Goal: Transaction & Acquisition: Purchase product/service

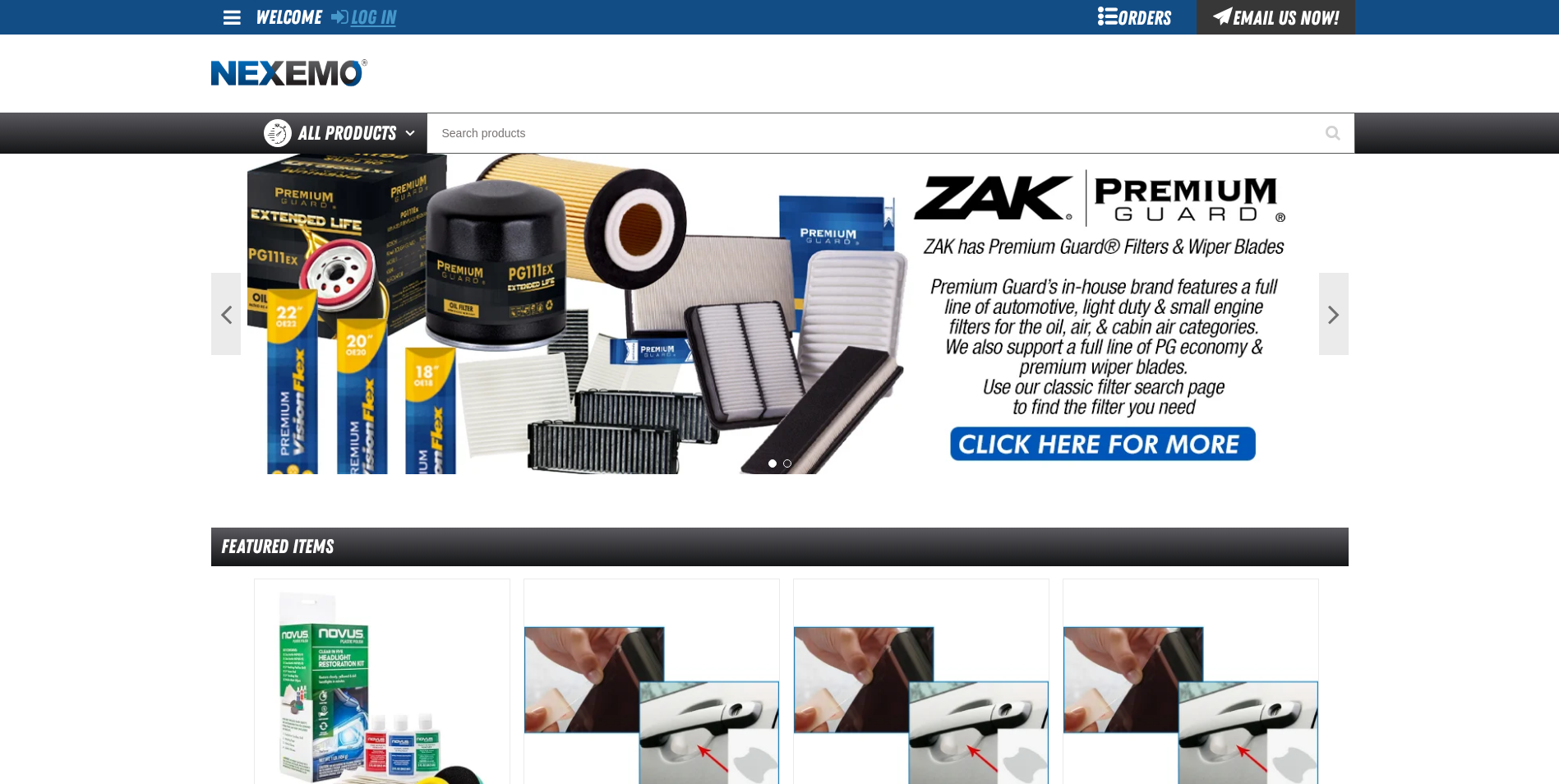
click at [363, 16] on link "Log In" at bounding box center [363, 17] width 65 height 23
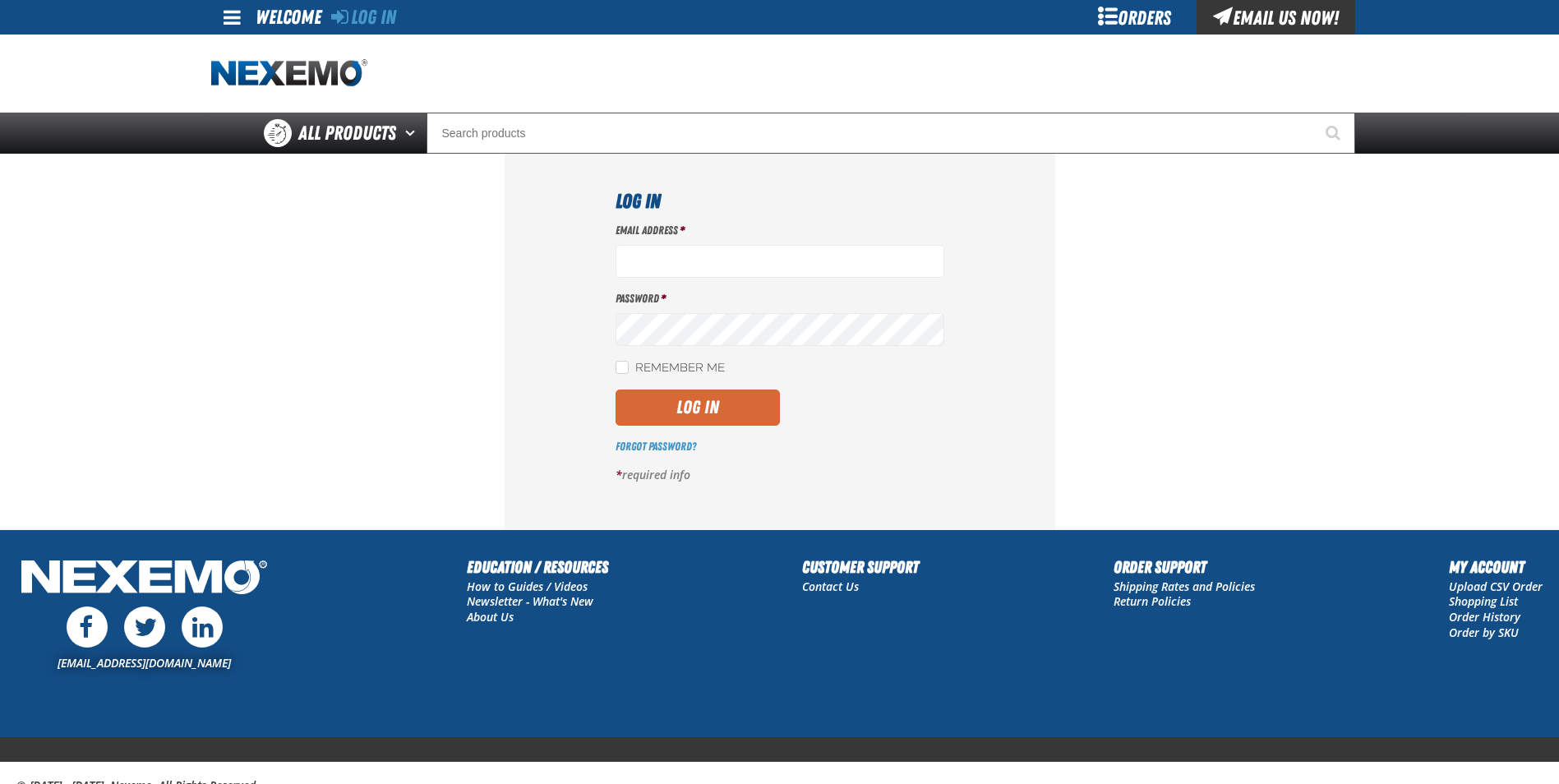
type input "jreeves@vtaig.com"
click at [673, 398] on button "Log In" at bounding box center [697, 407] width 164 height 36
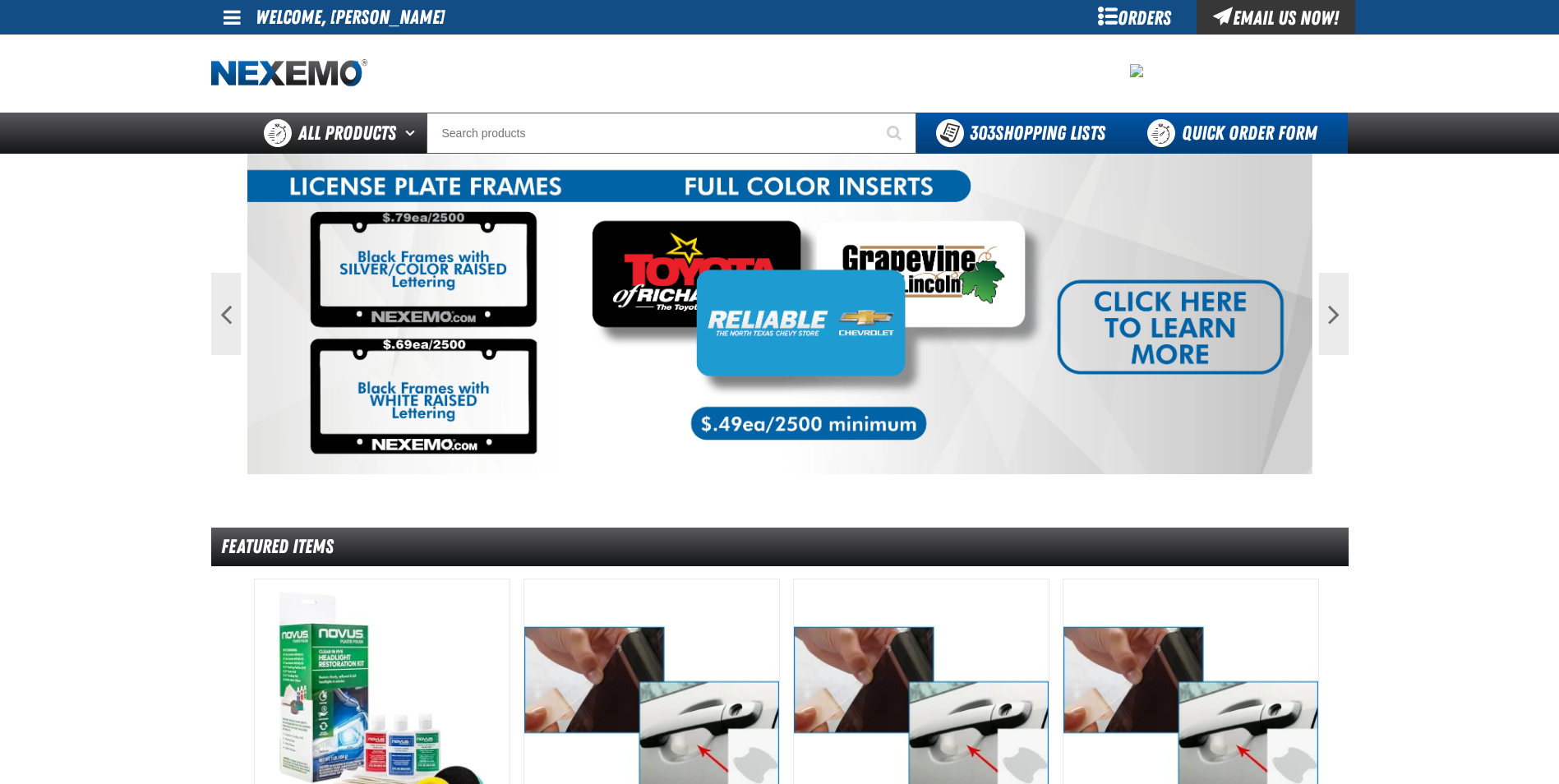
click at [1212, 126] on link "Quick Order Form" at bounding box center [1237, 133] width 223 height 41
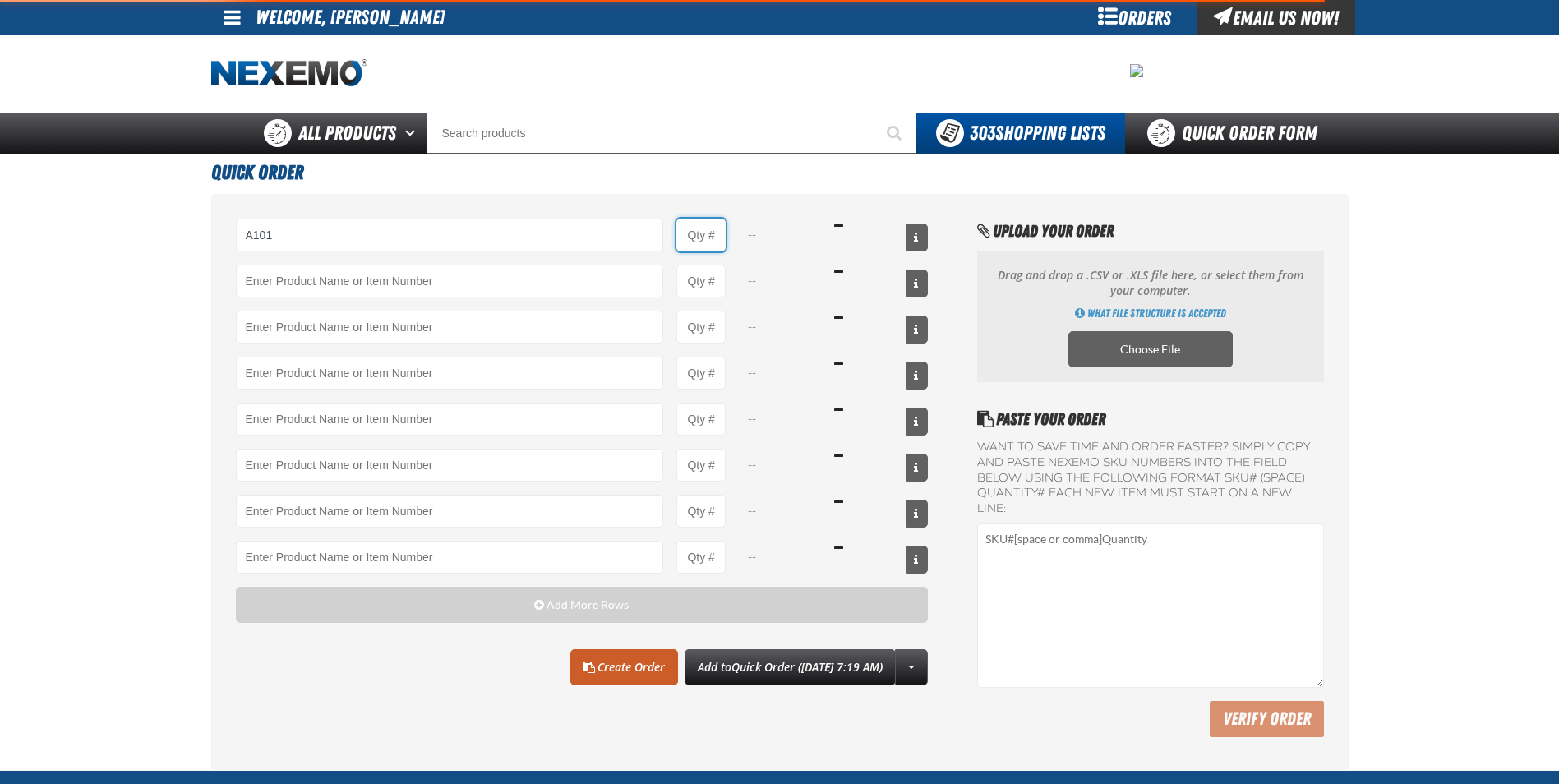
type input "A101 - Brake Parts Cleaner - ZAK Products"
type input "1"
select select "can"
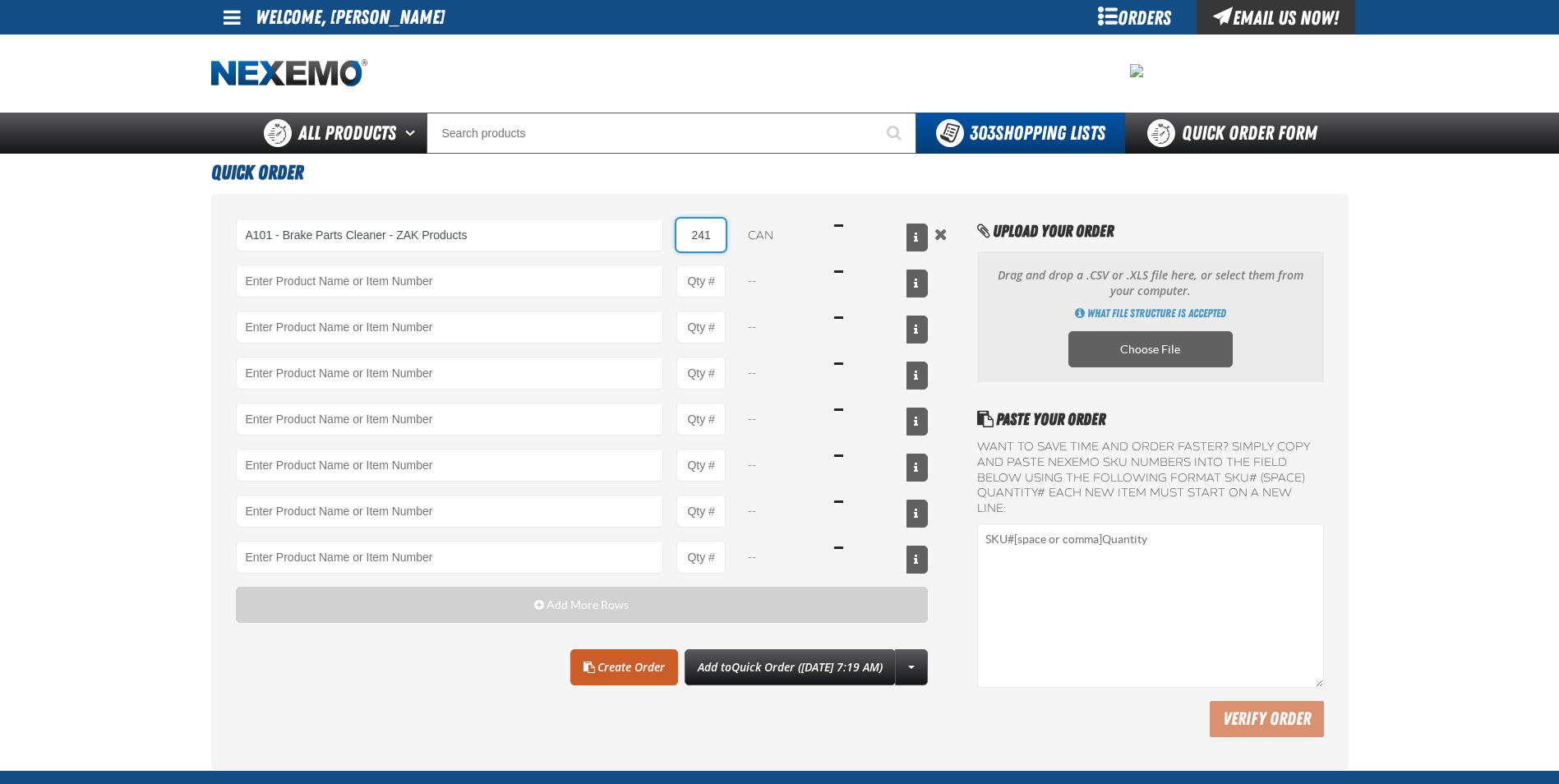
click at [716, 233] on input "241" at bounding box center [701, 234] width 49 height 33
type input "24"
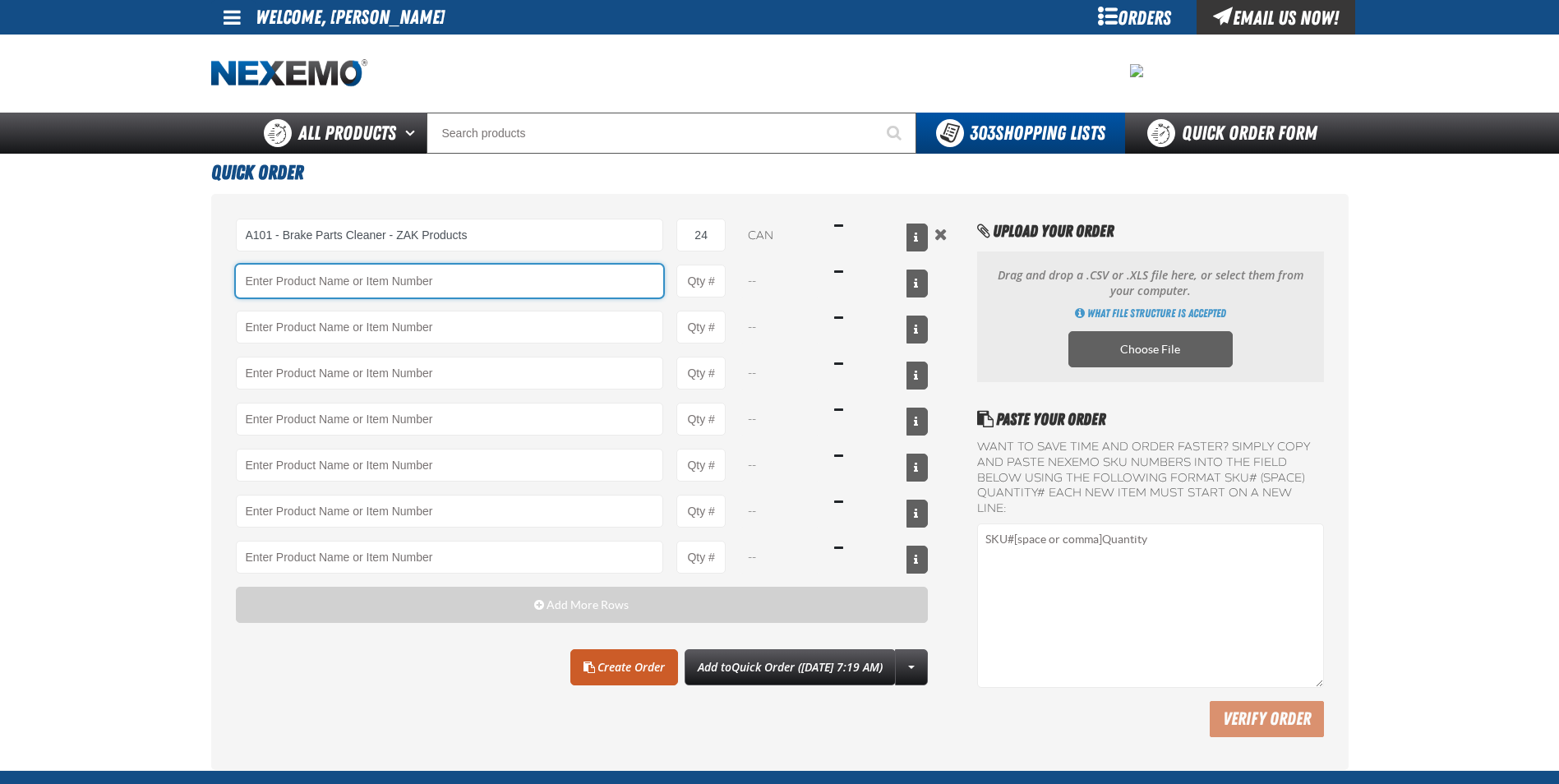
click at [508, 282] on input "Product" at bounding box center [450, 281] width 428 height 33
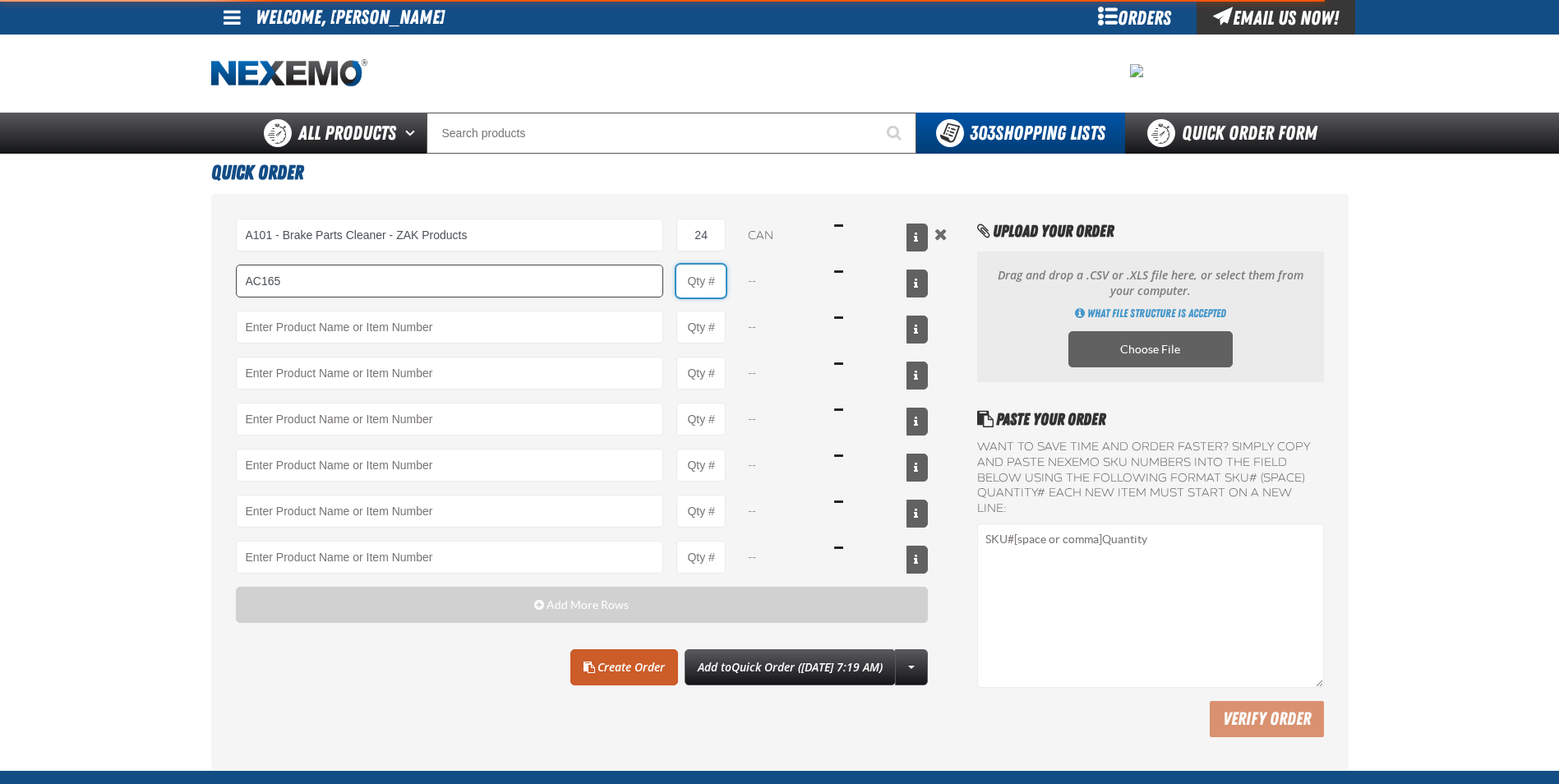
type input "AC165 - Bio-Zone Natural Odor Eliminator - ZAK Products"
type input "1"
select select "bottle"
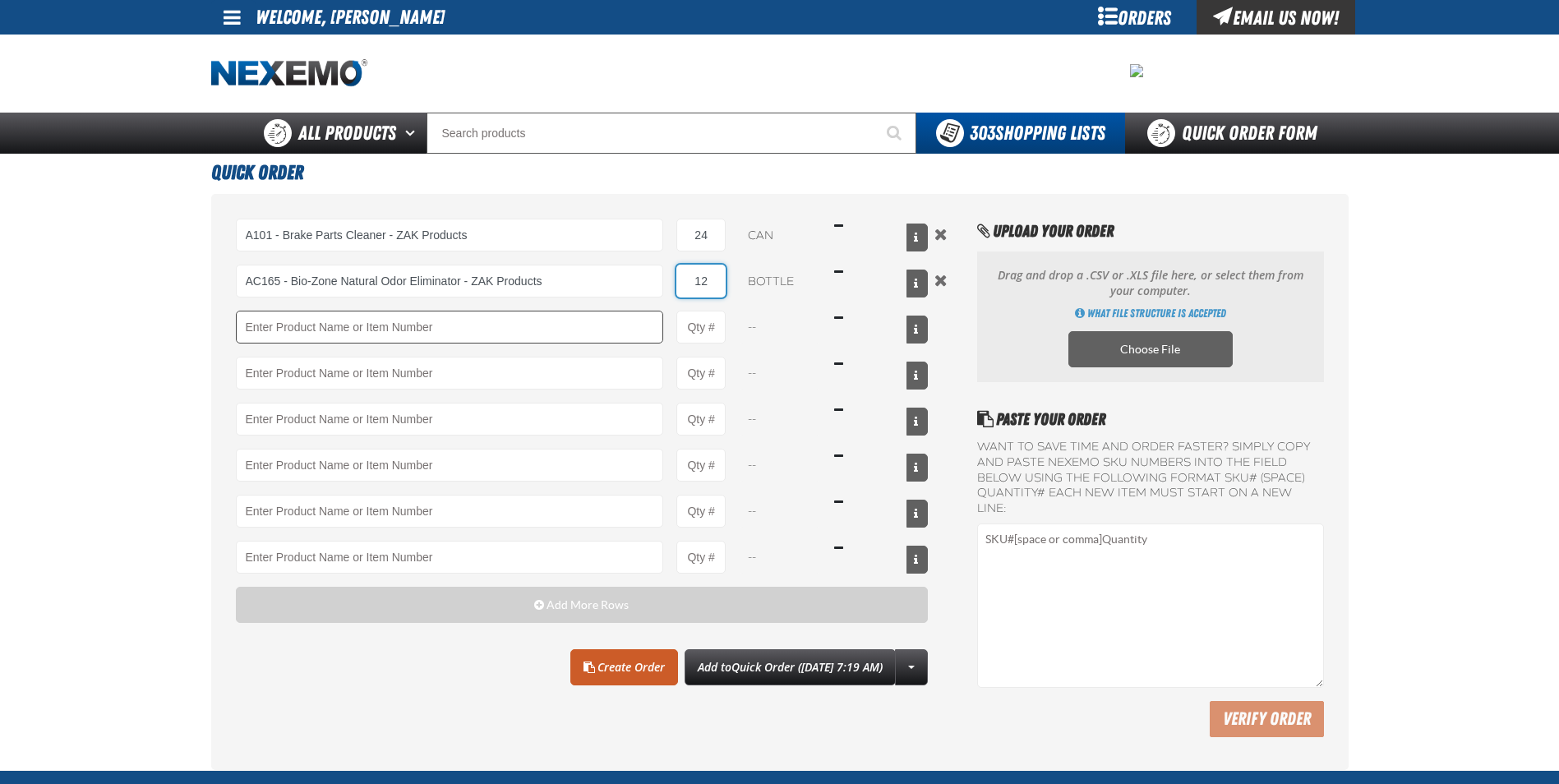
type input "12"
click at [523, 333] on input "Product" at bounding box center [450, 326] width 428 height 33
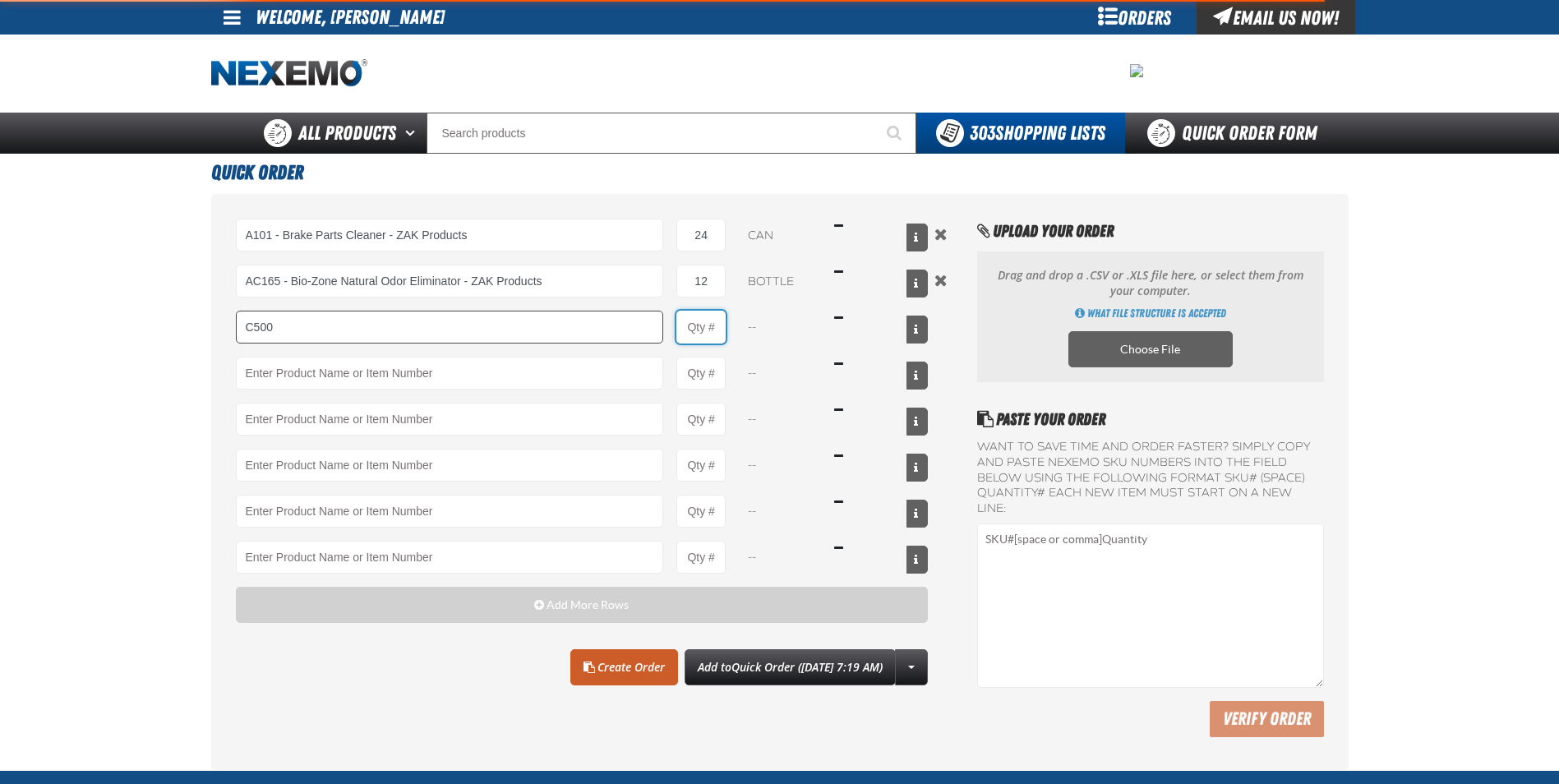
type input "C500 - Synthetic Engine Oil Booster - ZAK Products"
type input "1"
select select "bottle"
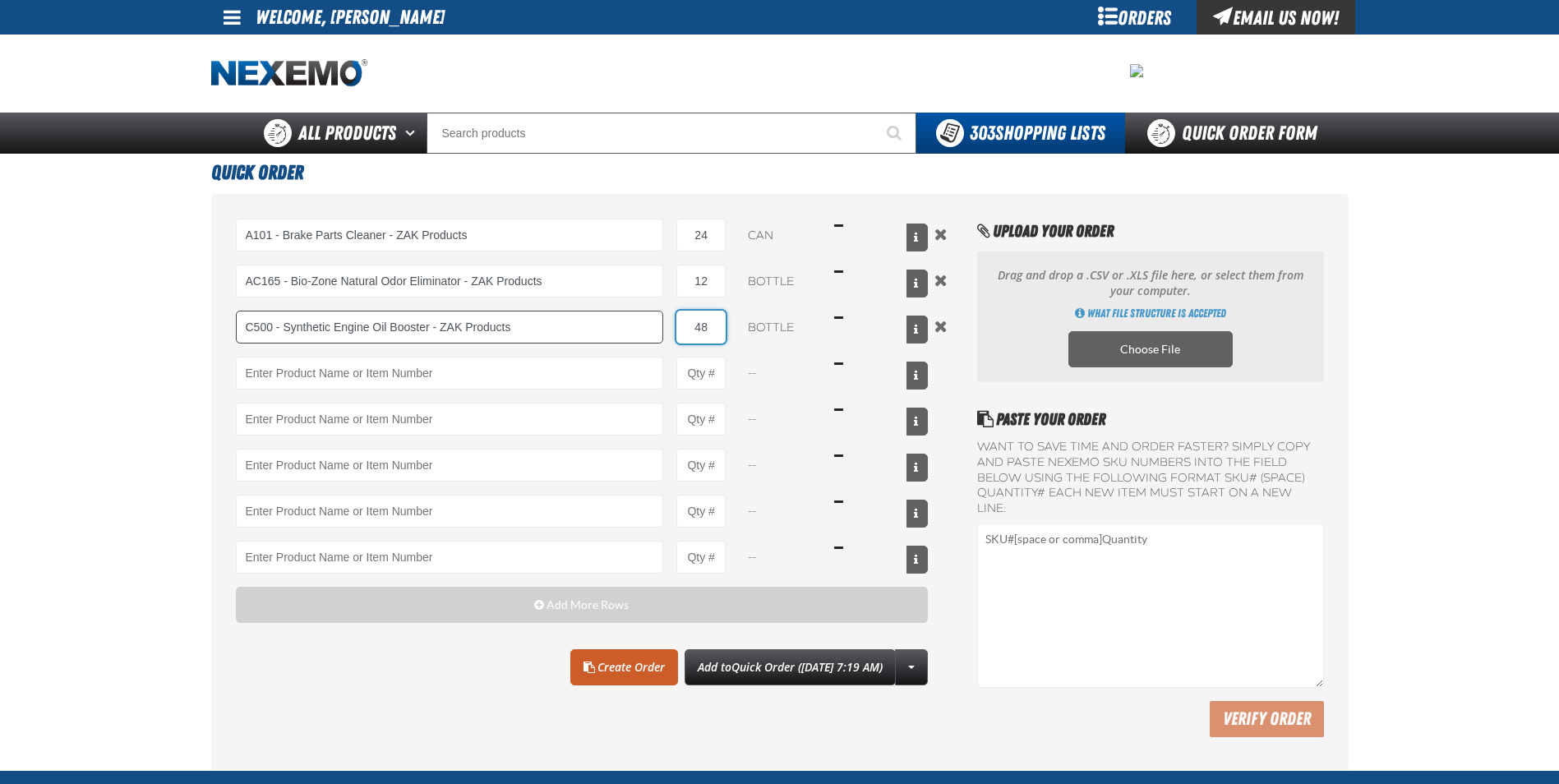
type input "48"
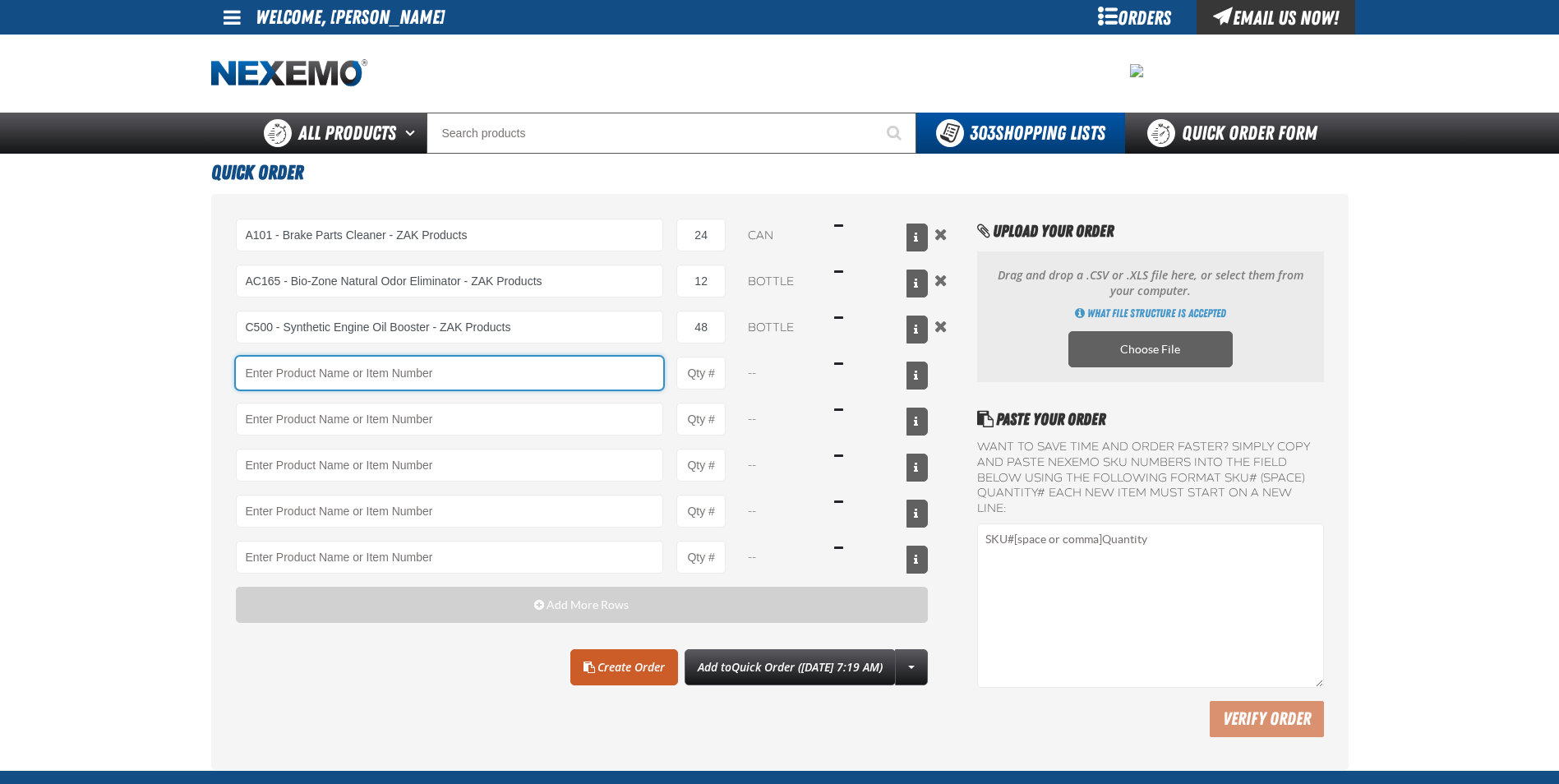
click at [536, 366] on input "Product" at bounding box center [450, 372] width 428 height 33
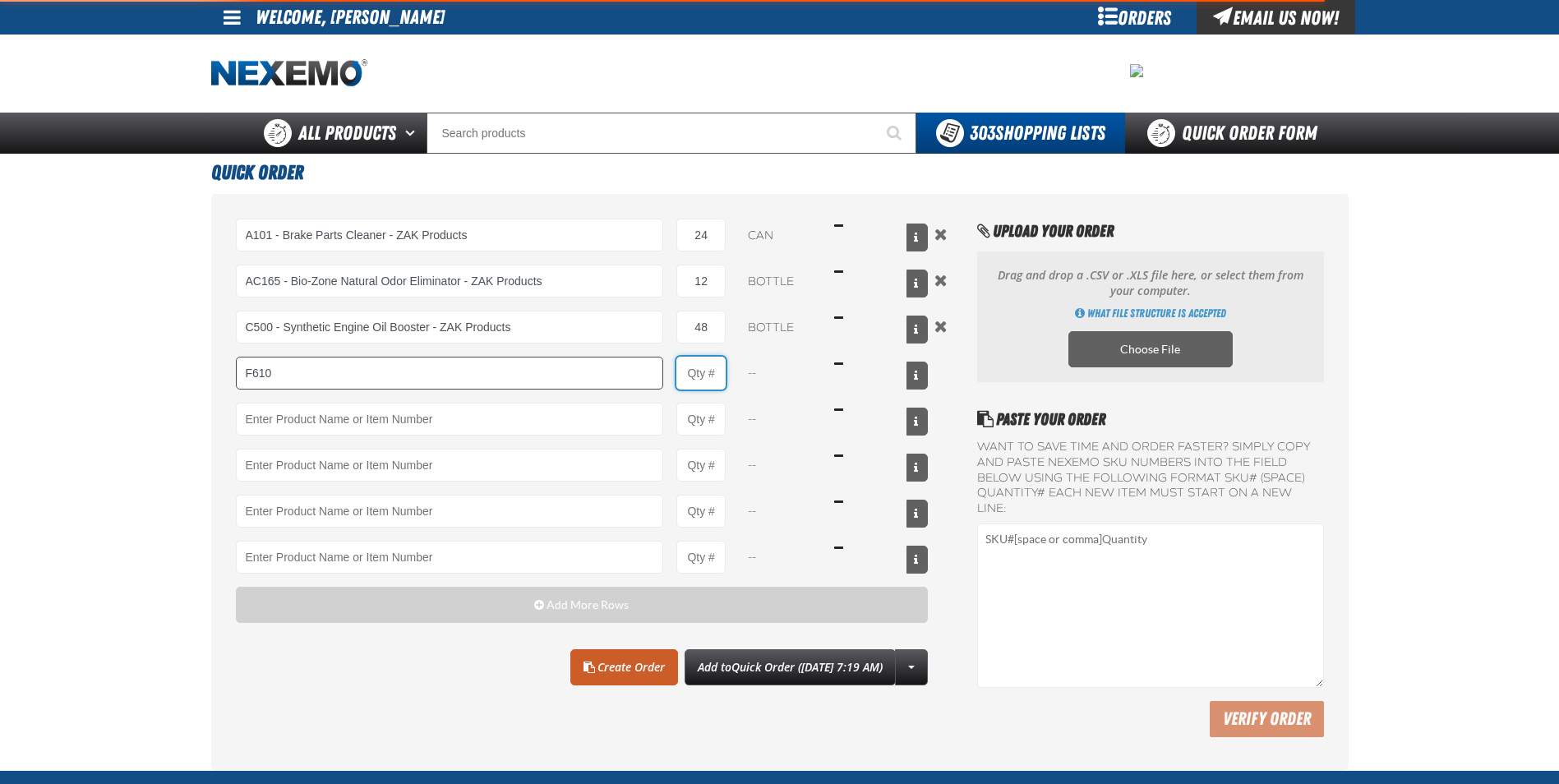
type input "F610 - Z-Tech - ZAK Products"
type input "1"
select select "bottle"
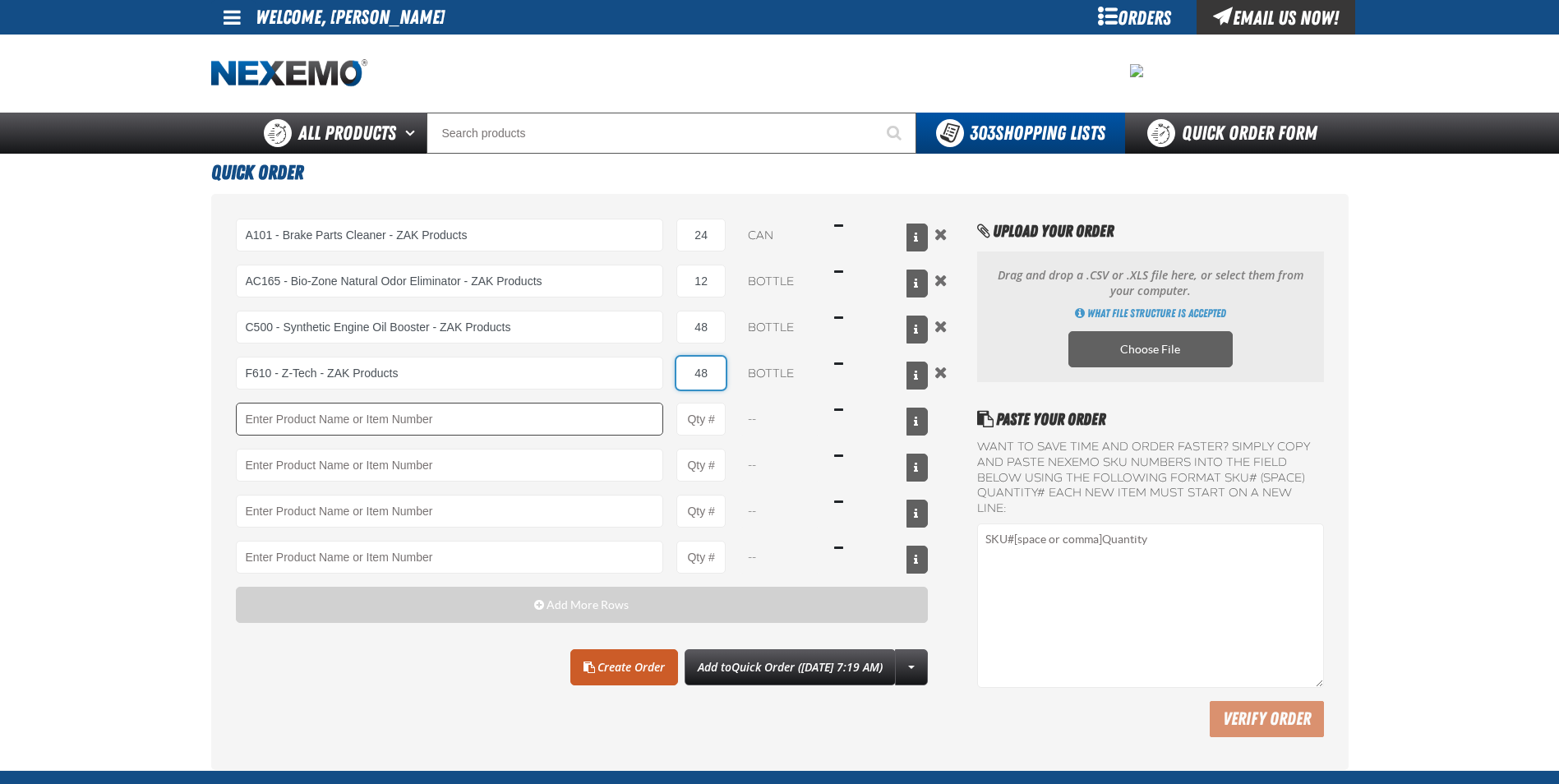
type input "48"
click at [562, 423] on input "Product" at bounding box center [450, 418] width 428 height 33
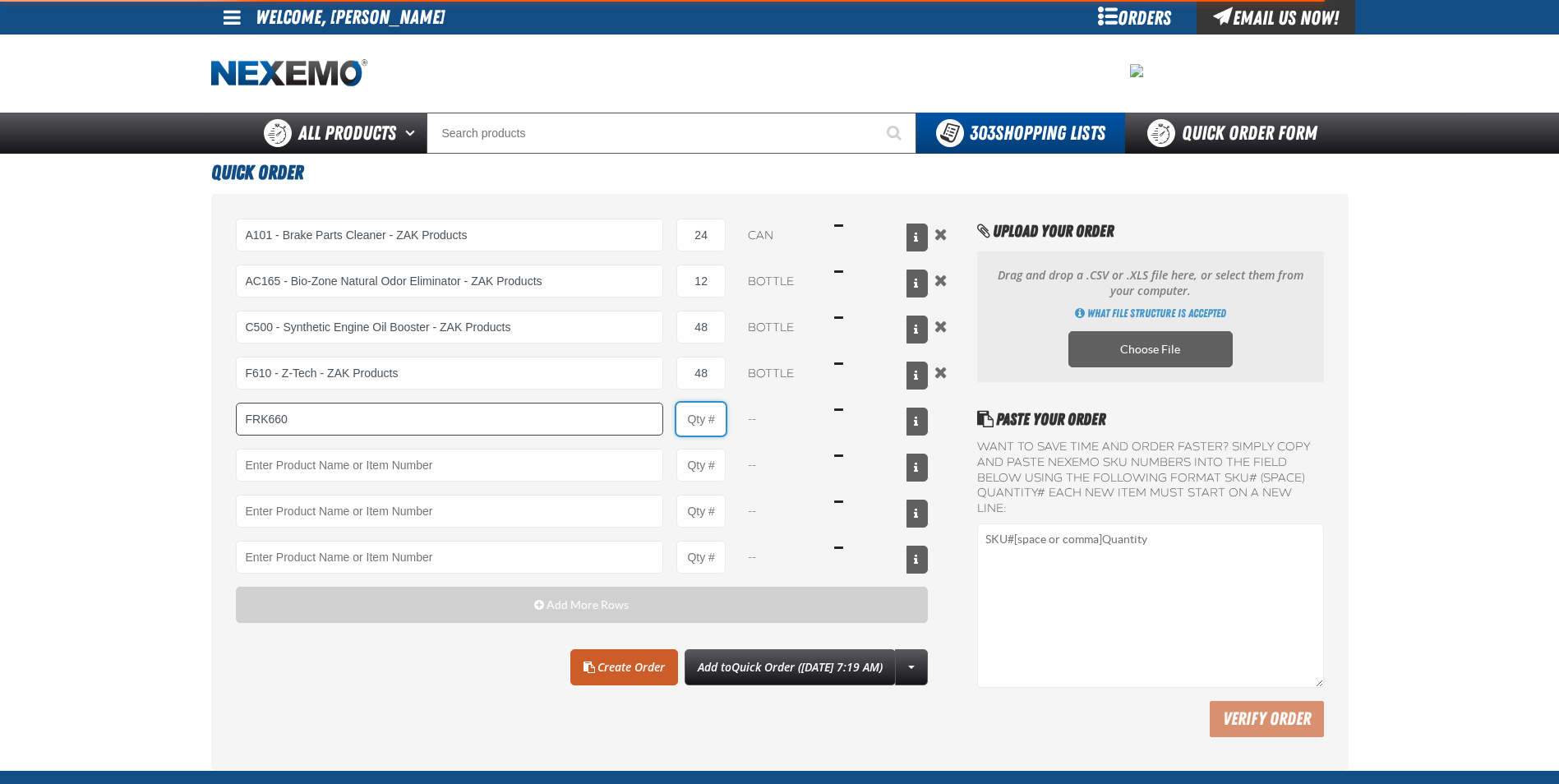
type input "FRK660 - Fuel Rail Induction Kit - ZAK Products"
type input "1"
select select "kit"
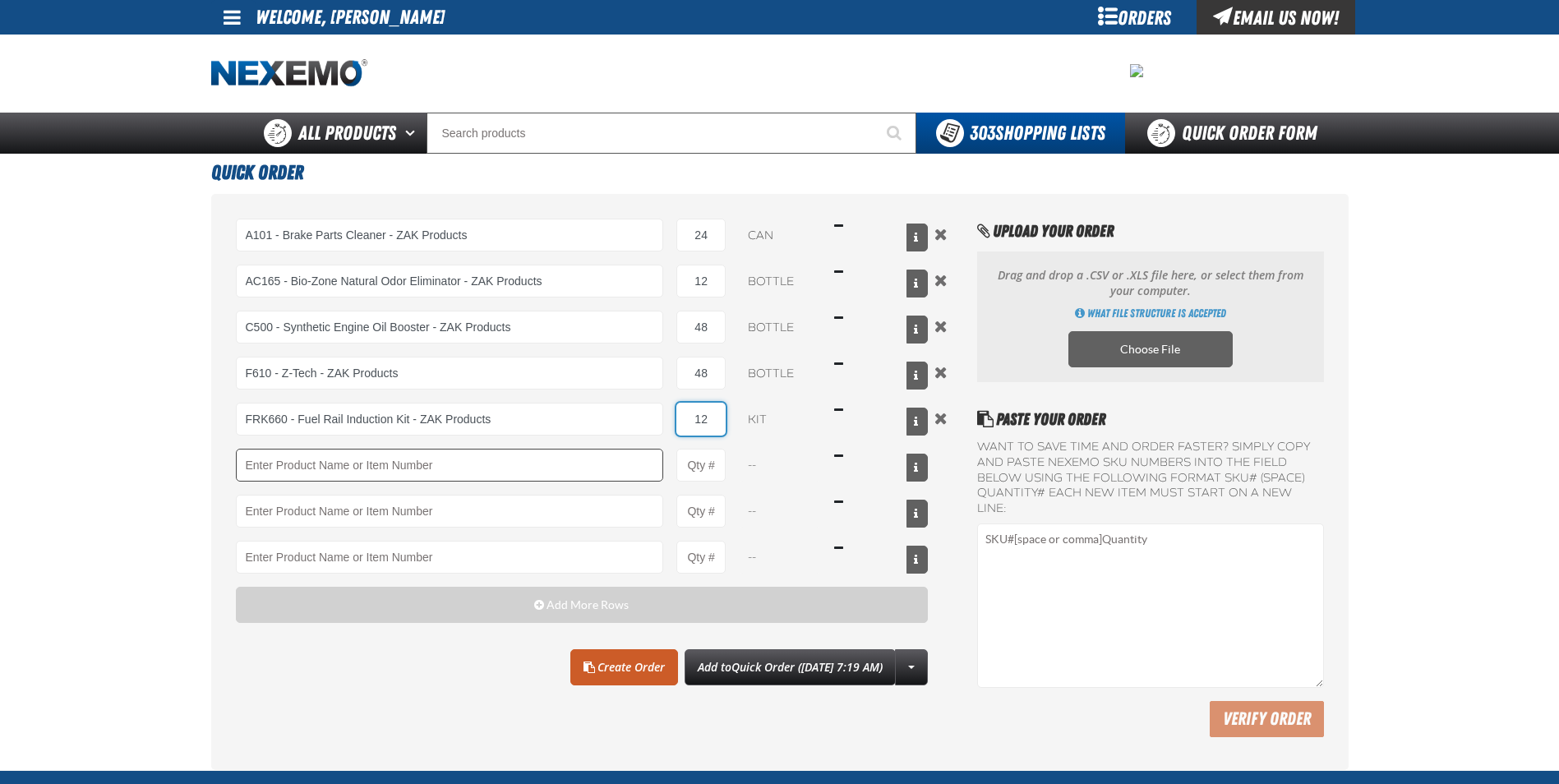
type input "12"
click at [539, 465] on input "Product" at bounding box center [450, 464] width 428 height 33
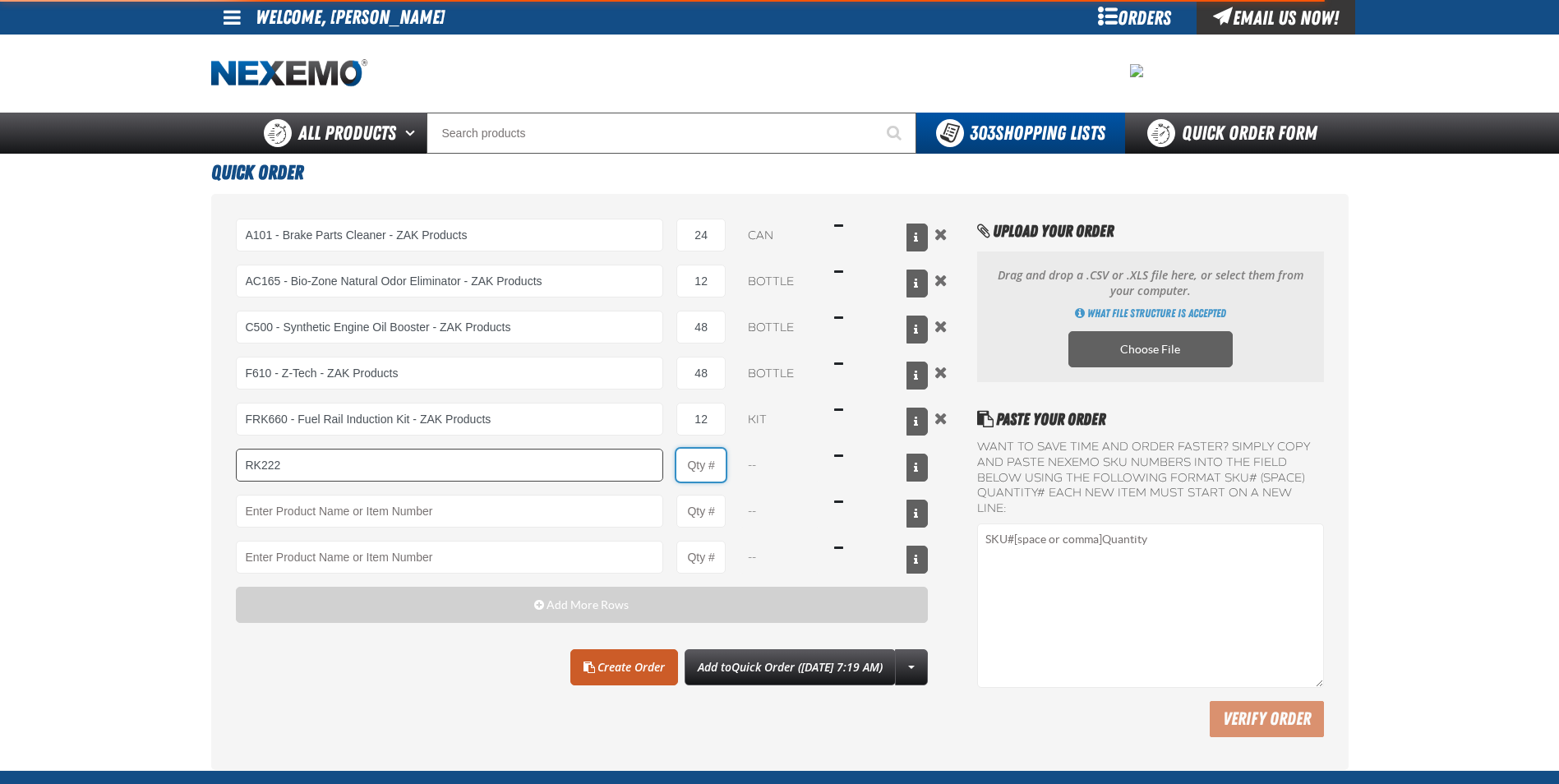
type input "RK222 - Universal Cooling System Service Kit - ZAK Products"
type input "1"
select select "kit"
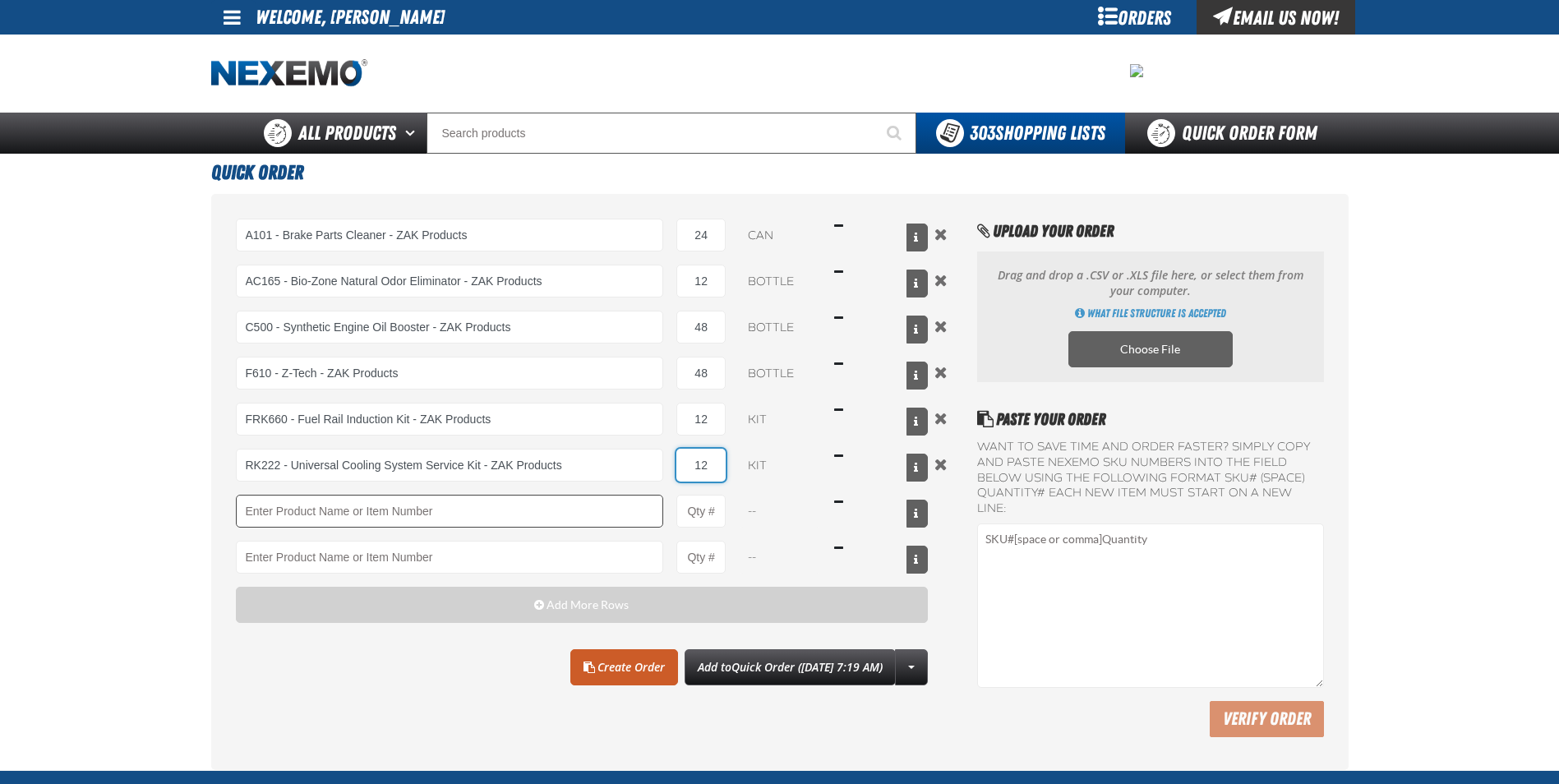
type input "12"
click at [508, 516] on input "Product" at bounding box center [450, 510] width 428 height 33
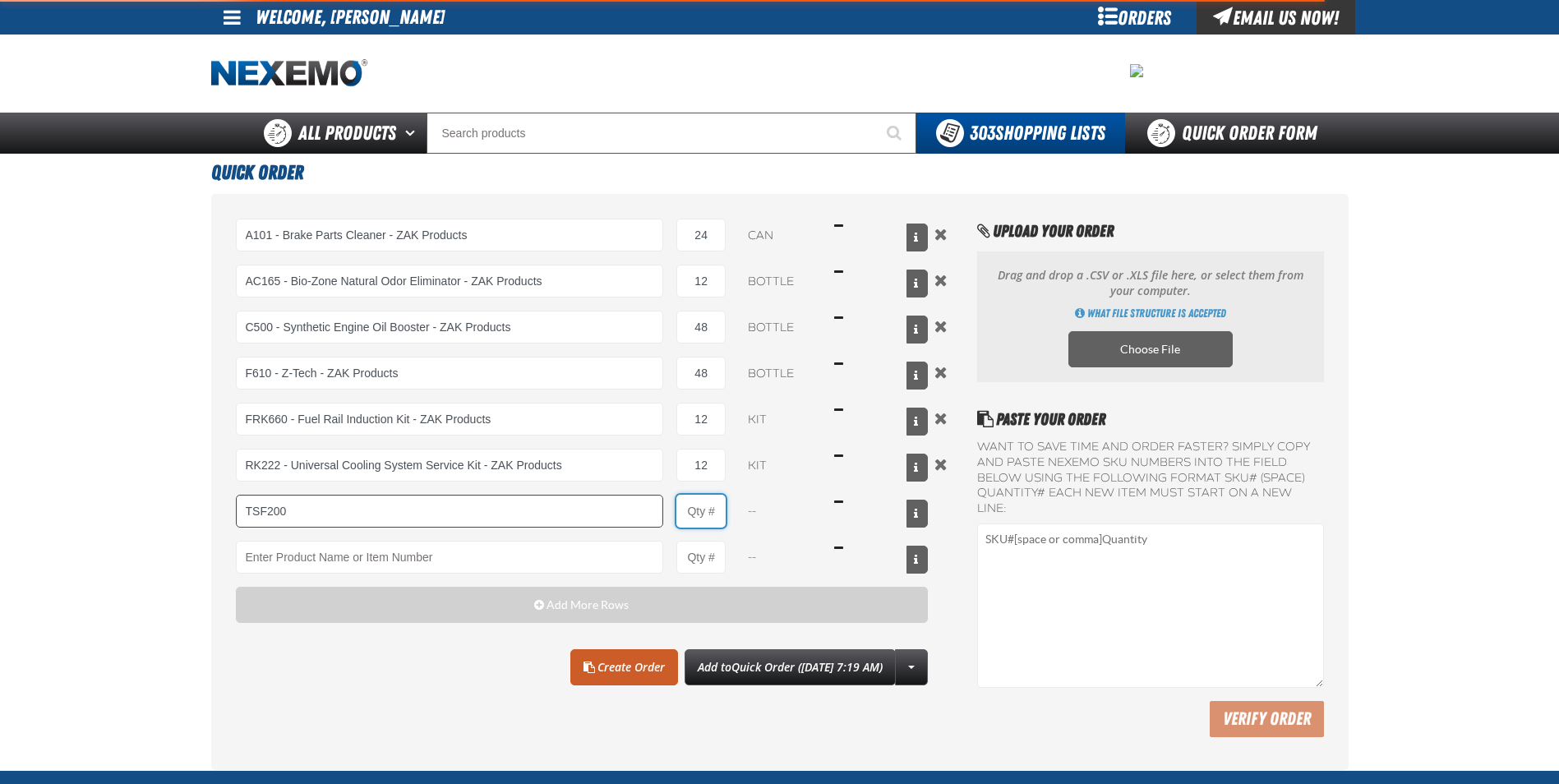
type input "TSF200 - 2-Step GDI Intake Cleaning Service"
type input "1"
select select "kit"
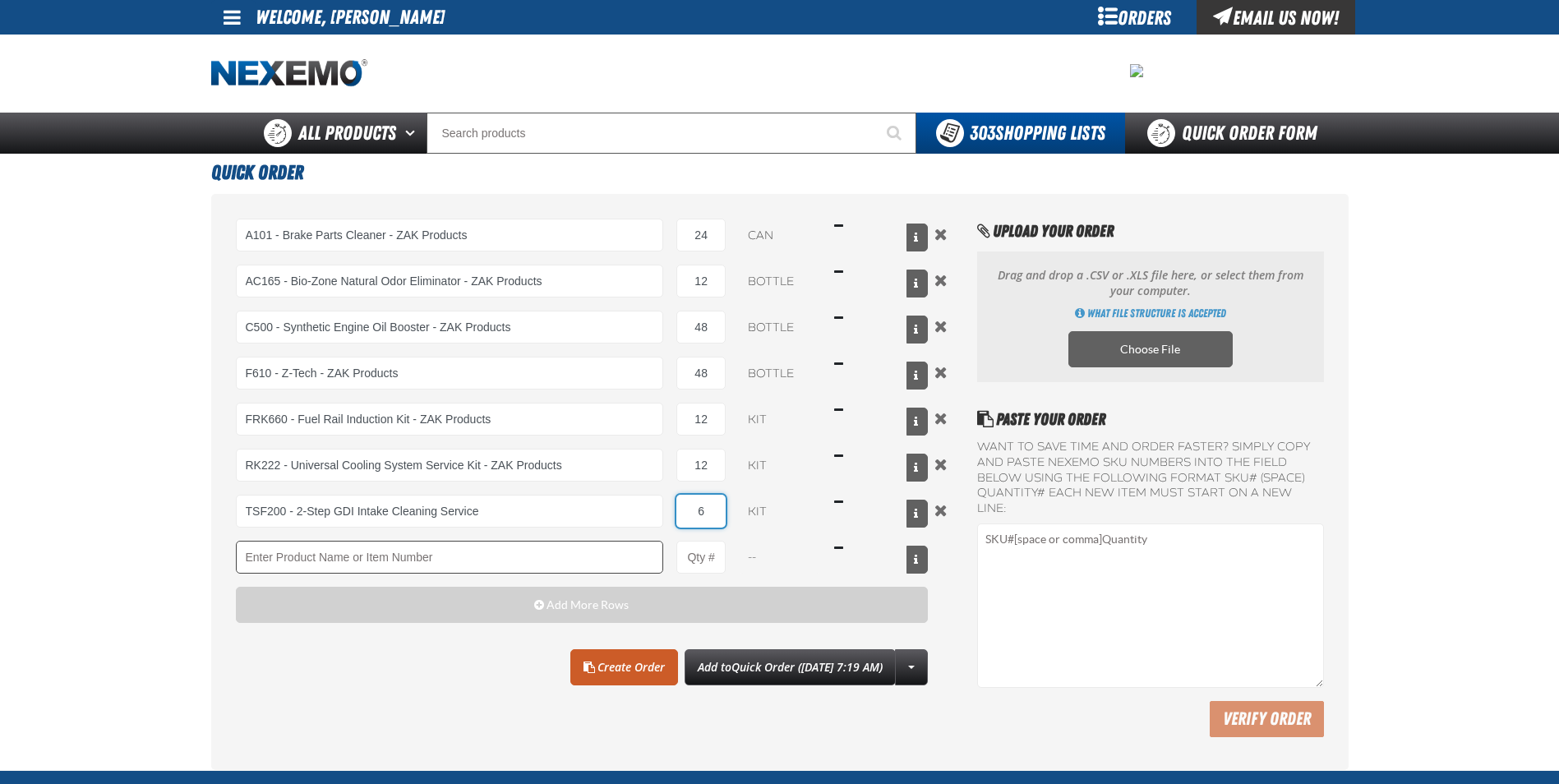
type input "6"
click at [531, 552] on input "Product" at bounding box center [450, 556] width 428 height 33
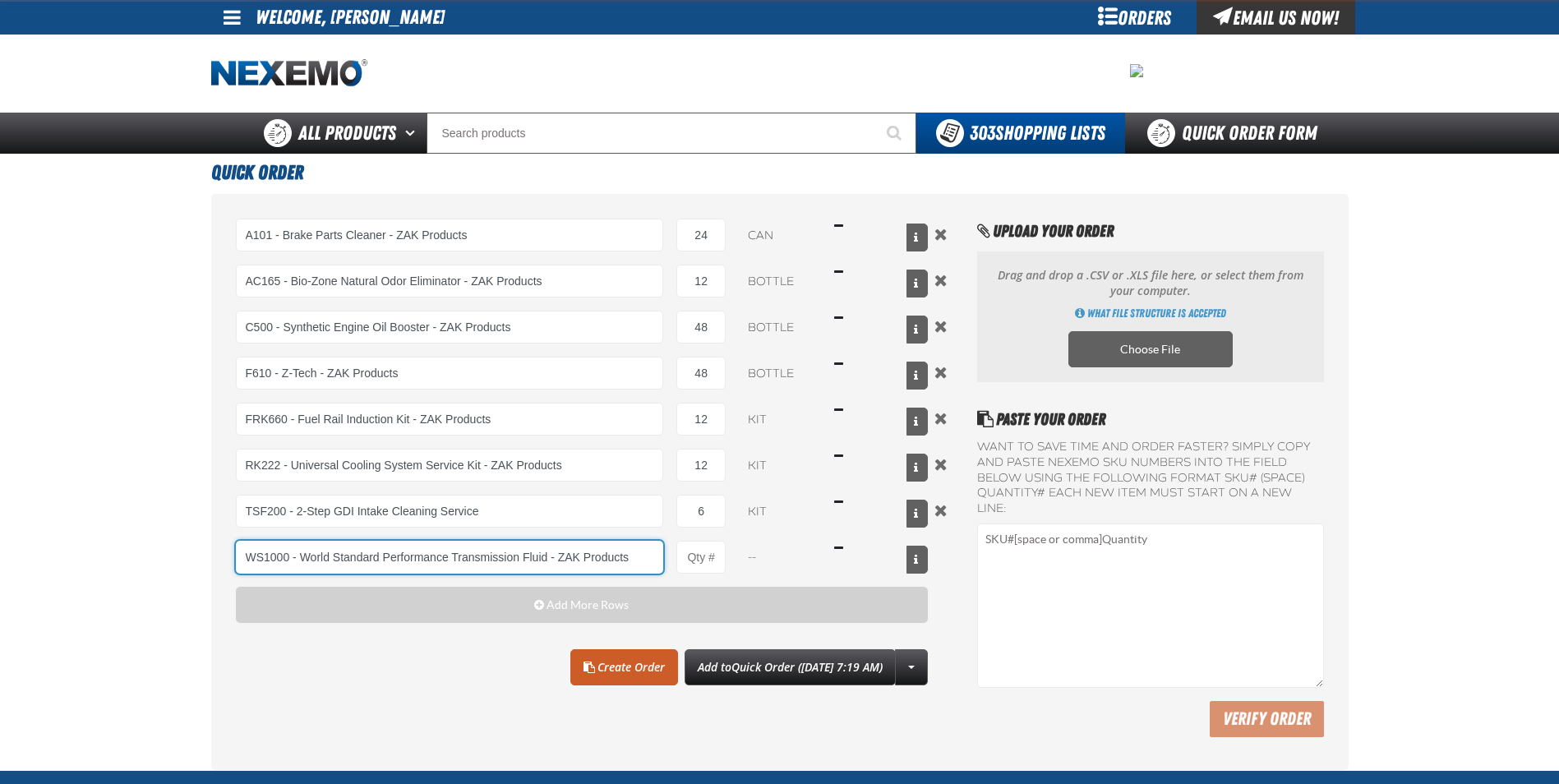
type input "WS1000 - World Standard Performance Transmission Fluid - ZAK Products"
type input "1"
select select "bottle"
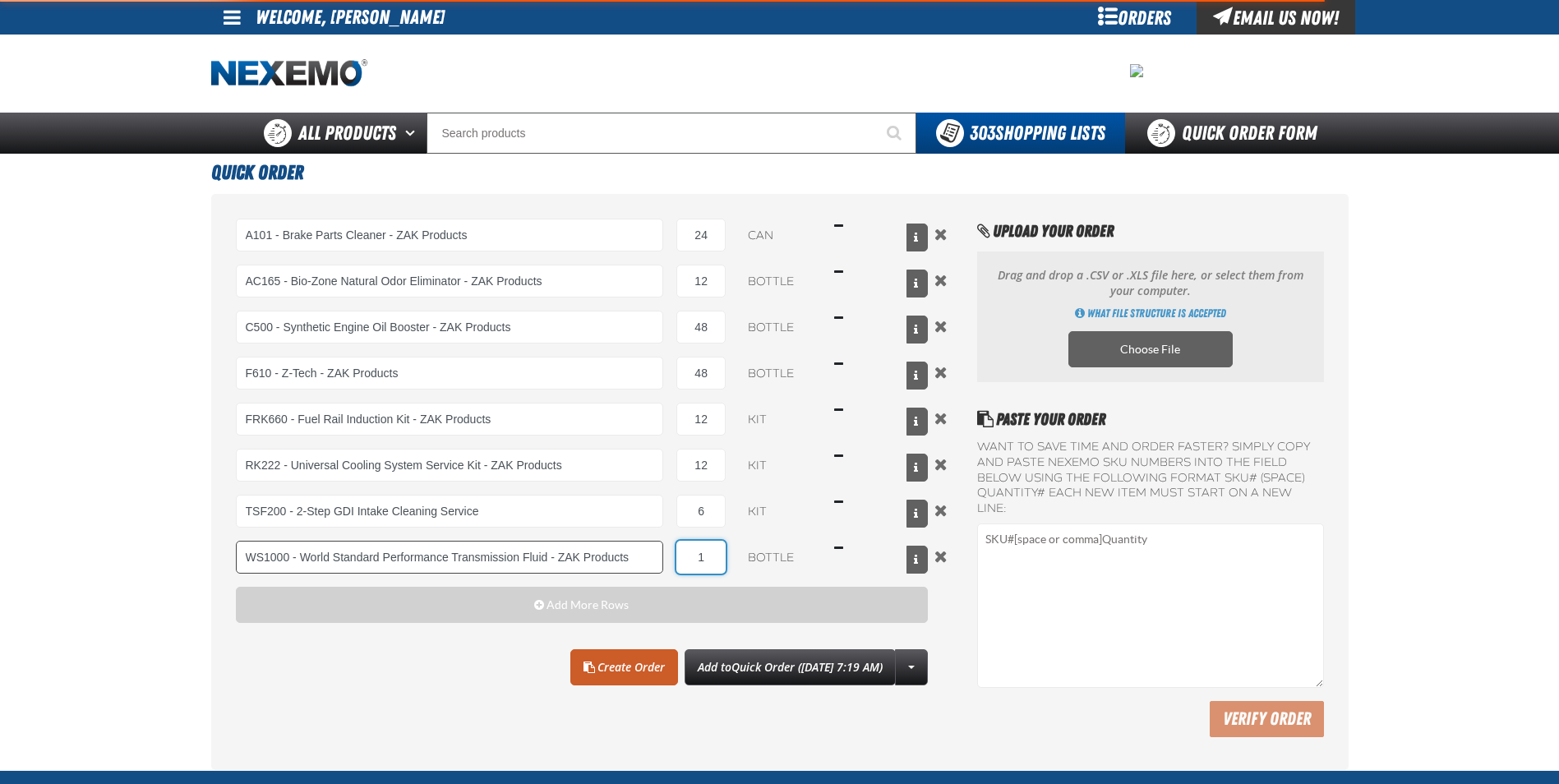
type input "WS1000 - World Standard Performance Transmission Fluid - ZAK Products"
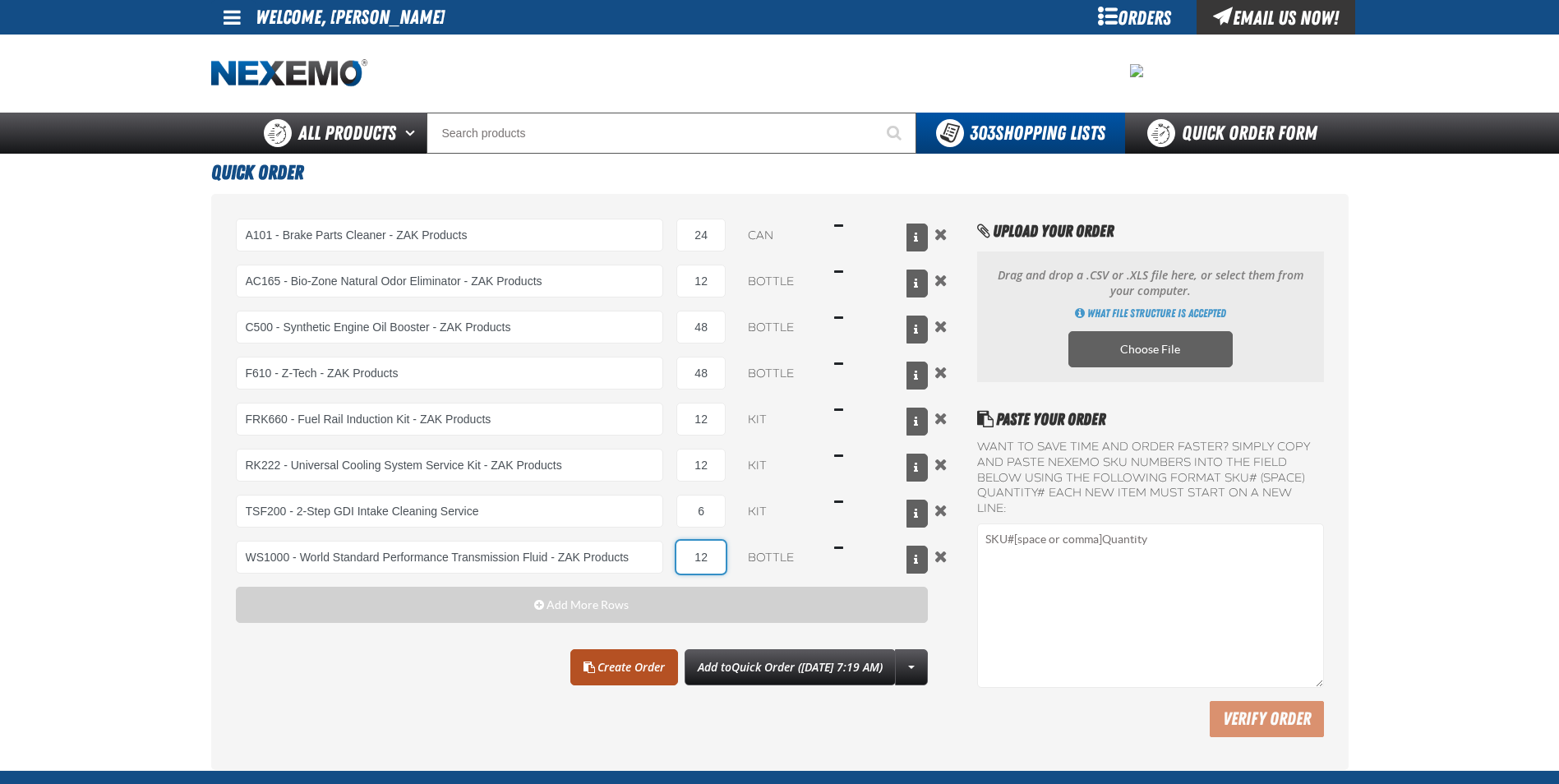
type input "12"
click at [630, 671] on link "Create Order" at bounding box center [624, 667] width 108 height 36
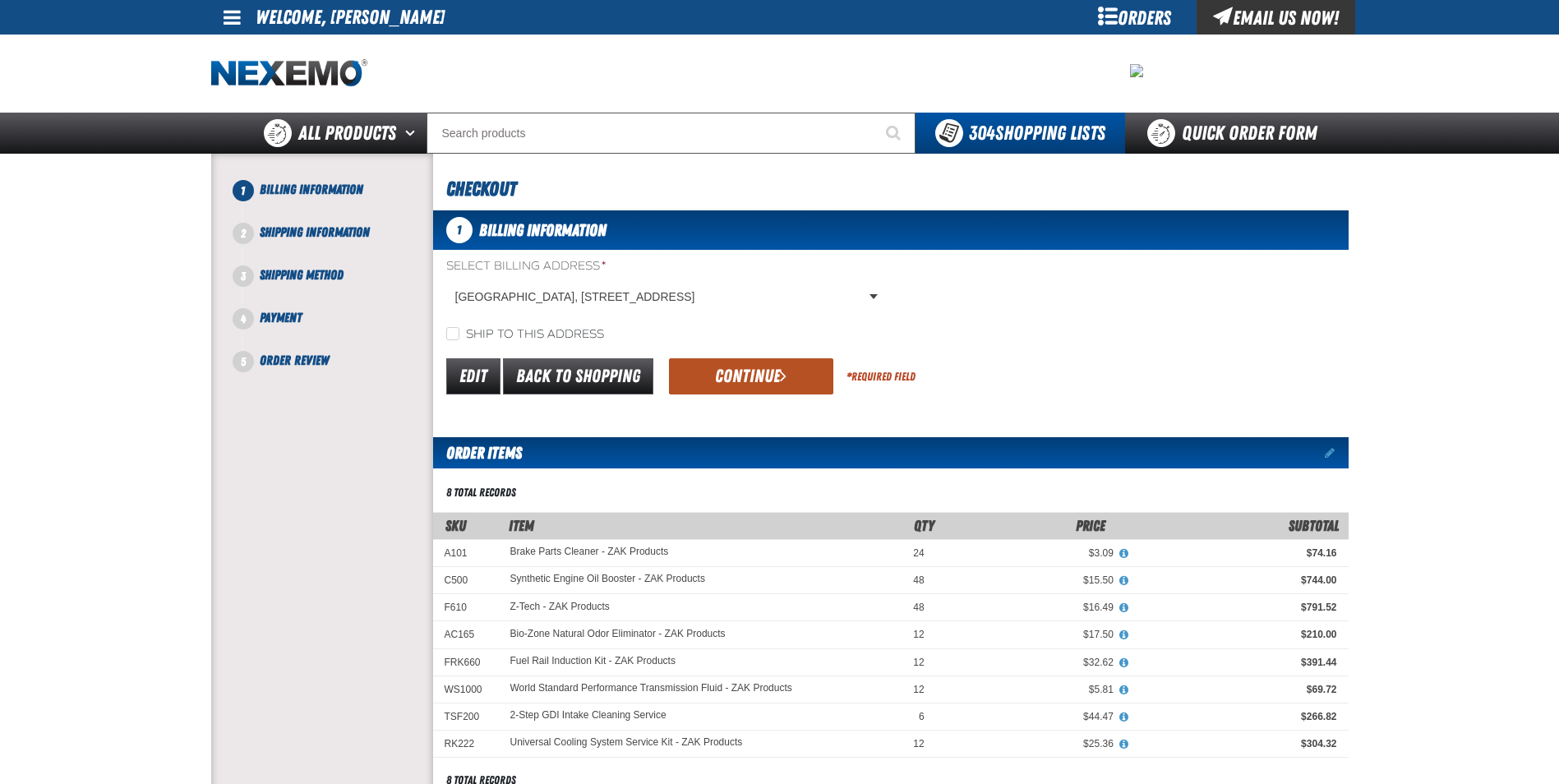
click at [758, 372] on button "Continue" at bounding box center [751, 376] width 164 height 36
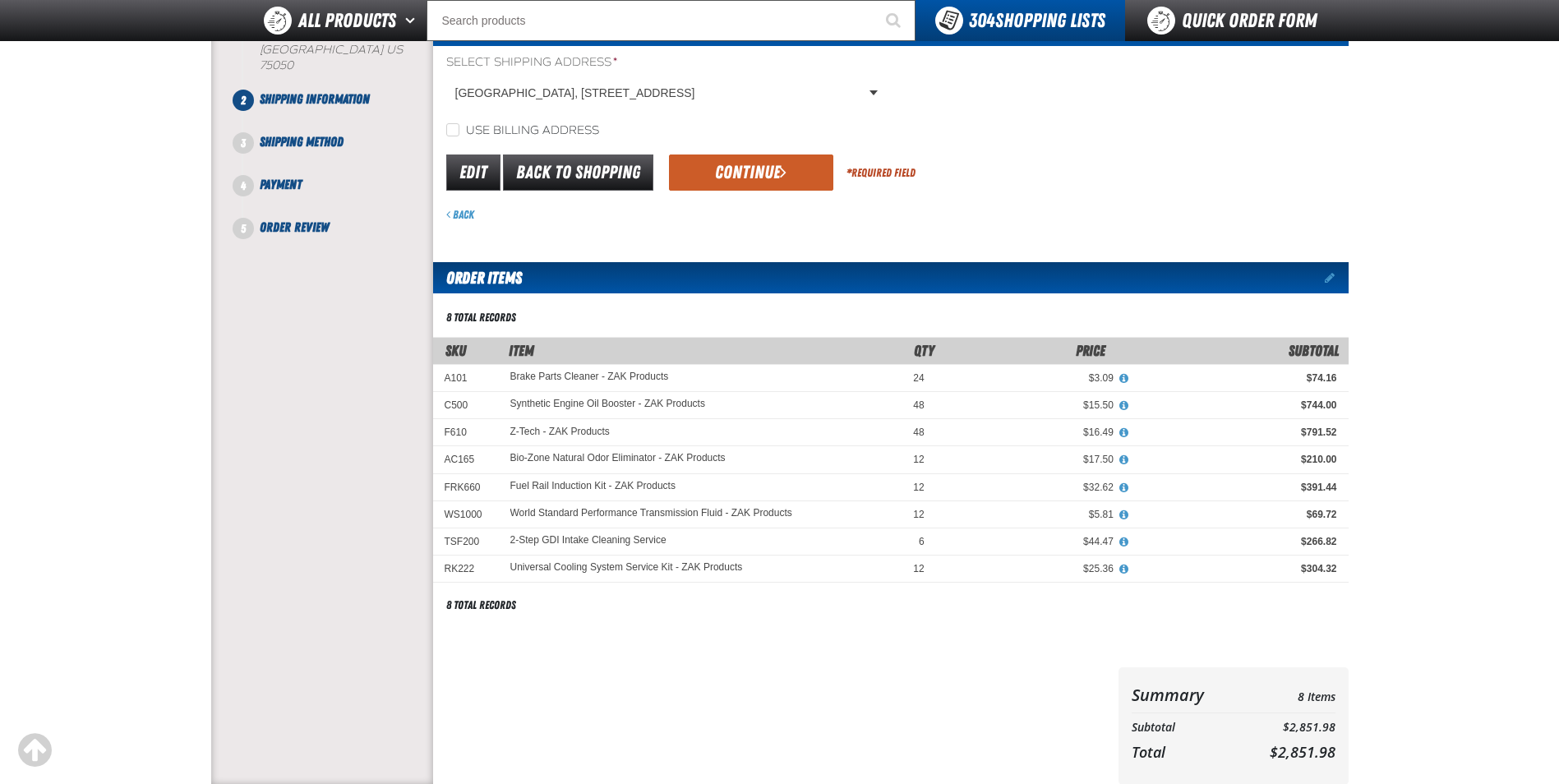
scroll to position [164, 0]
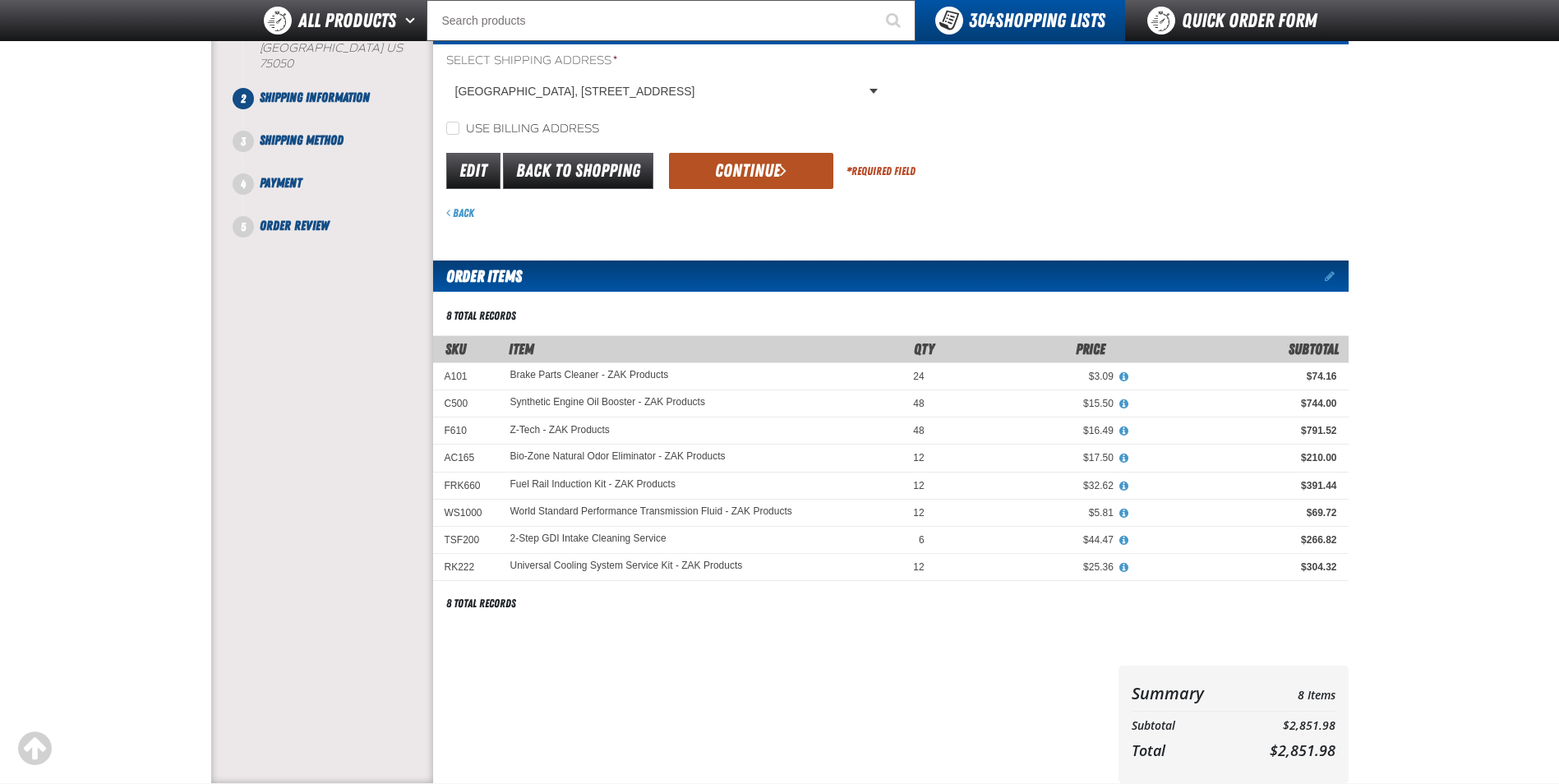
click at [785, 175] on span "submit" at bounding box center [782, 169] width 7 height 18
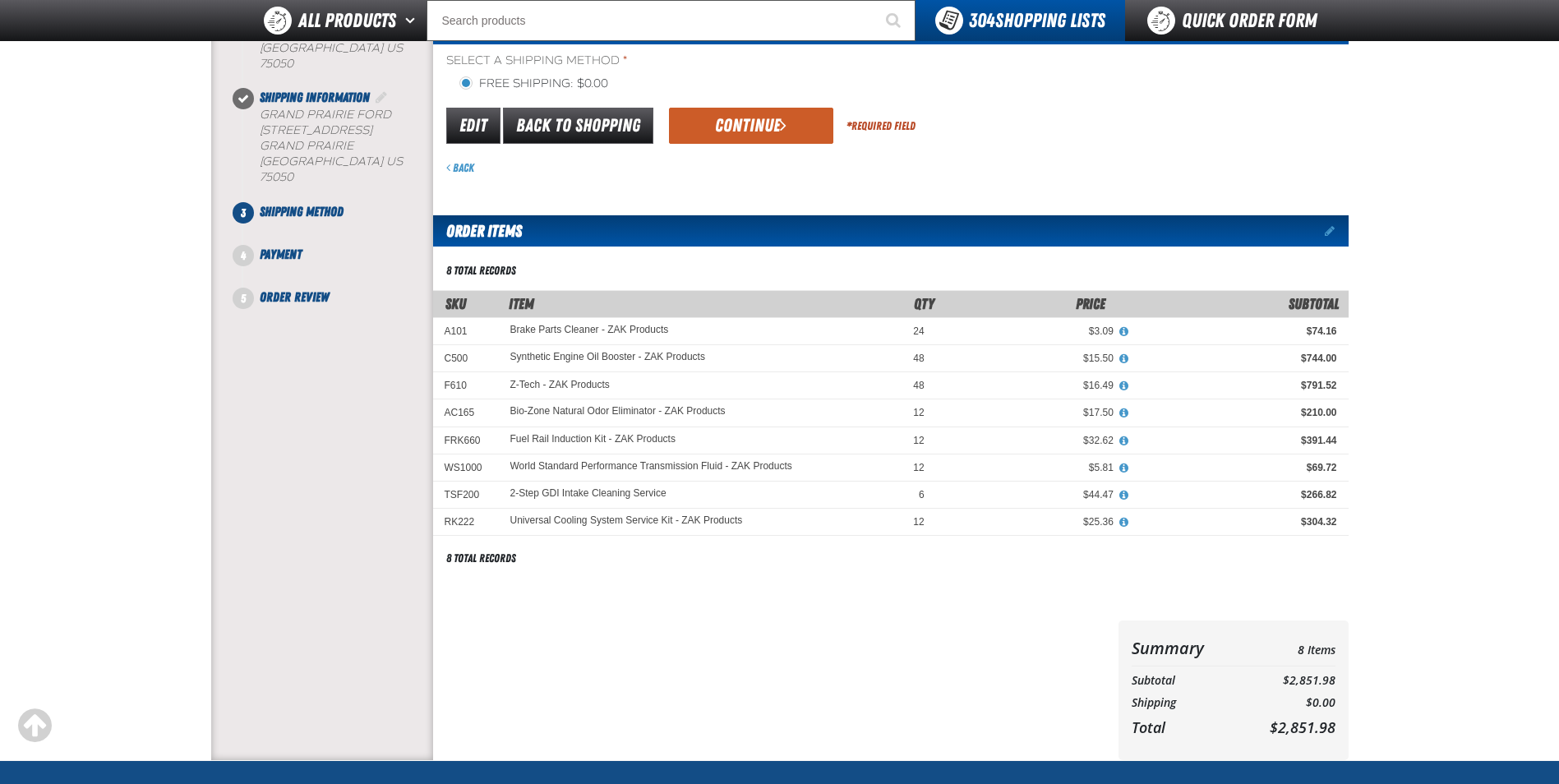
click at [760, 129] on button "Continue" at bounding box center [751, 125] width 164 height 36
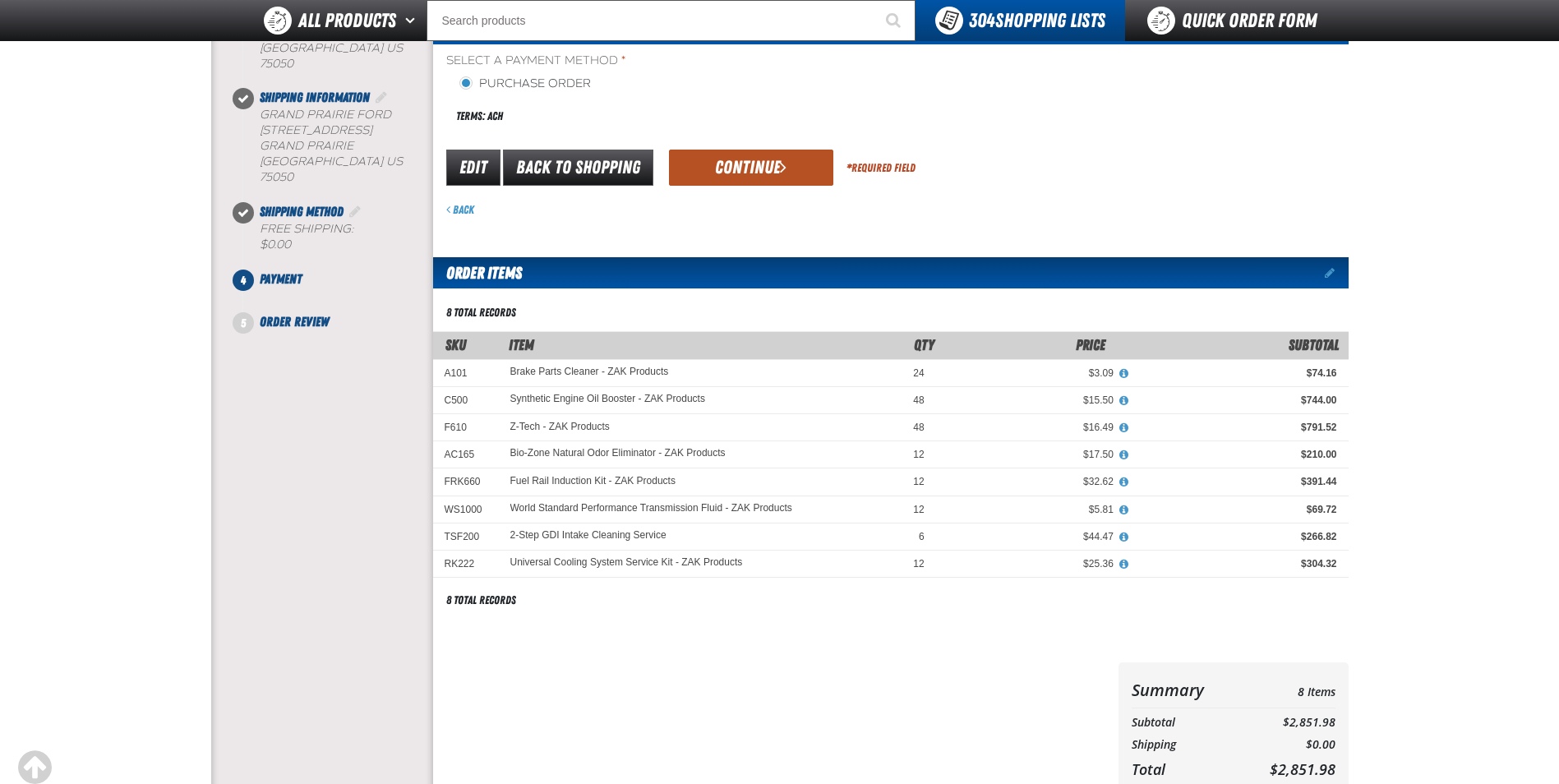
click at [778, 166] on button "Continue" at bounding box center [751, 167] width 164 height 36
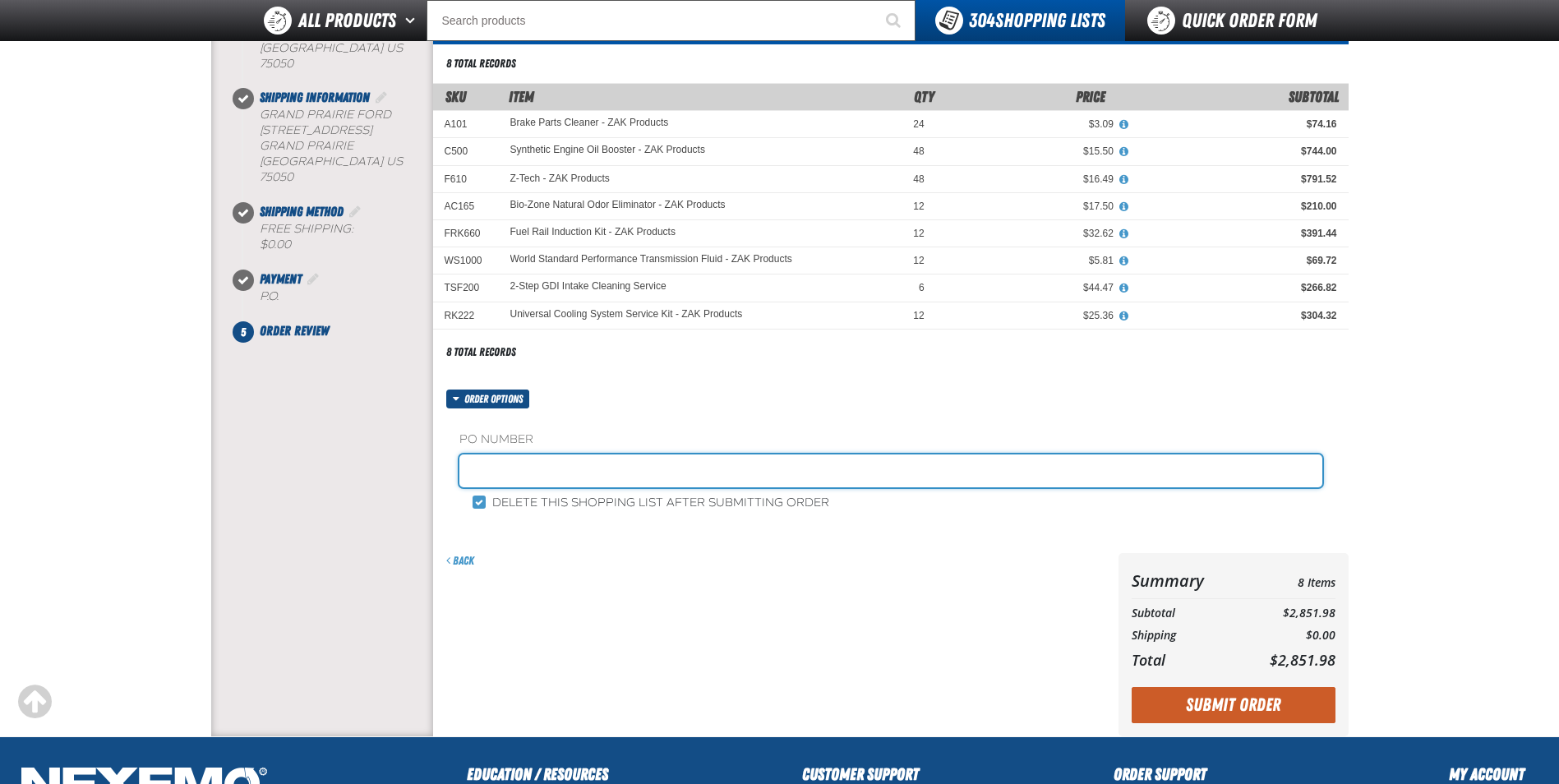
click at [594, 472] on input "text" at bounding box center [890, 470] width 863 height 33
type input "1013ZAK"
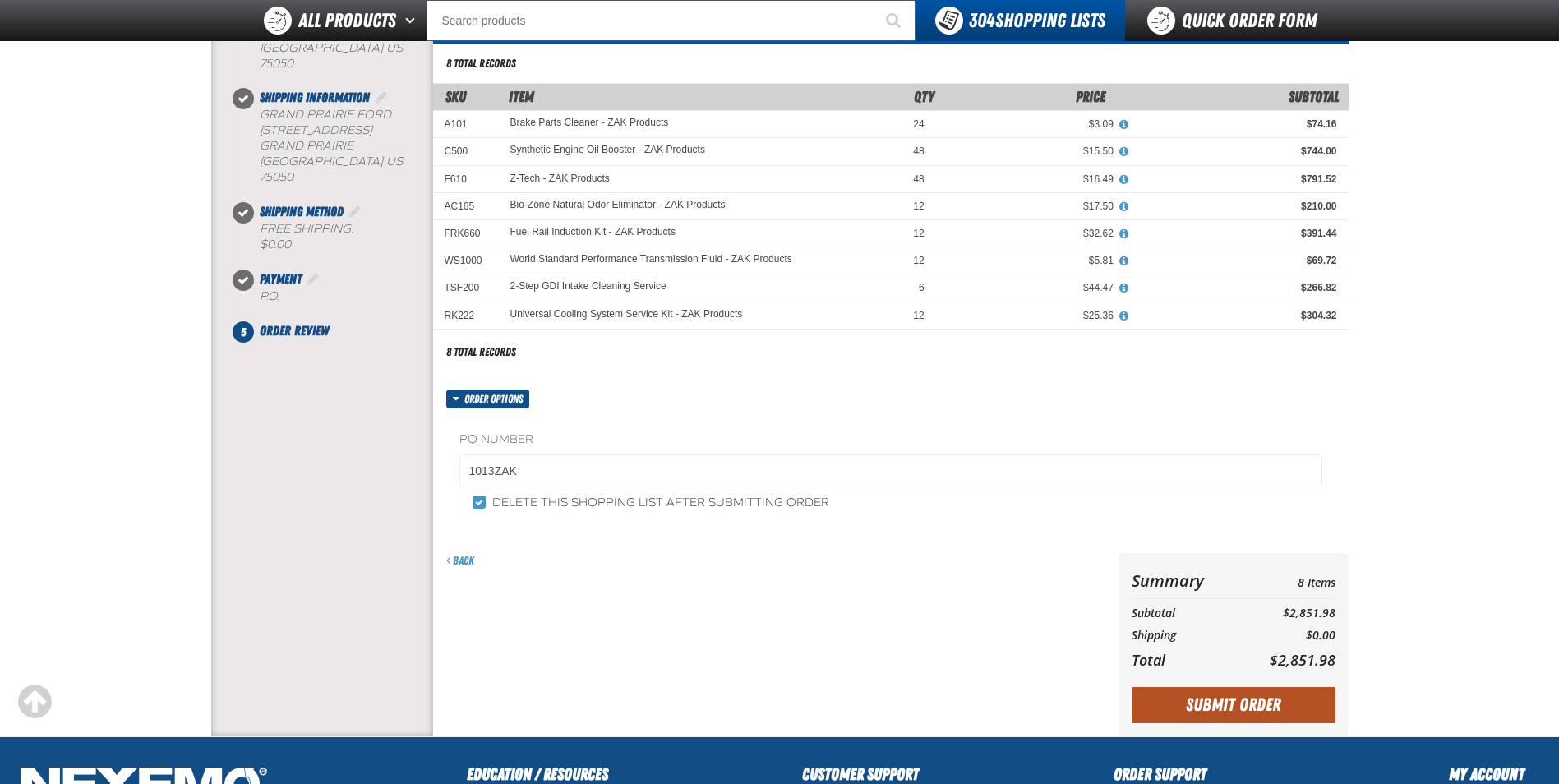
click at [1244, 714] on button "Submit Order" at bounding box center [1233, 704] width 203 height 36
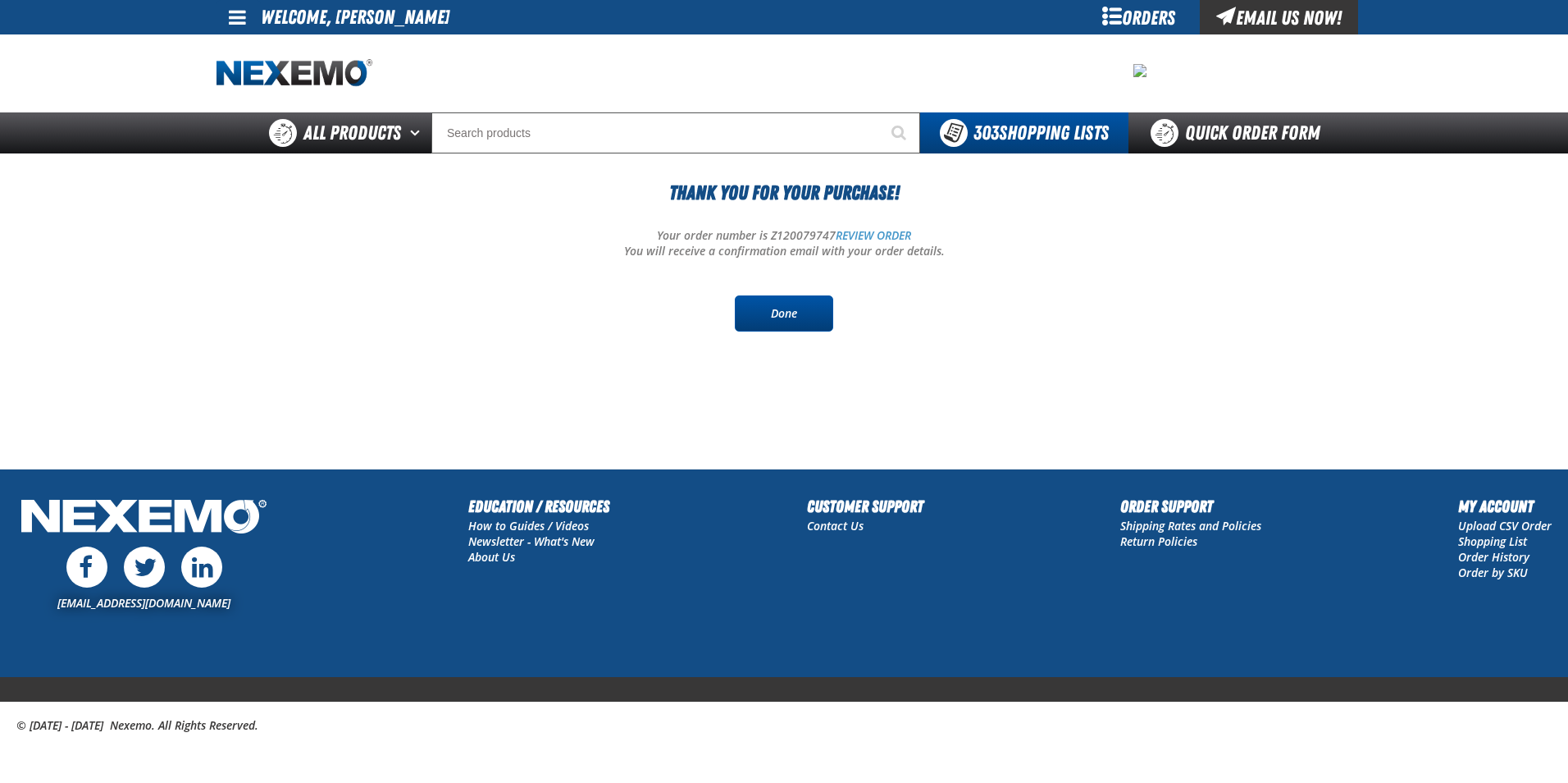
click at [821, 312] on link "Done" at bounding box center [784, 313] width 98 height 36
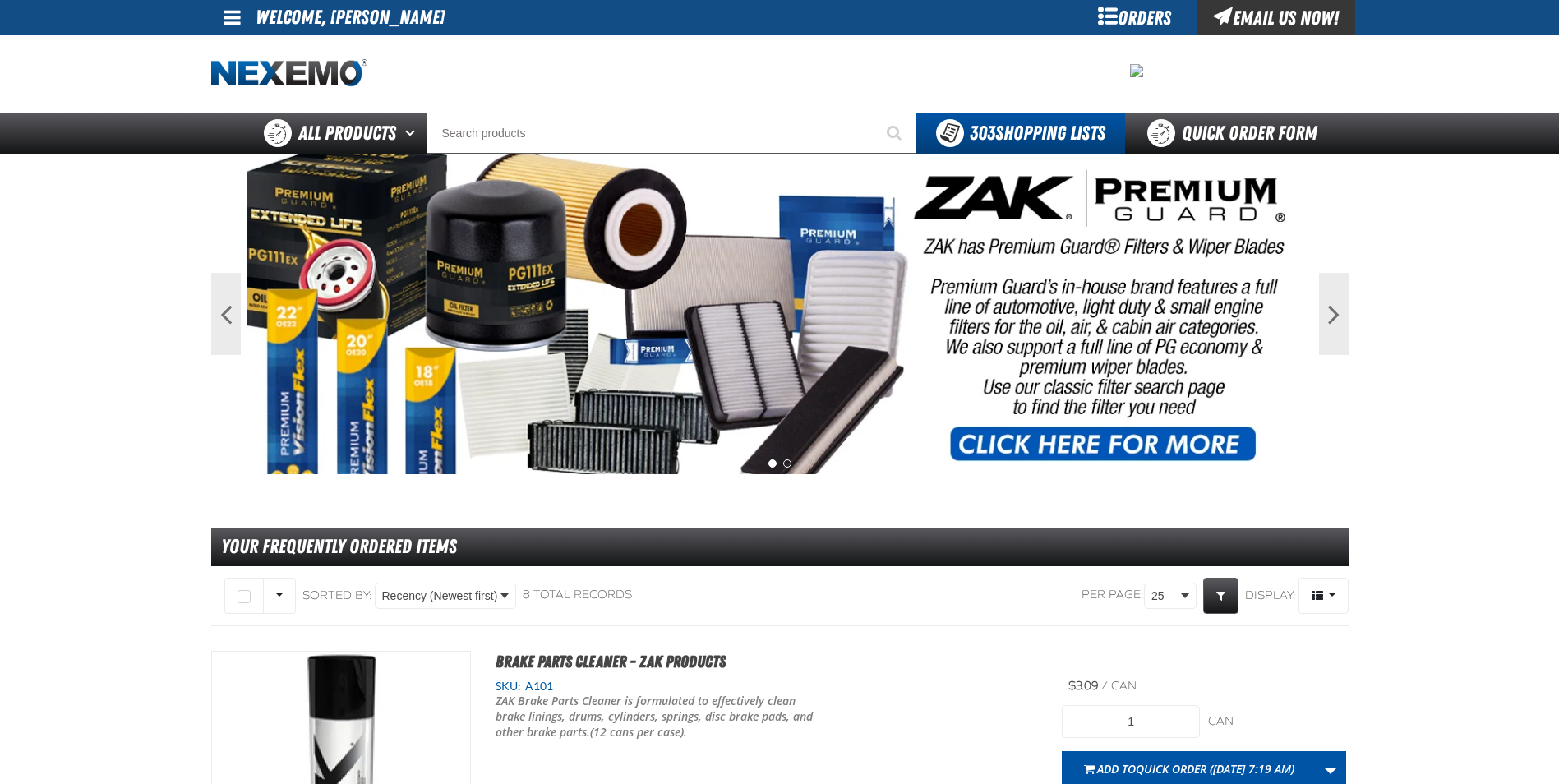
click at [1142, 11] on div "Orders" at bounding box center [1134, 17] width 124 height 34
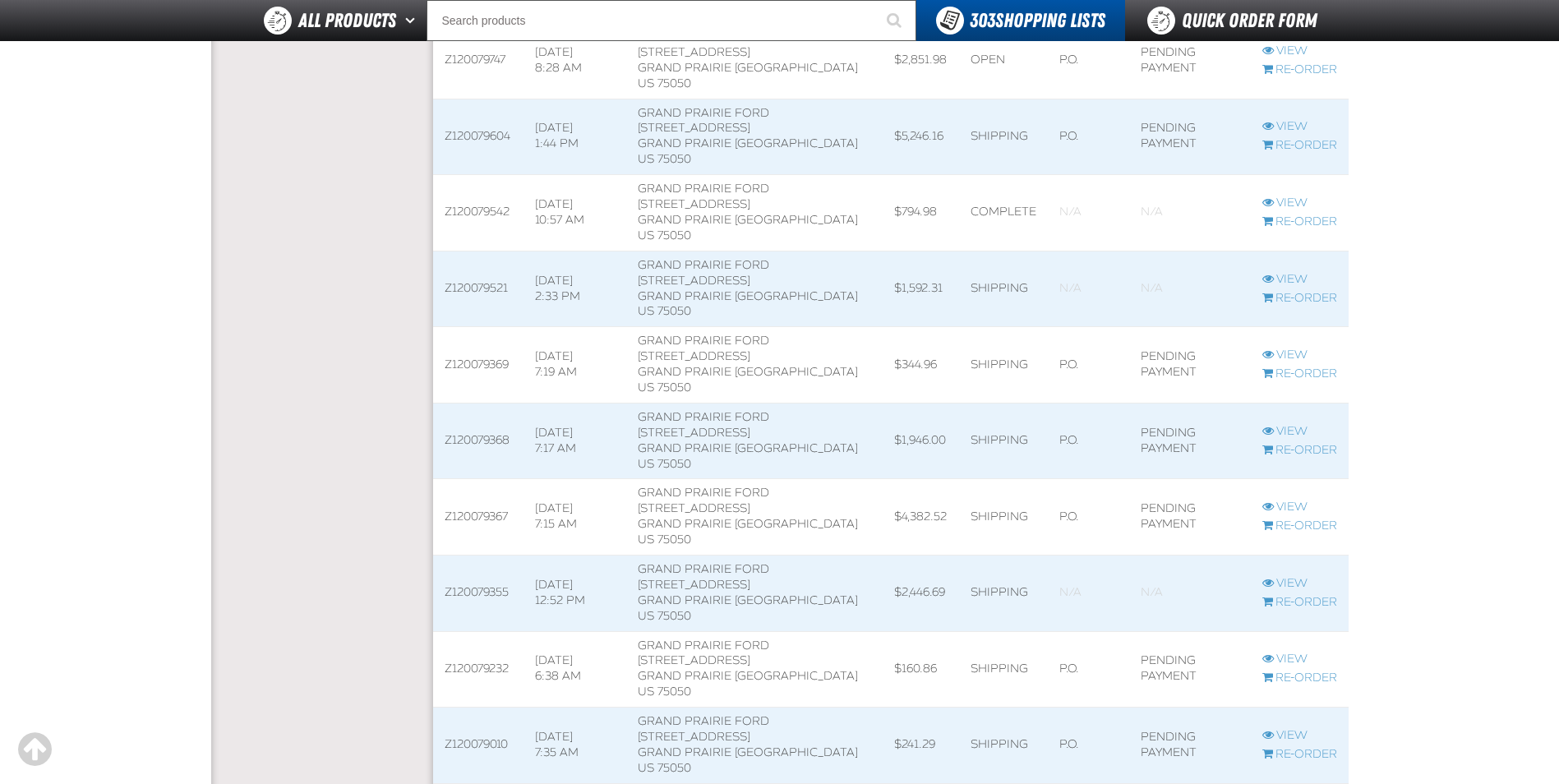
scroll to position [821, 0]
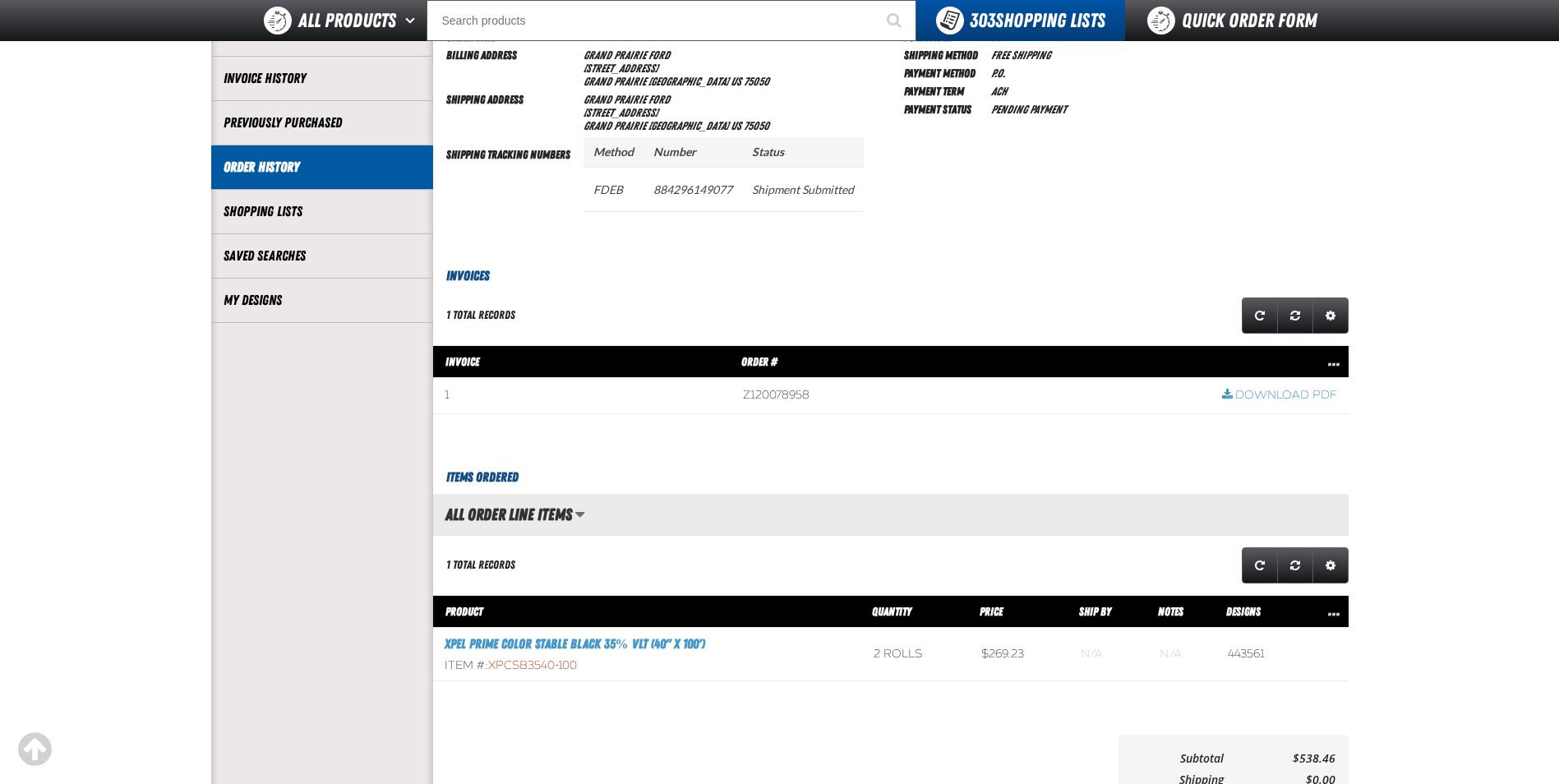
scroll to position [411, 0]
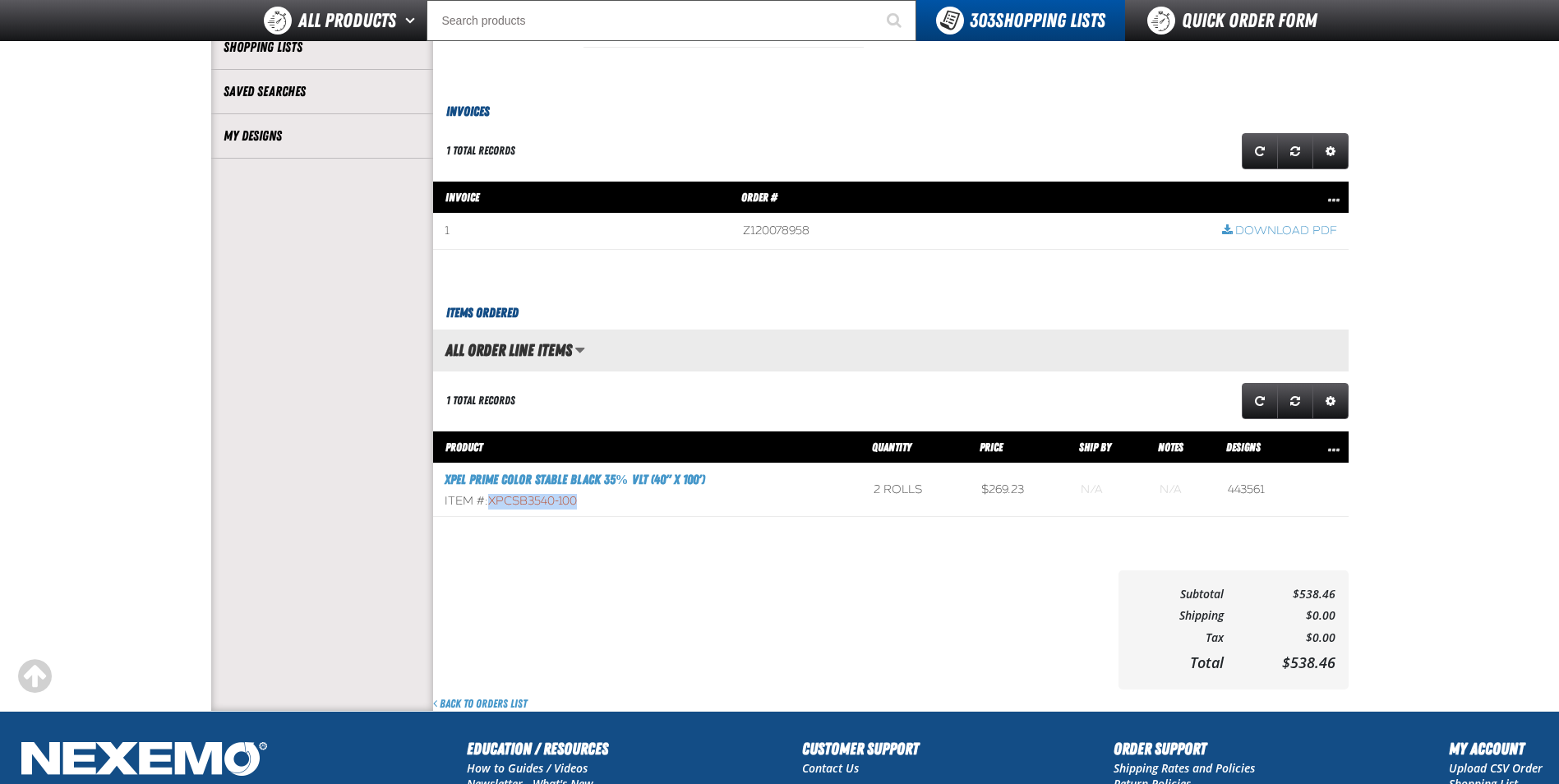
drag, startPoint x: 593, startPoint y: 500, endPoint x: 491, endPoint y: 503, distance: 102.0
click at [491, 503] on div "Item #: XPCSB3540-100" at bounding box center [647, 502] width 406 height 16
drag, startPoint x: 491, startPoint y: 503, endPoint x: 501, endPoint y: 503, distance: 10.0
copy span "XPCSB3540-100"
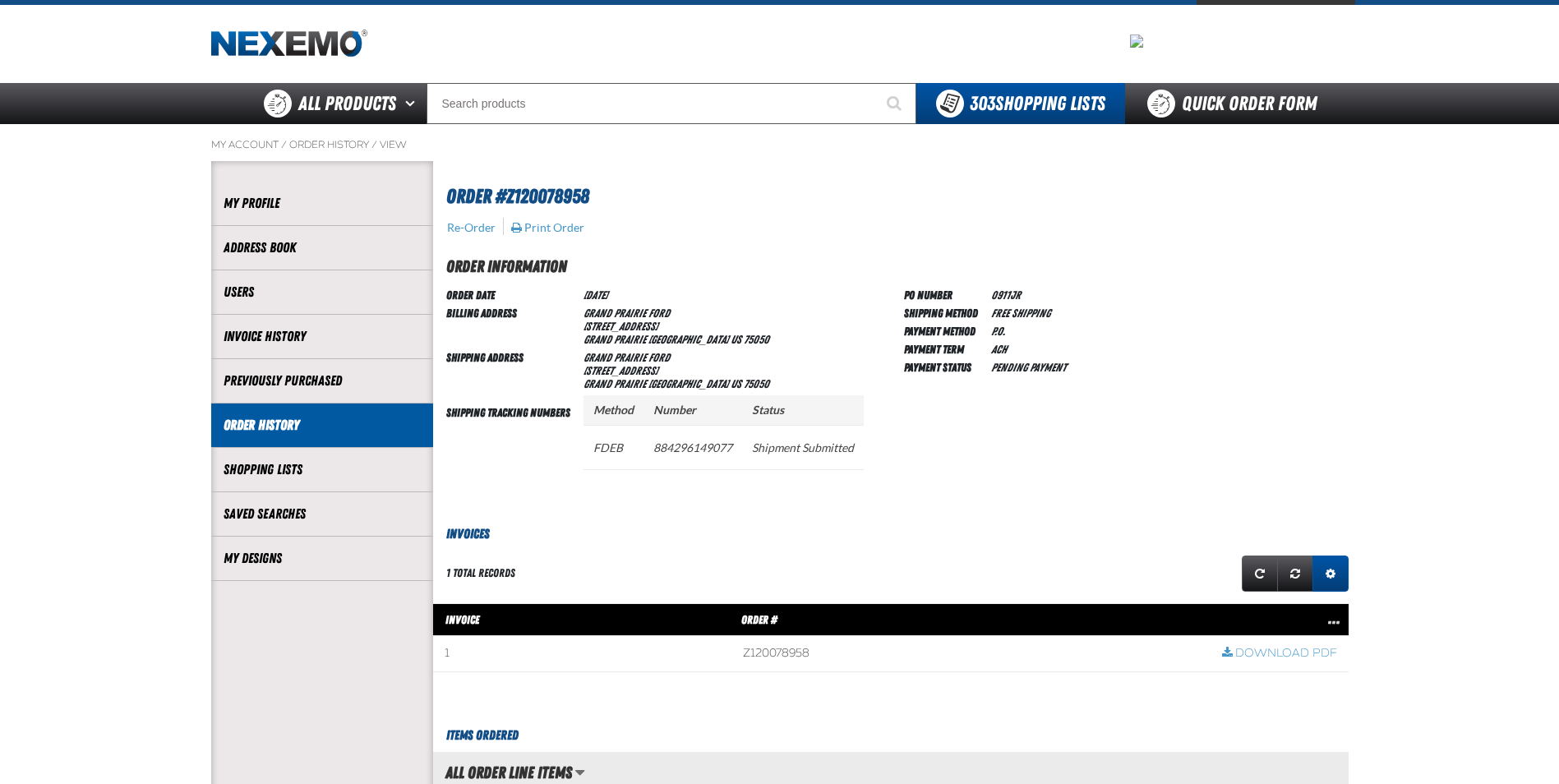
scroll to position [0, 0]
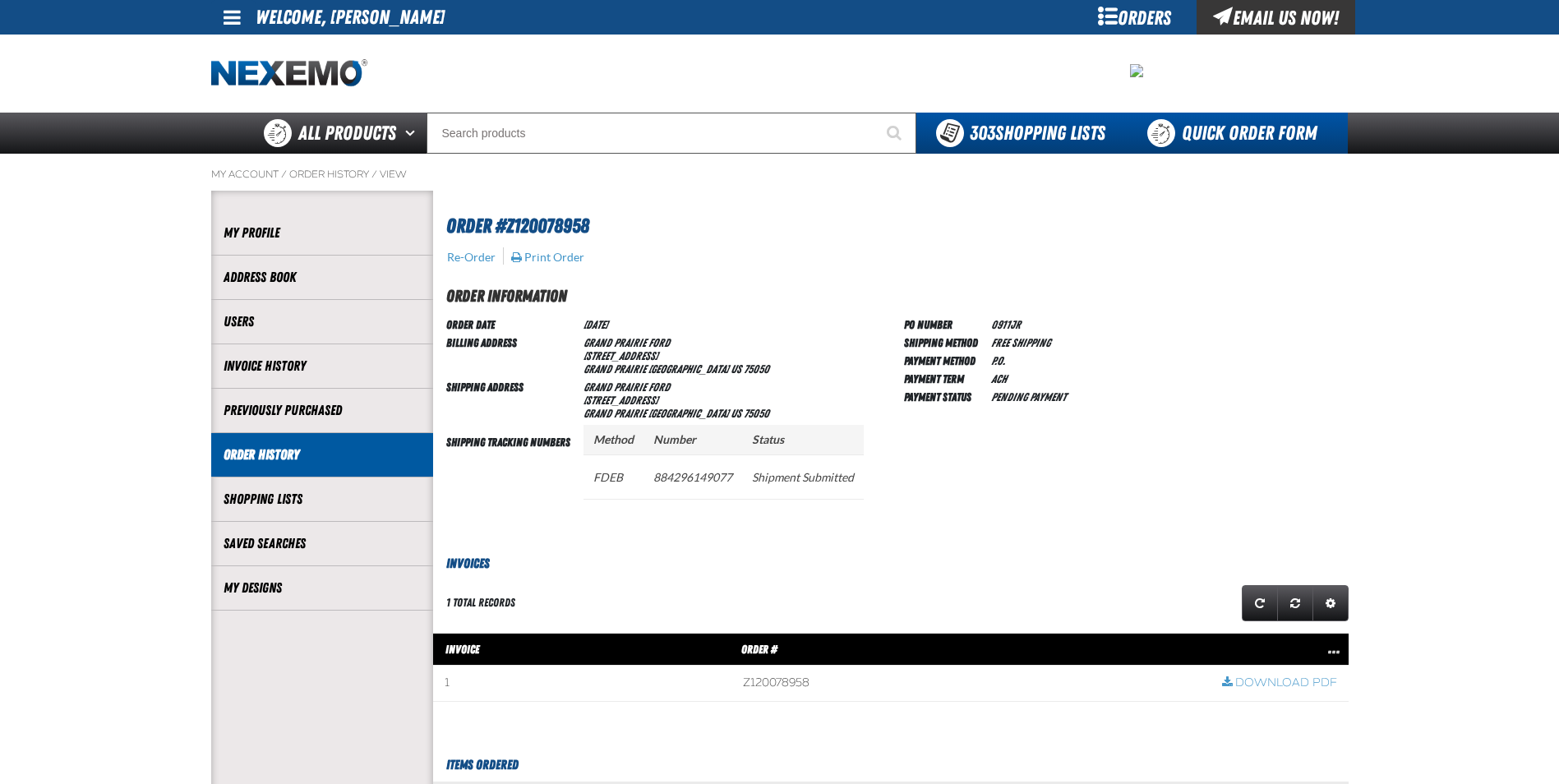
click at [1251, 130] on link "Quick Order Form" at bounding box center [1237, 133] width 223 height 41
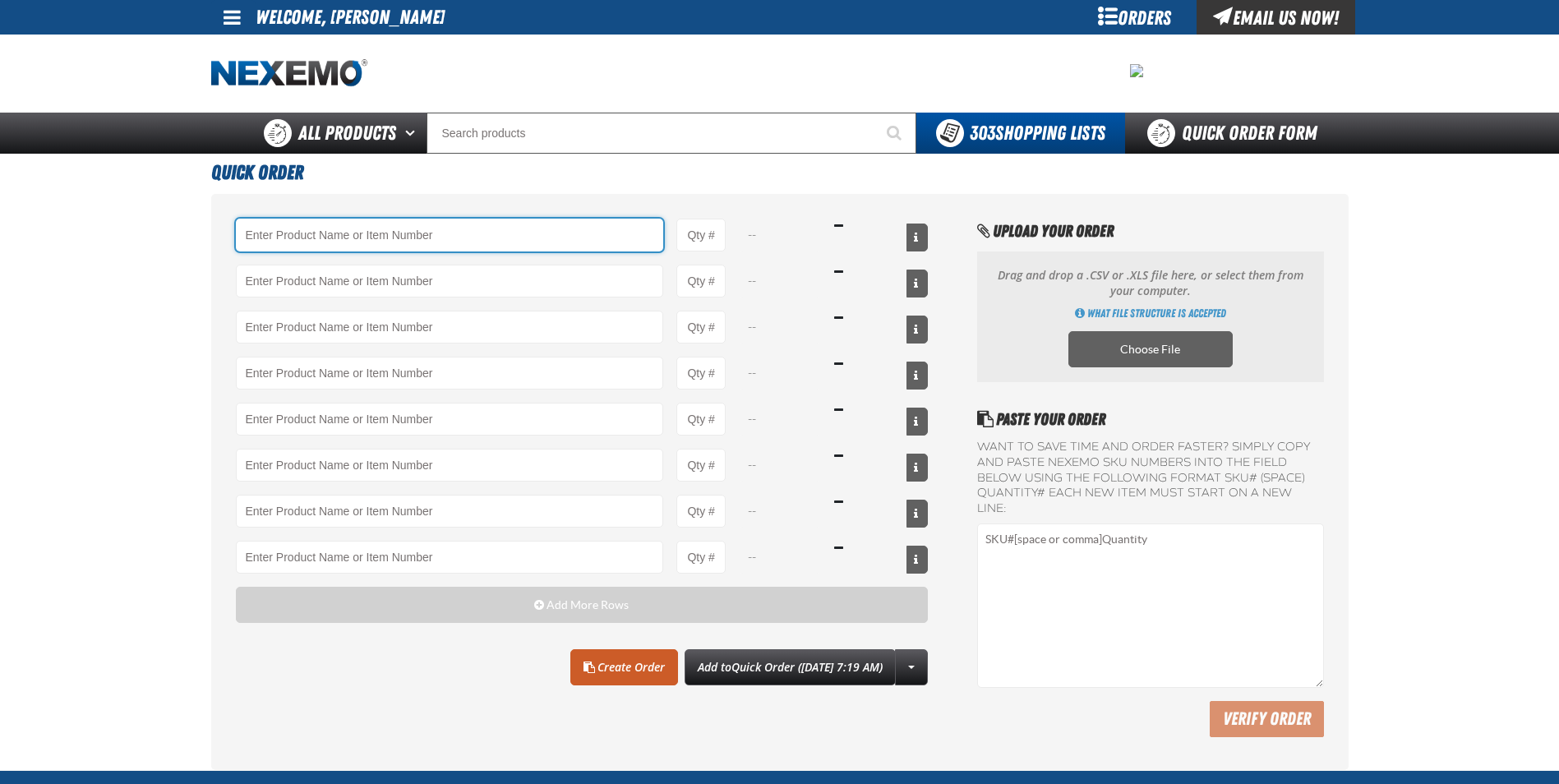
paste input "XPCSB3540-100"
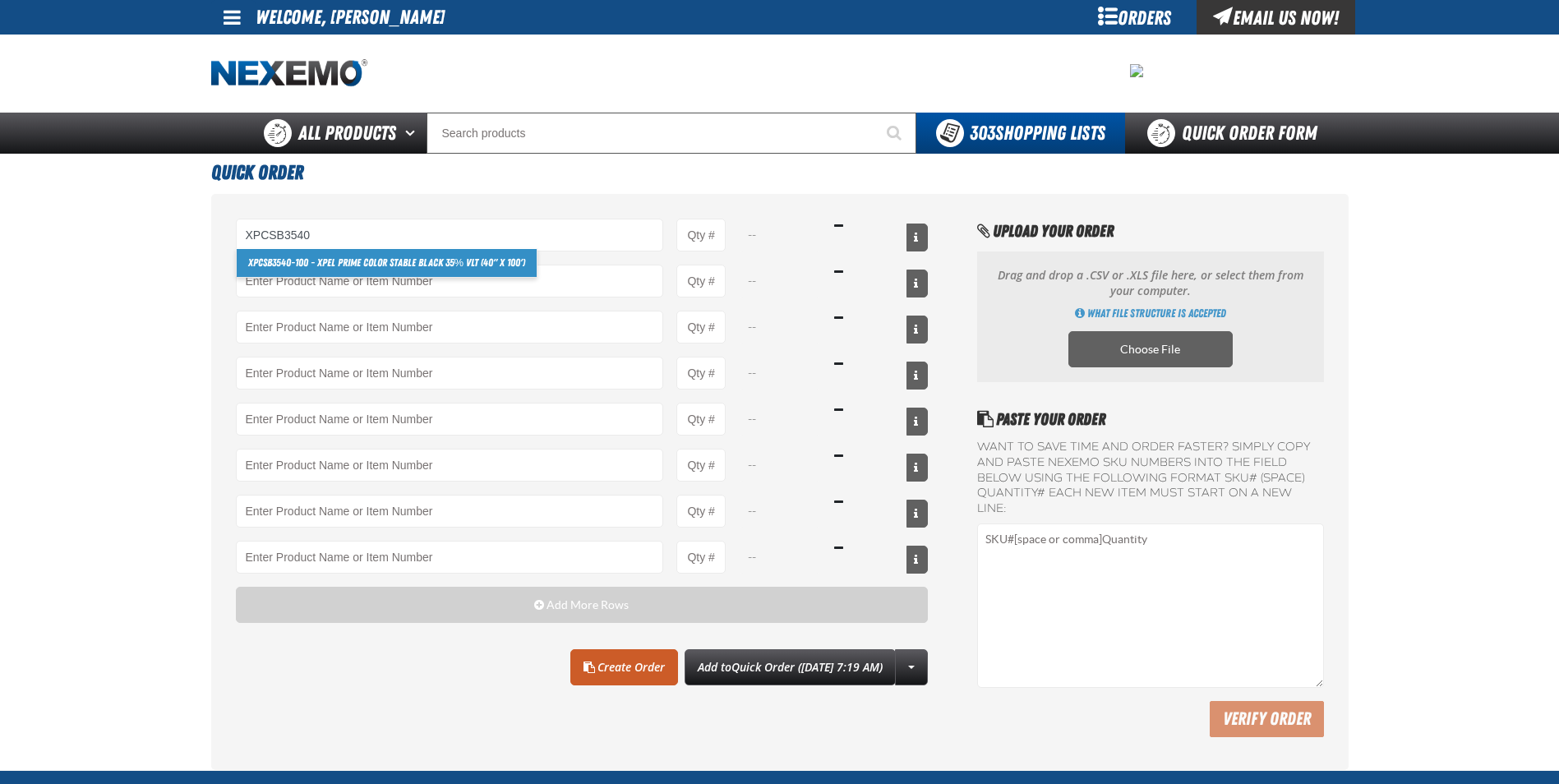
click at [439, 270] on link "XPCSB3540 -100 - XPEL PRIME Color Stable Black 35% VLT (40" x 100')" at bounding box center [387, 263] width 301 height 28
type input "XPCSB3540-100 - XPEL PRIME Color Stable Black 35% VLT (40&quot; x 100&#x27;)"
type input "1"
select select "roll"
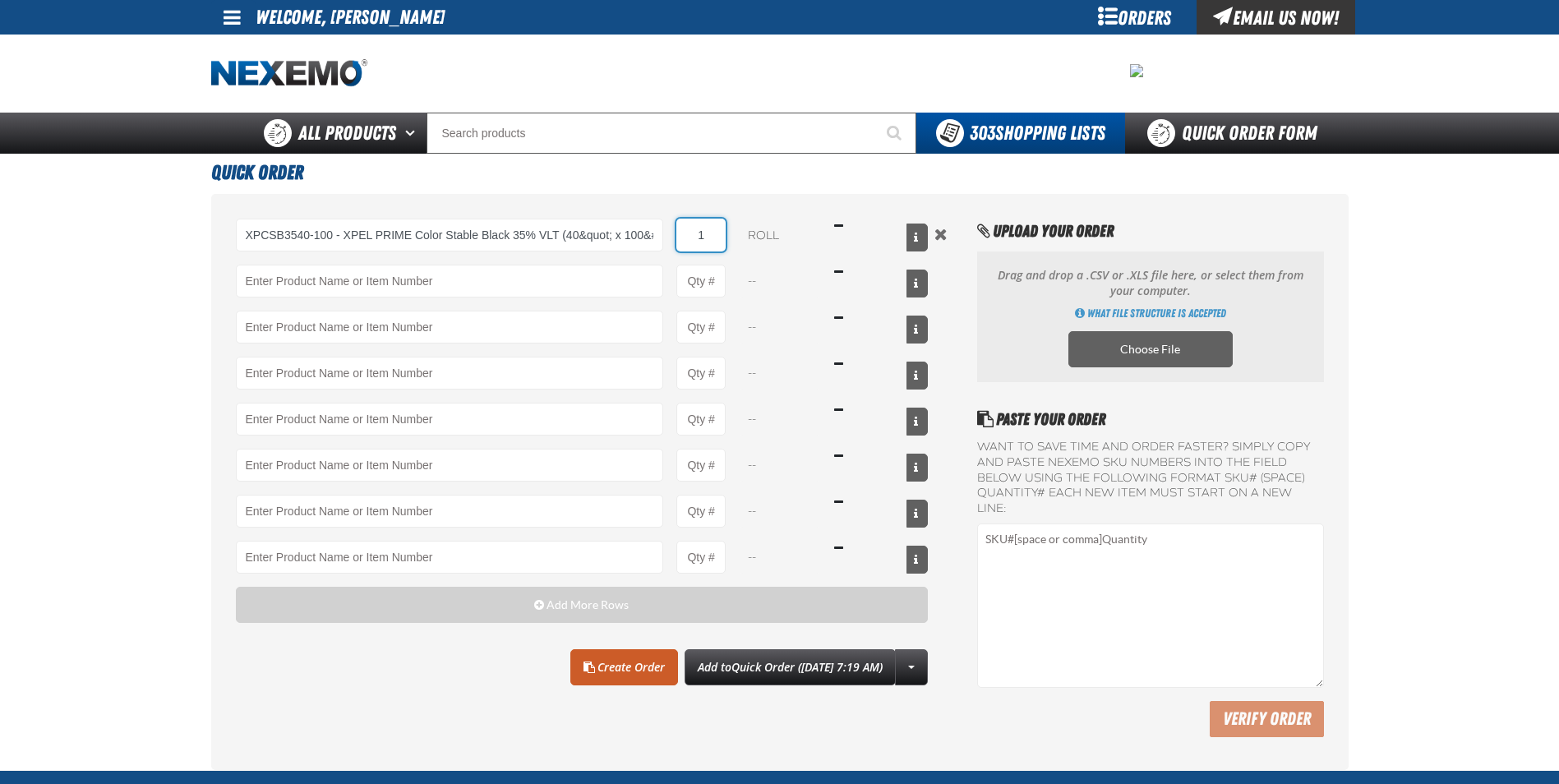
click at [714, 228] on input "1" at bounding box center [701, 234] width 49 height 33
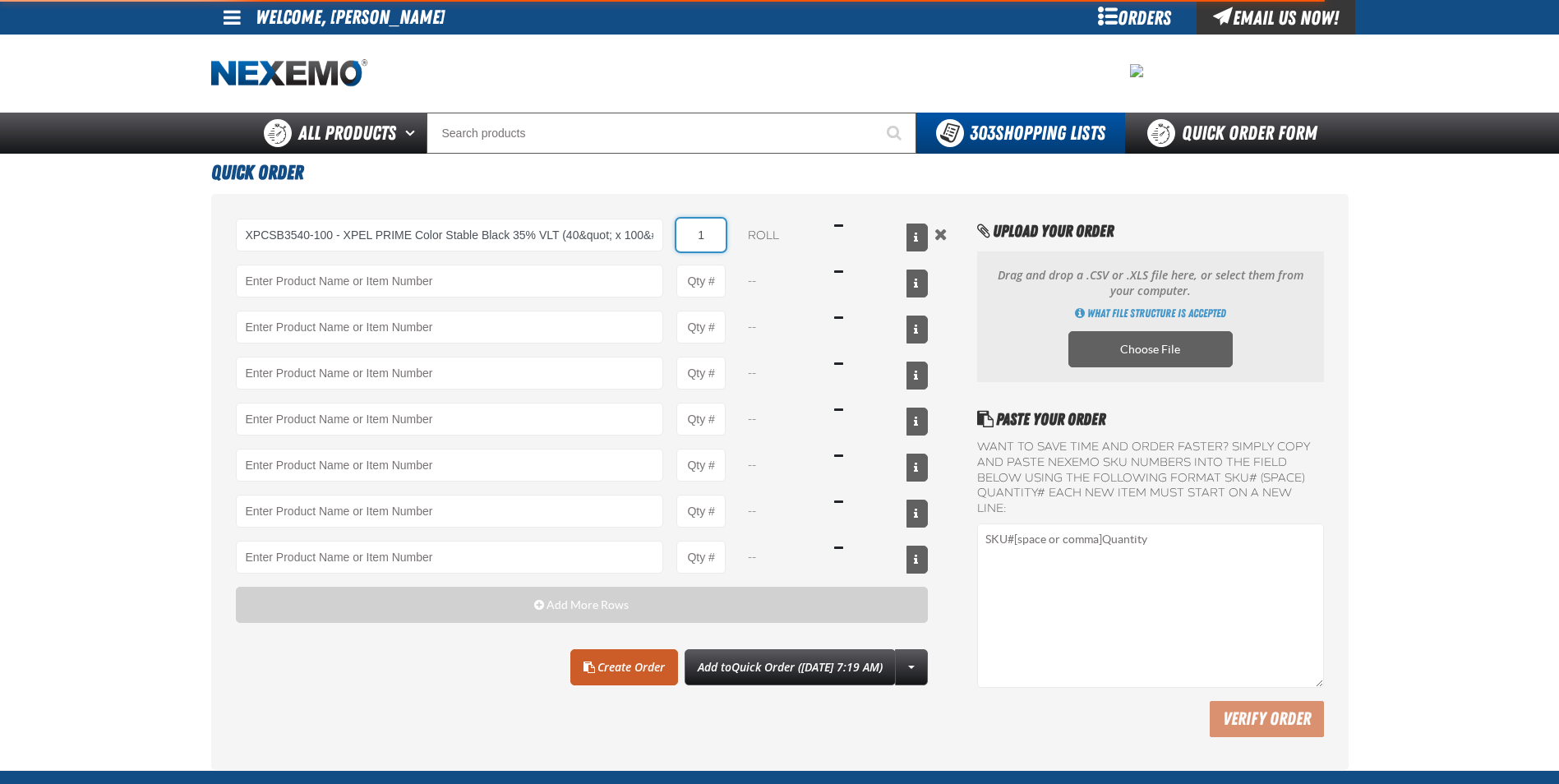
click at [716, 227] on input "1" at bounding box center [701, 234] width 49 height 33
type input "XPCSB3540-100 - XPEL PRIME Color Stable Black 35% VLT (40&quot; x 100&#x27;)"
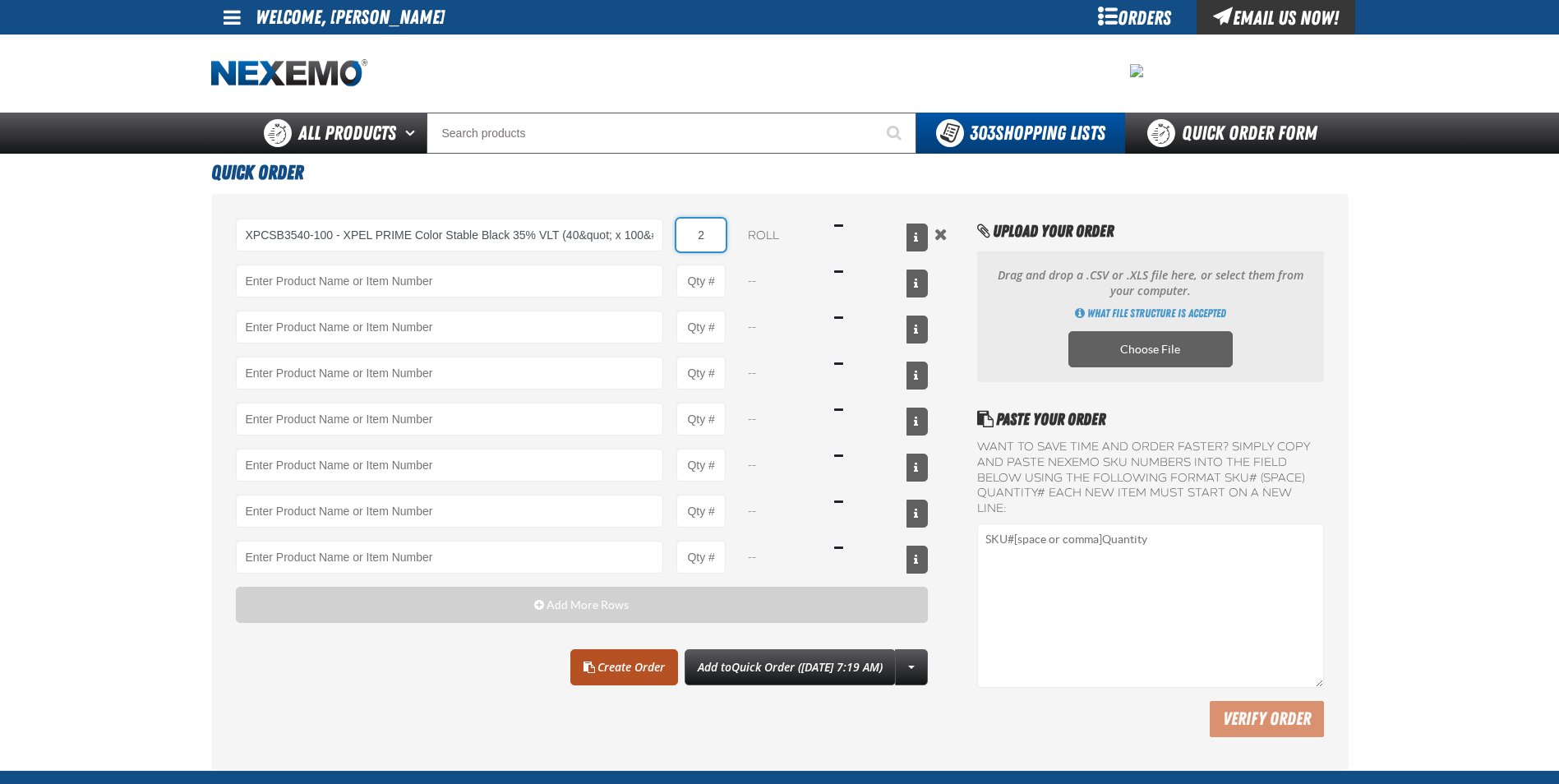
type input "2"
click at [605, 668] on link "Create Order" at bounding box center [624, 667] width 108 height 36
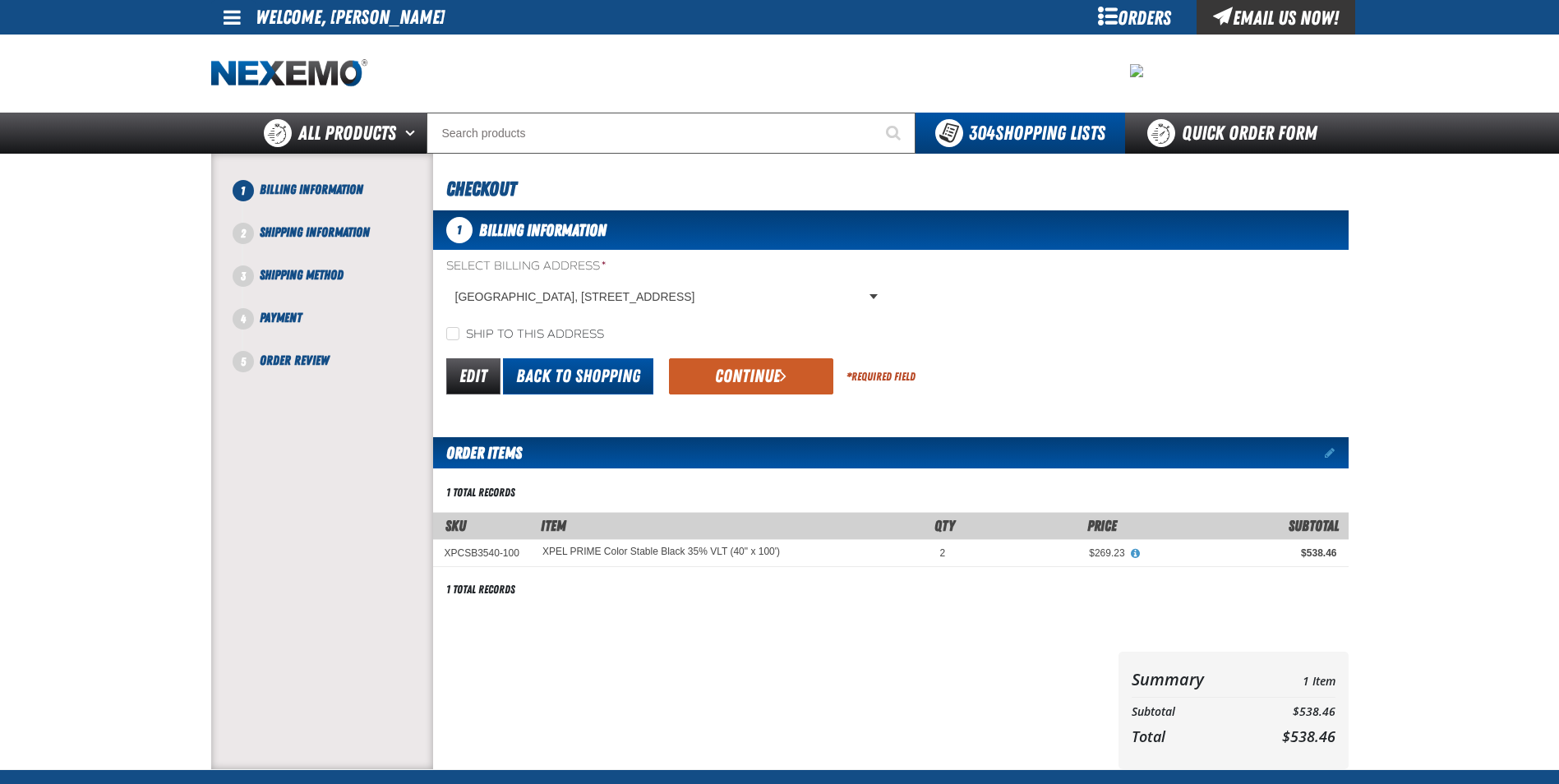
click at [571, 375] on link "Back to Shopping" at bounding box center [578, 376] width 151 height 36
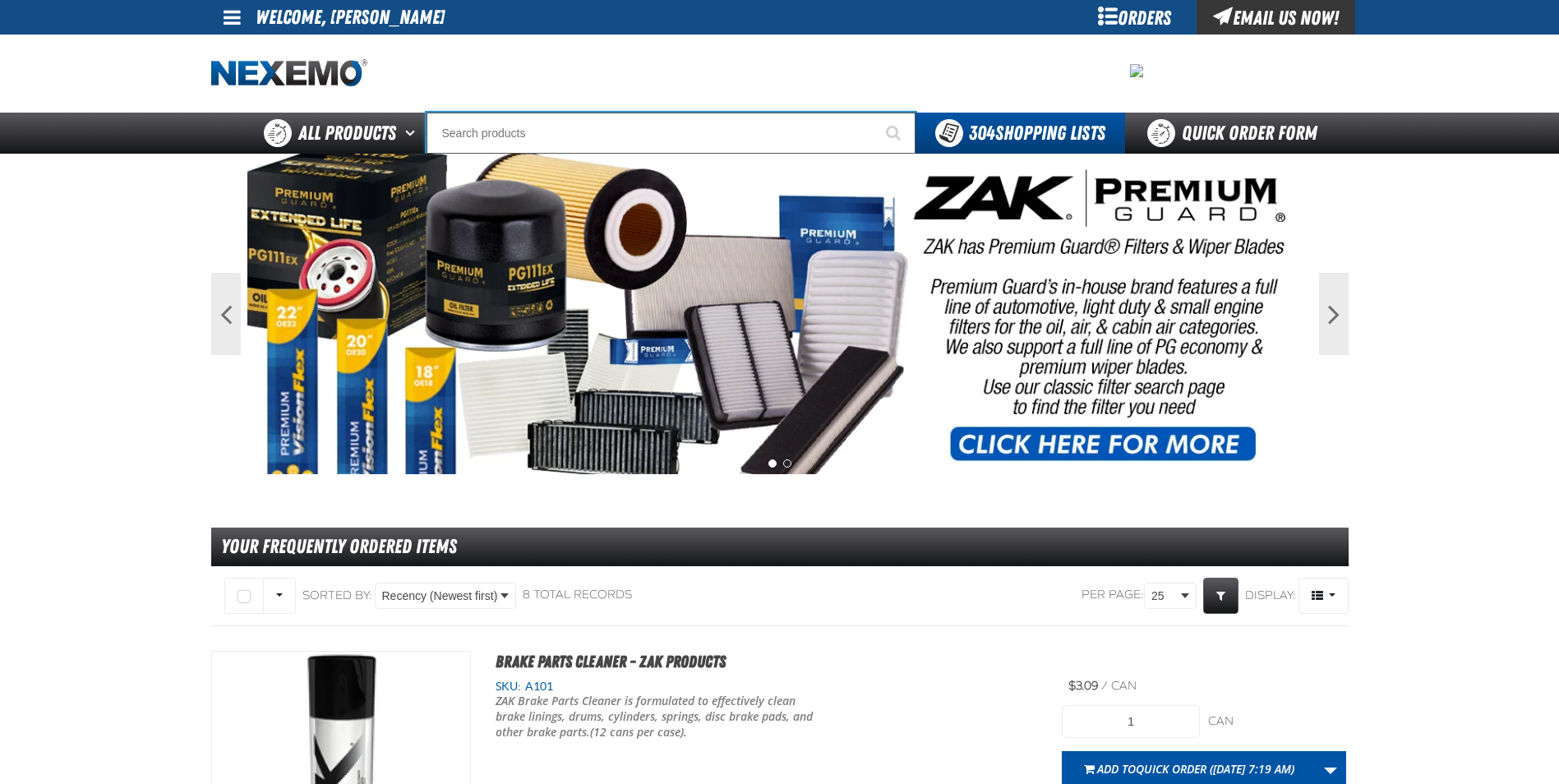
click at [662, 132] on input "Search" at bounding box center [671, 133] width 489 height 41
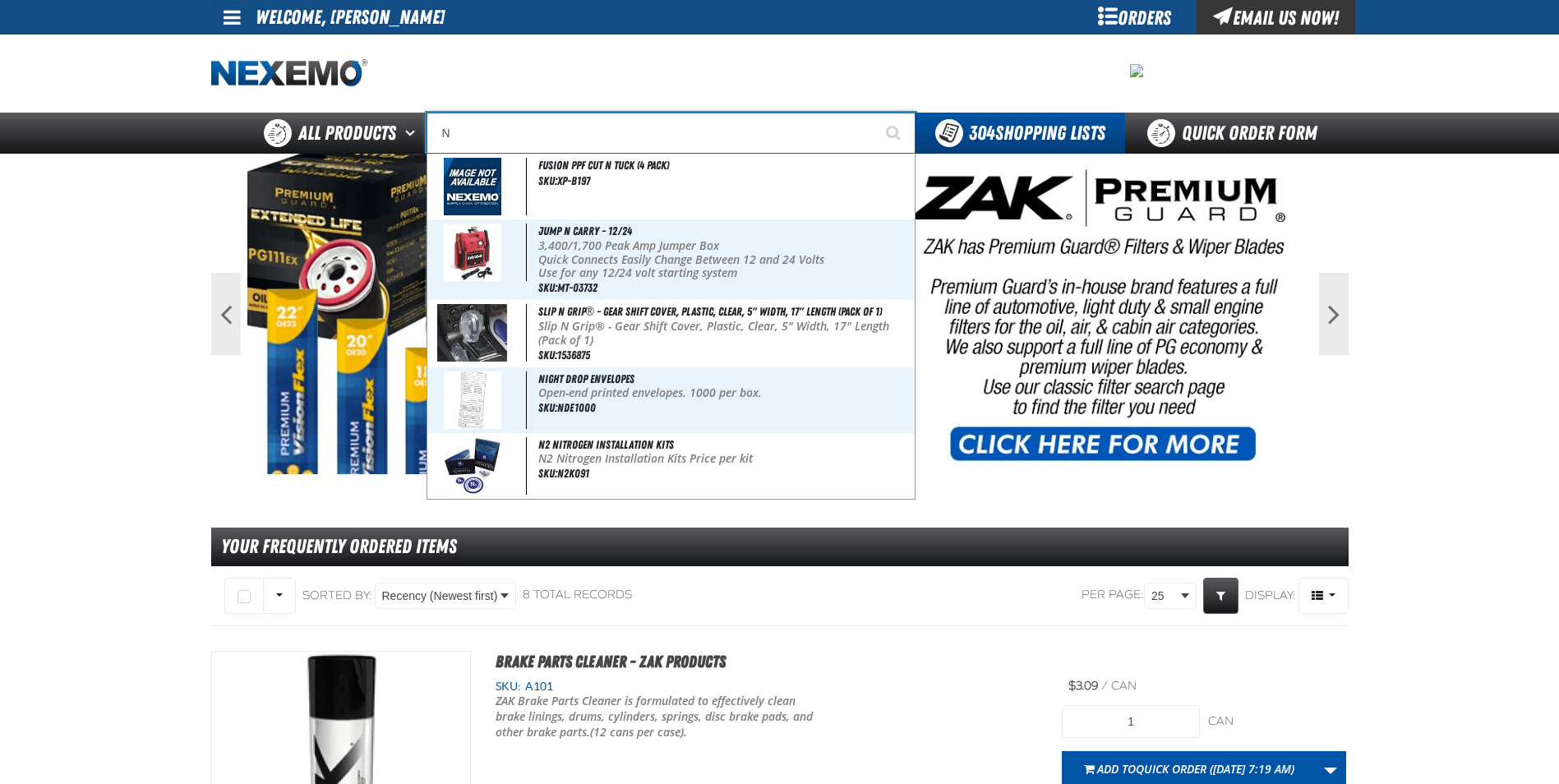
type input "N2"
type input "N2 Nitrogen Installation Kits"
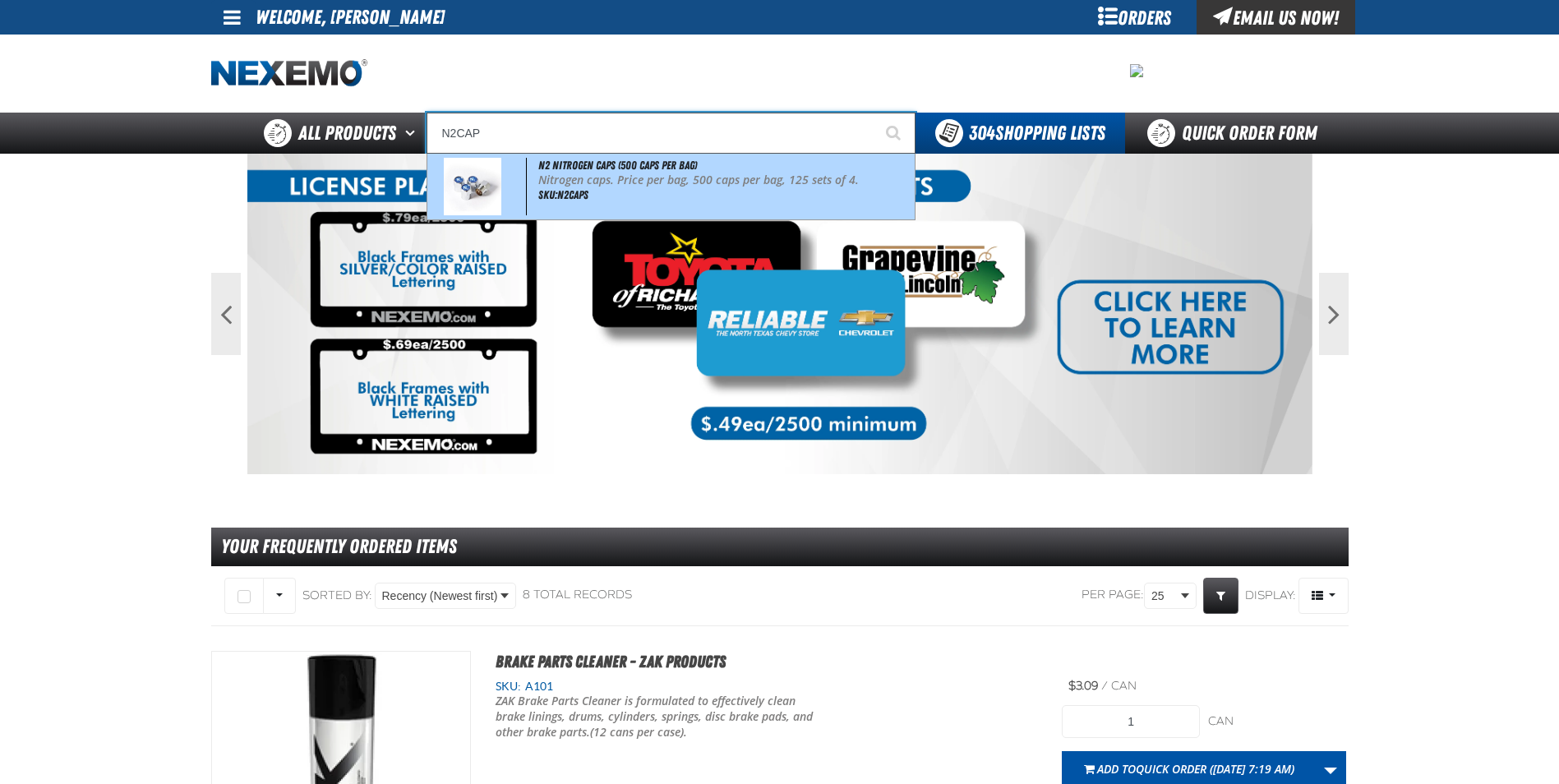
click at [566, 174] on p "Nitrogen caps. Price per bag, 500 caps per bag, 125 sets of 4." at bounding box center [725, 180] width 373 height 14
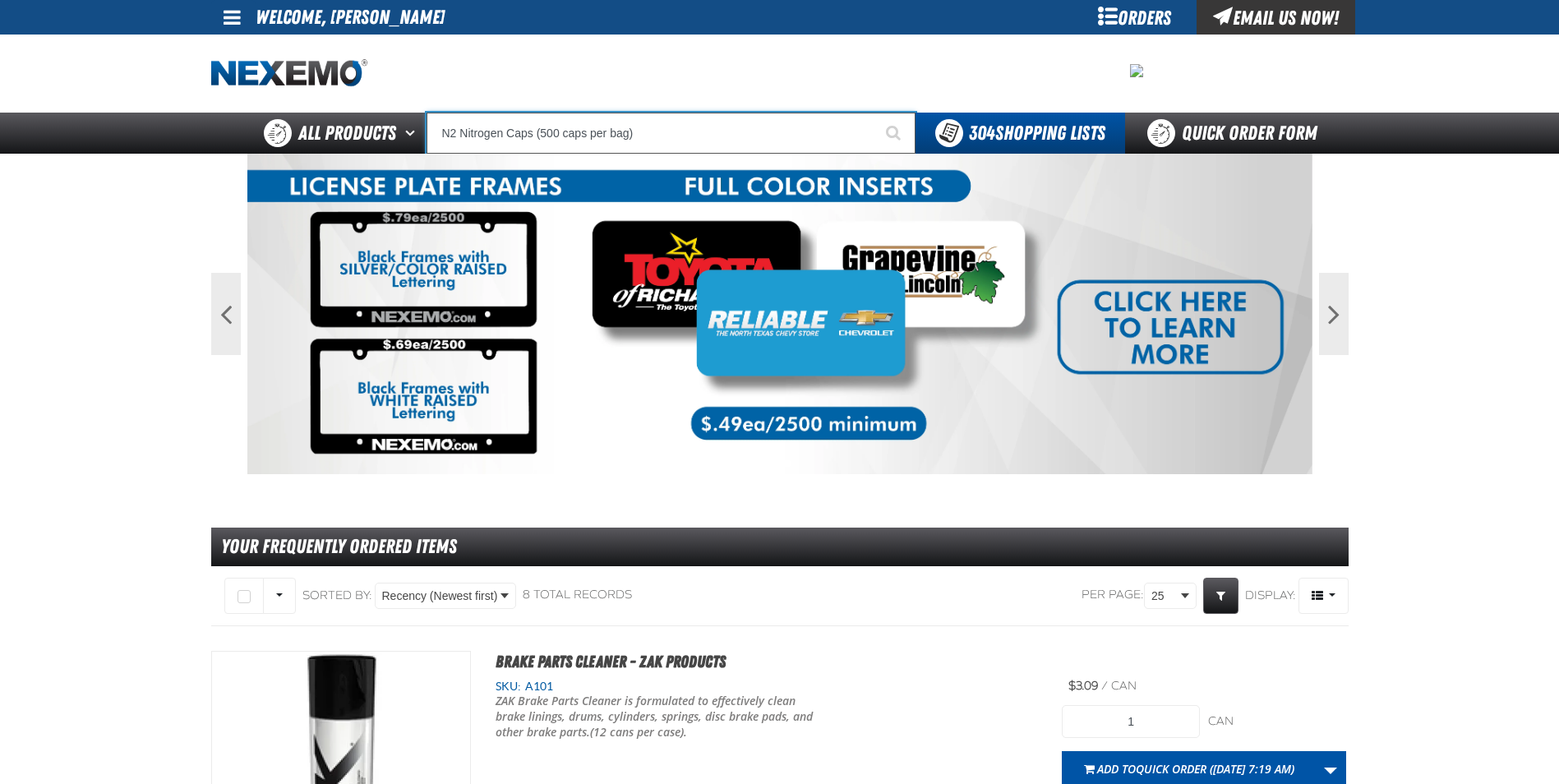
type input "N2 Nitrogen Caps (500 caps per bag)"
click at [874, 112] on button "Start Searching" at bounding box center [895, 133] width 41 height 41
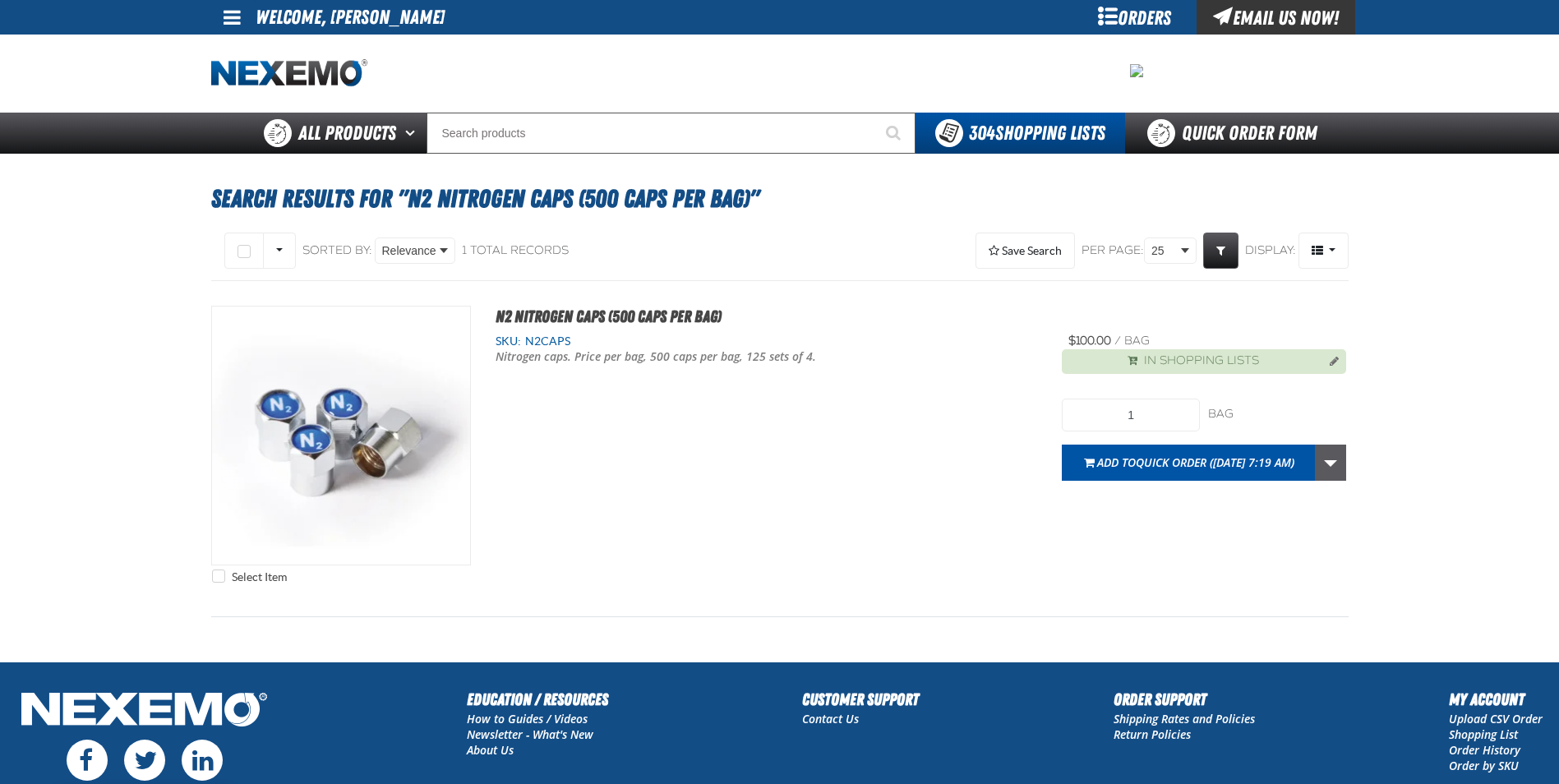
click at [1335, 465] on link "More Actions" at bounding box center [1330, 462] width 32 height 36
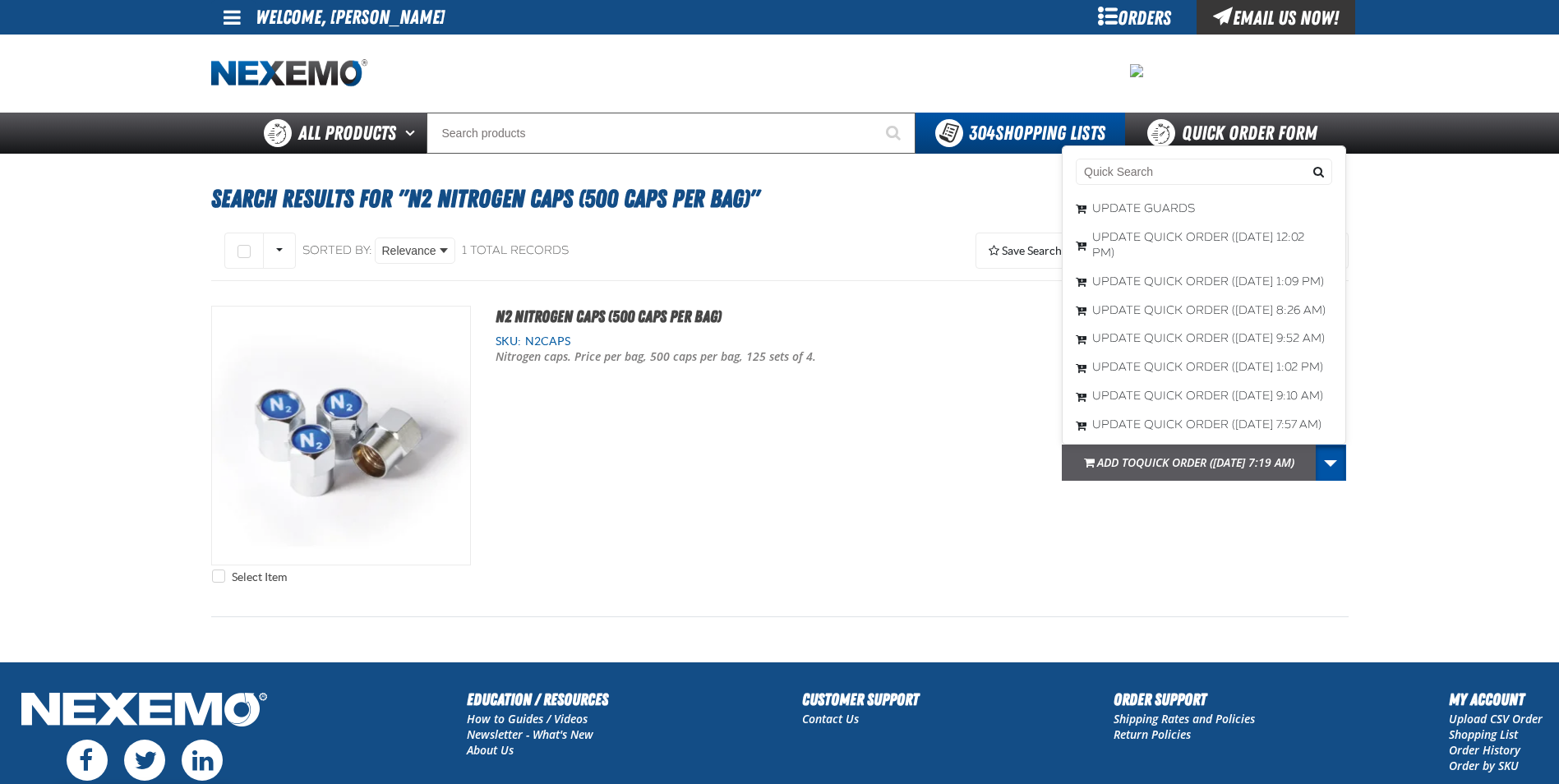
click at [1176, 463] on span "Quick Order ([DATE] 7:19 AM)" at bounding box center [1214, 462] width 159 height 16
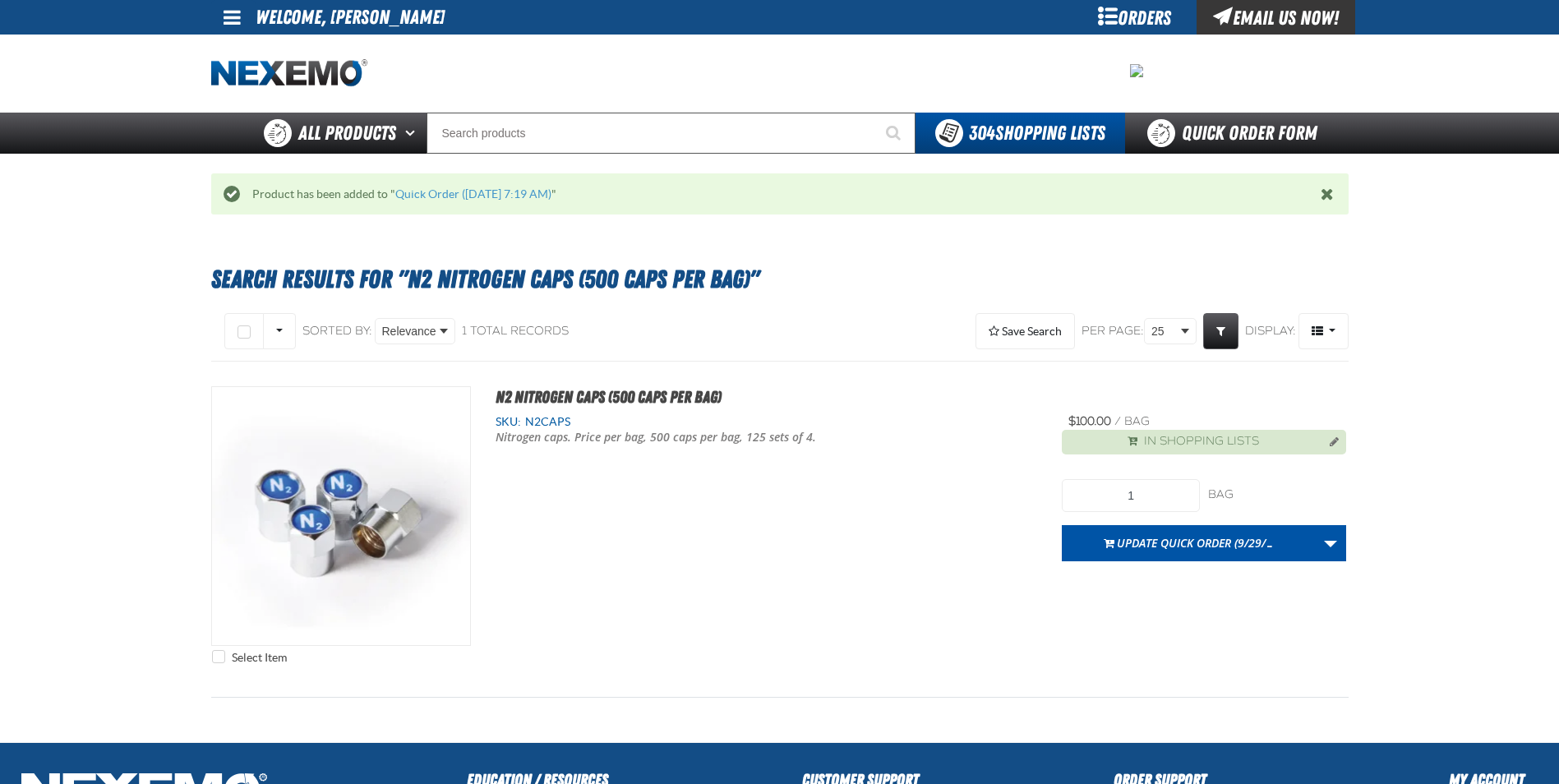
click at [1148, 12] on div "Orders" at bounding box center [1134, 17] width 124 height 34
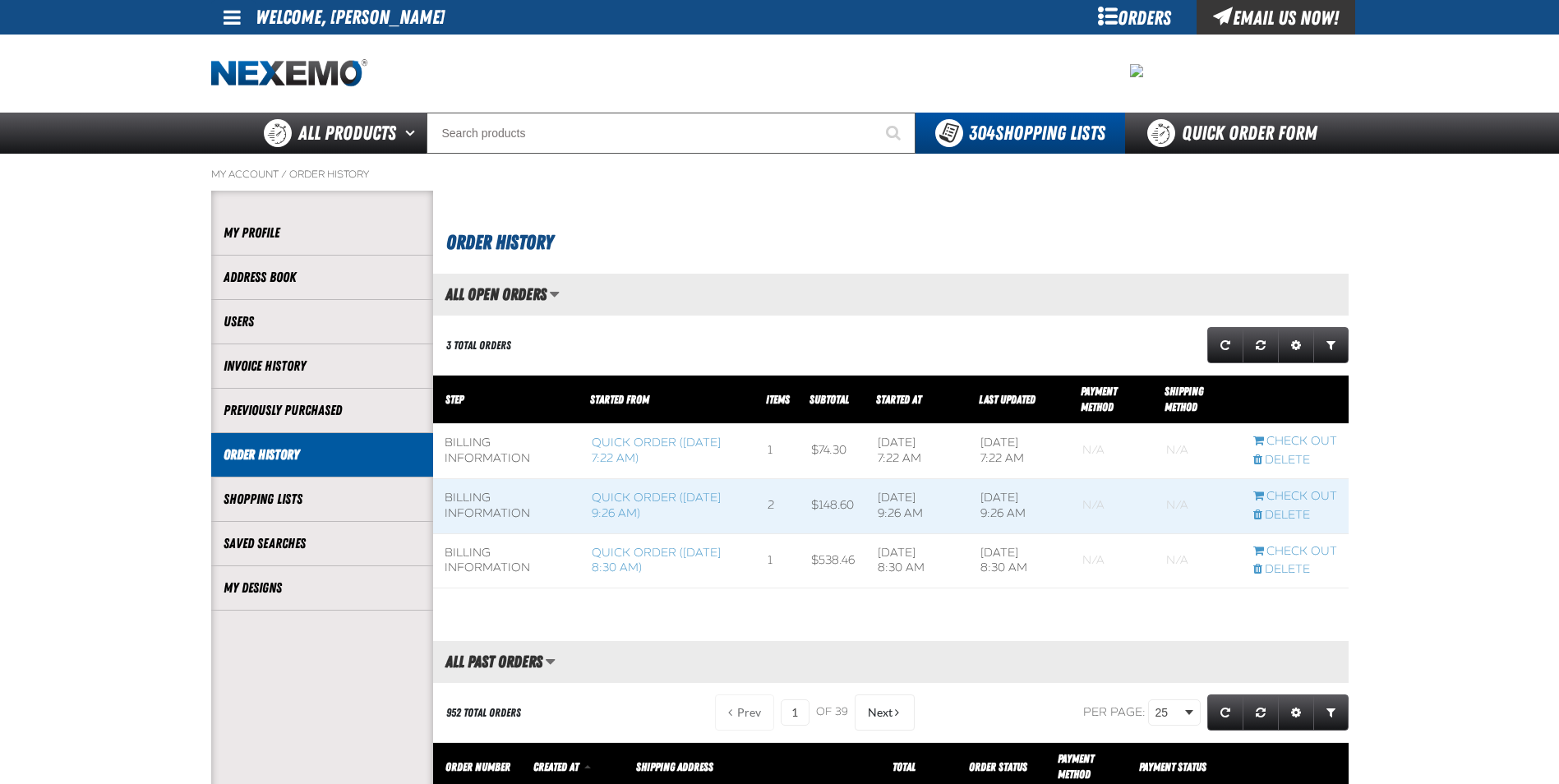
scroll to position [1, 1]
click at [1315, 544] on link "Check Out" at bounding box center [1295, 551] width 84 height 16
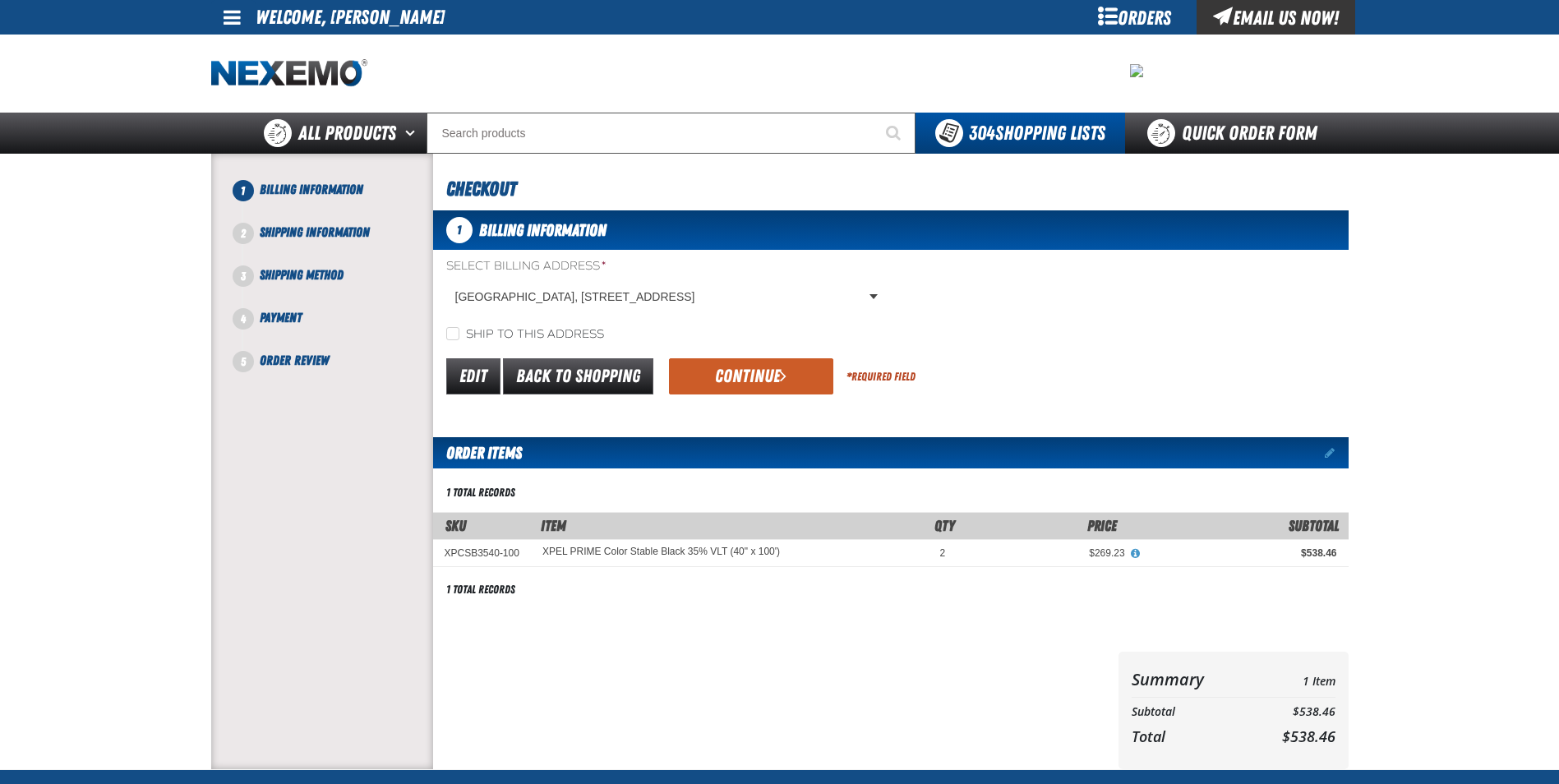
scroll to position [164, 0]
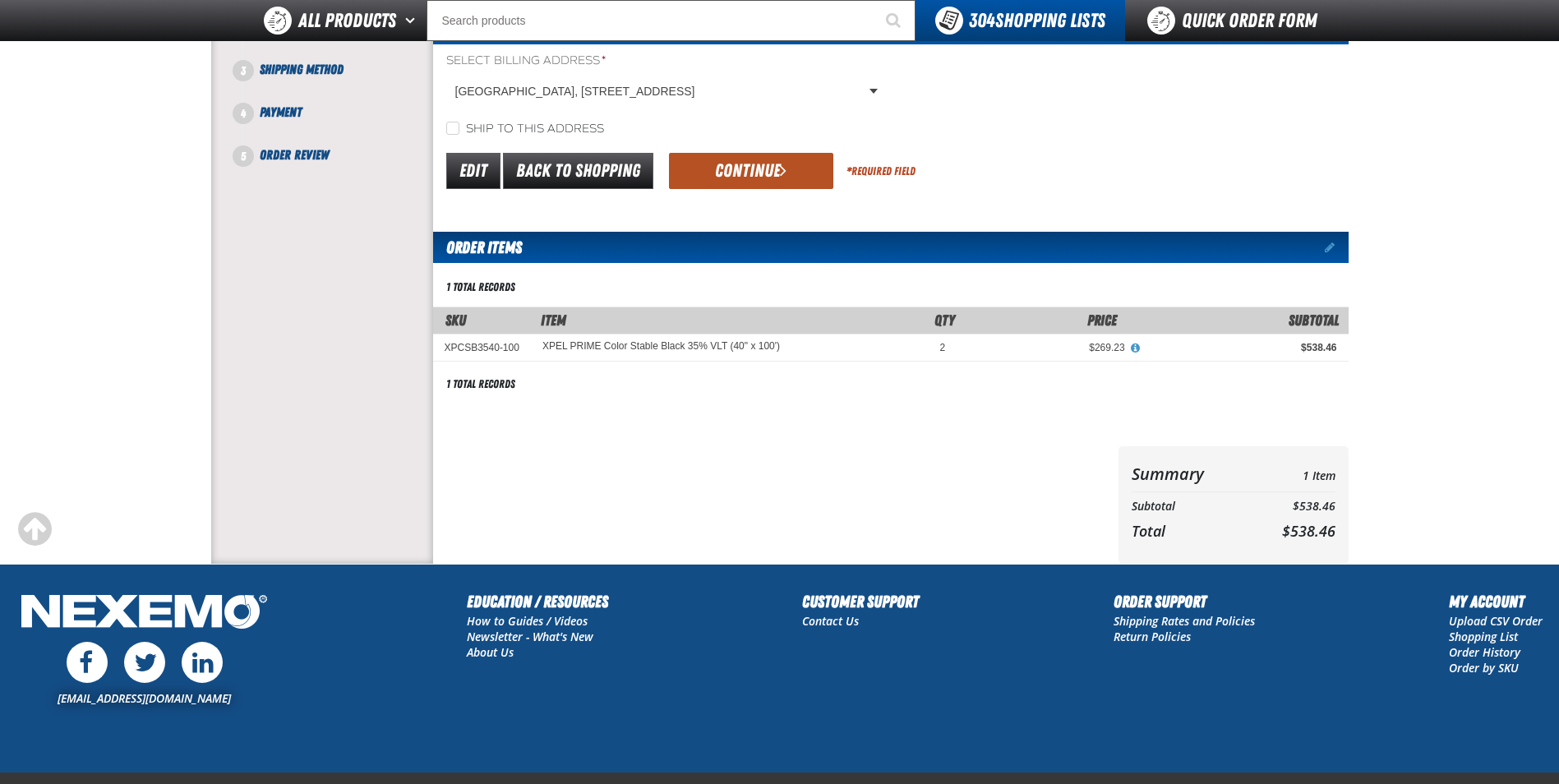
click at [757, 172] on button "Continue" at bounding box center [751, 170] width 164 height 36
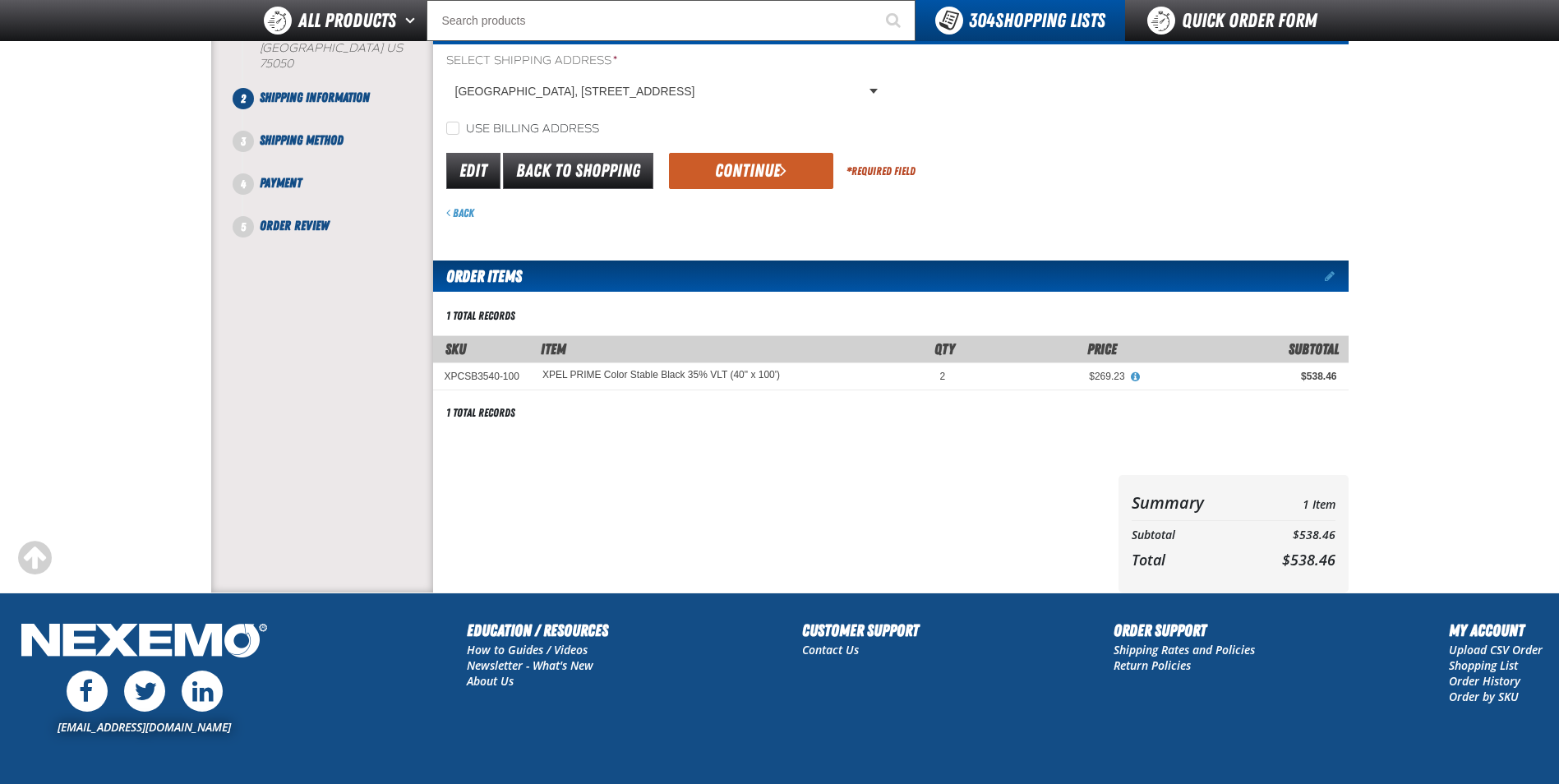
click at [757, 172] on button "Continue" at bounding box center [751, 170] width 164 height 36
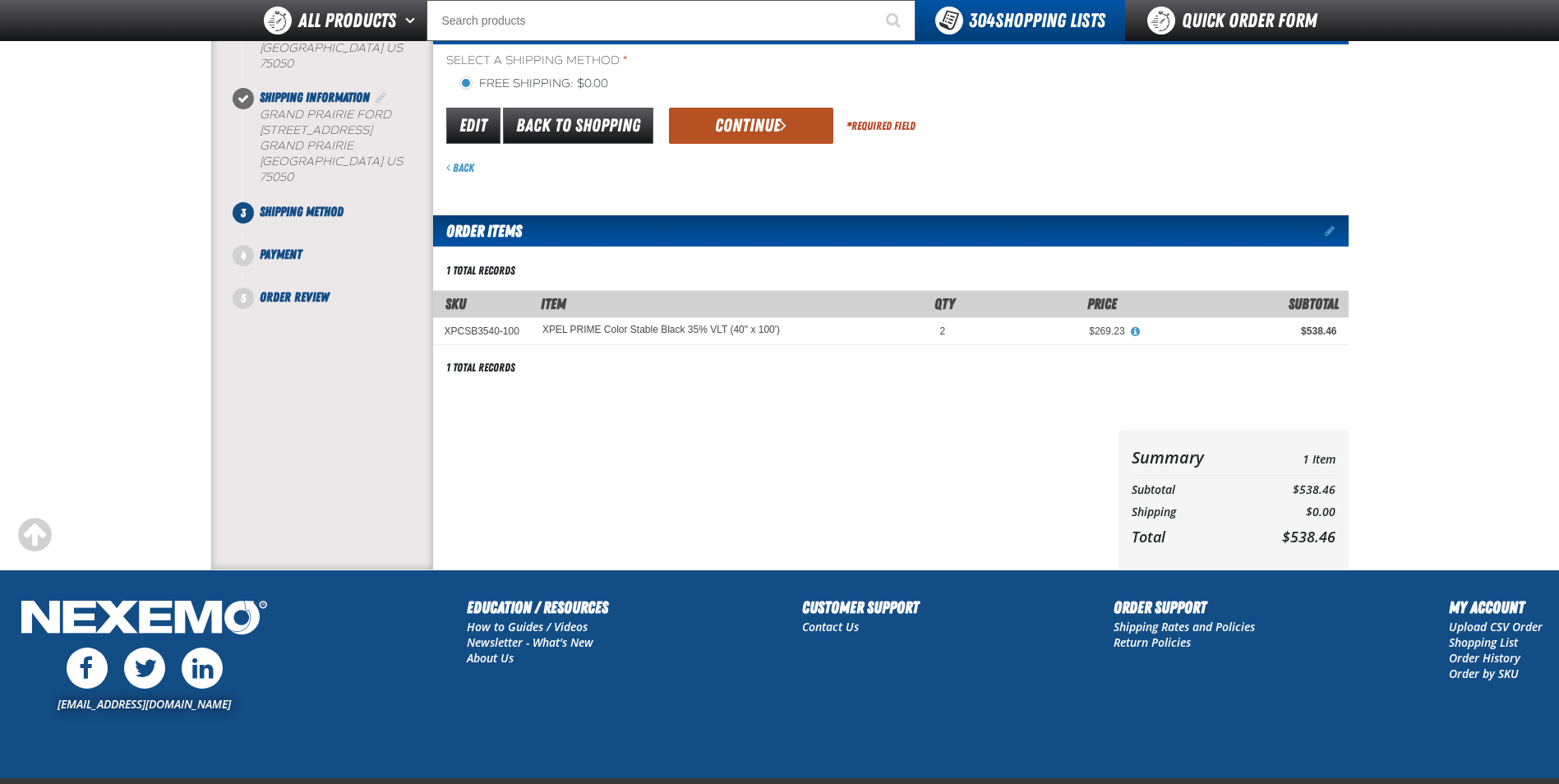
click at [762, 127] on button "Continue" at bounding box center [751, 125] width 164 height 36
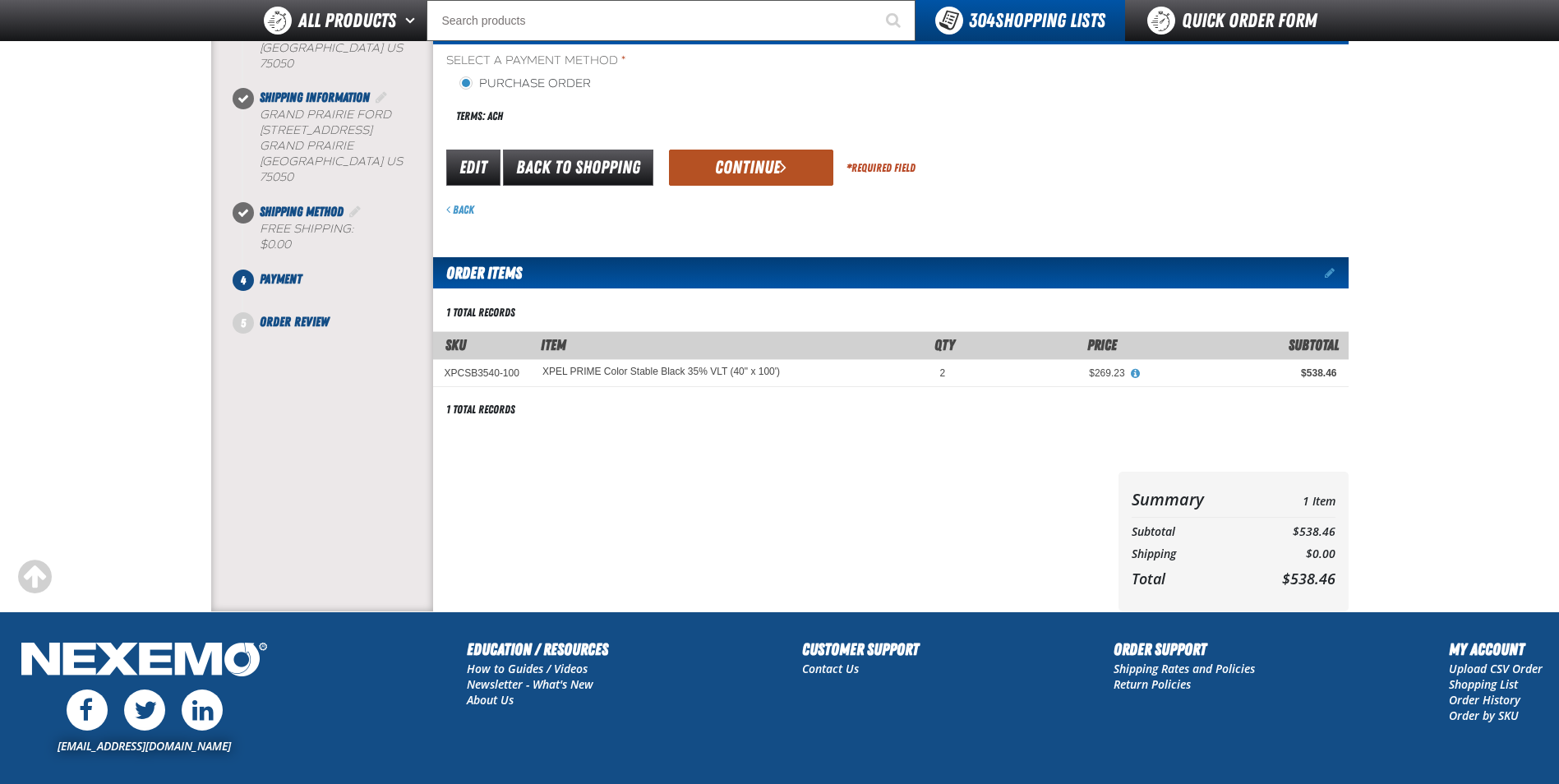
click at [738, 169] on button "Continue" at bounding box center [751, 167] width 164 height 36
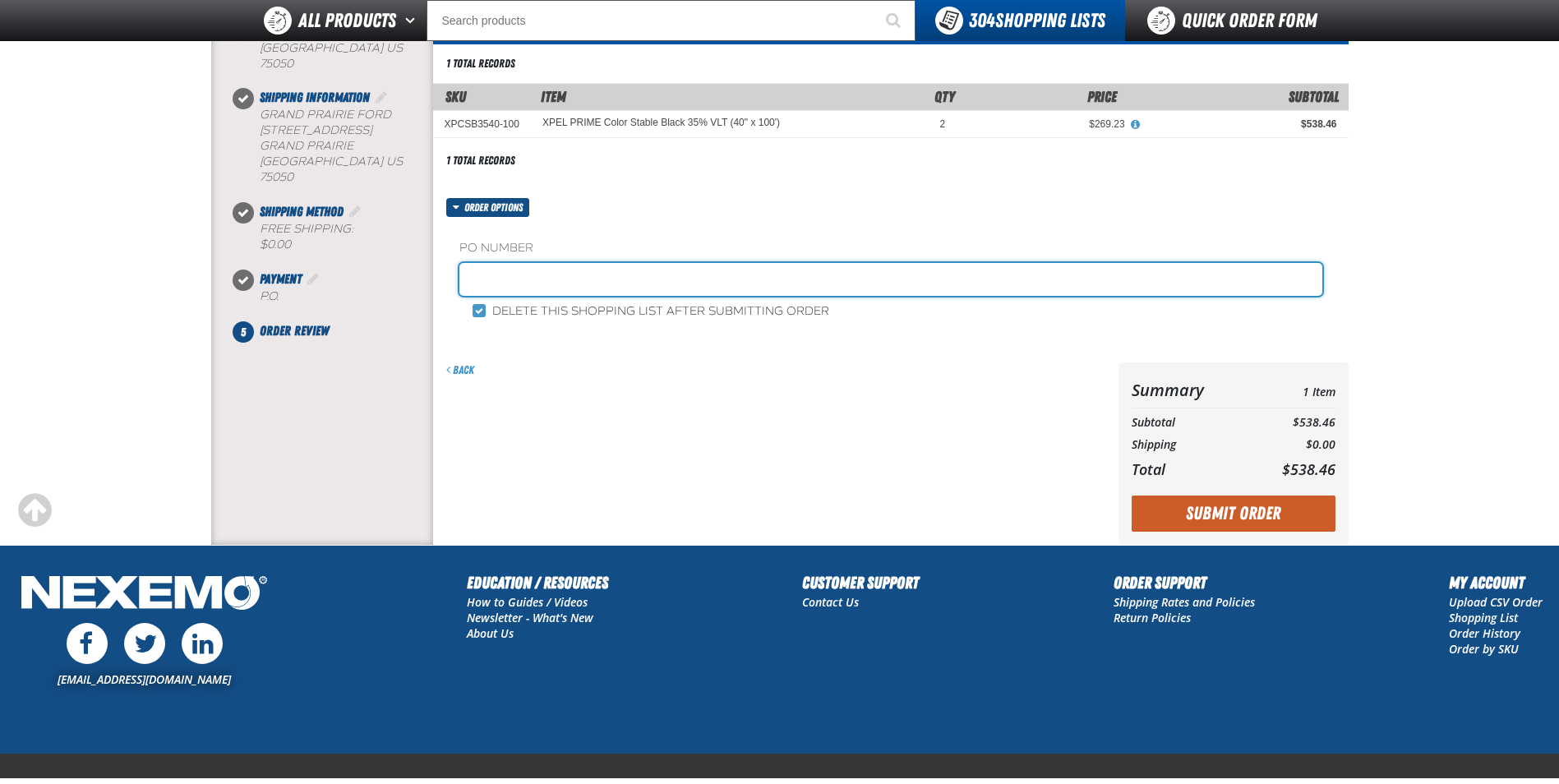
click at [581, 280] on input "text" at bounding box center [890, 279] width 863 height 33
type input "1013JR"
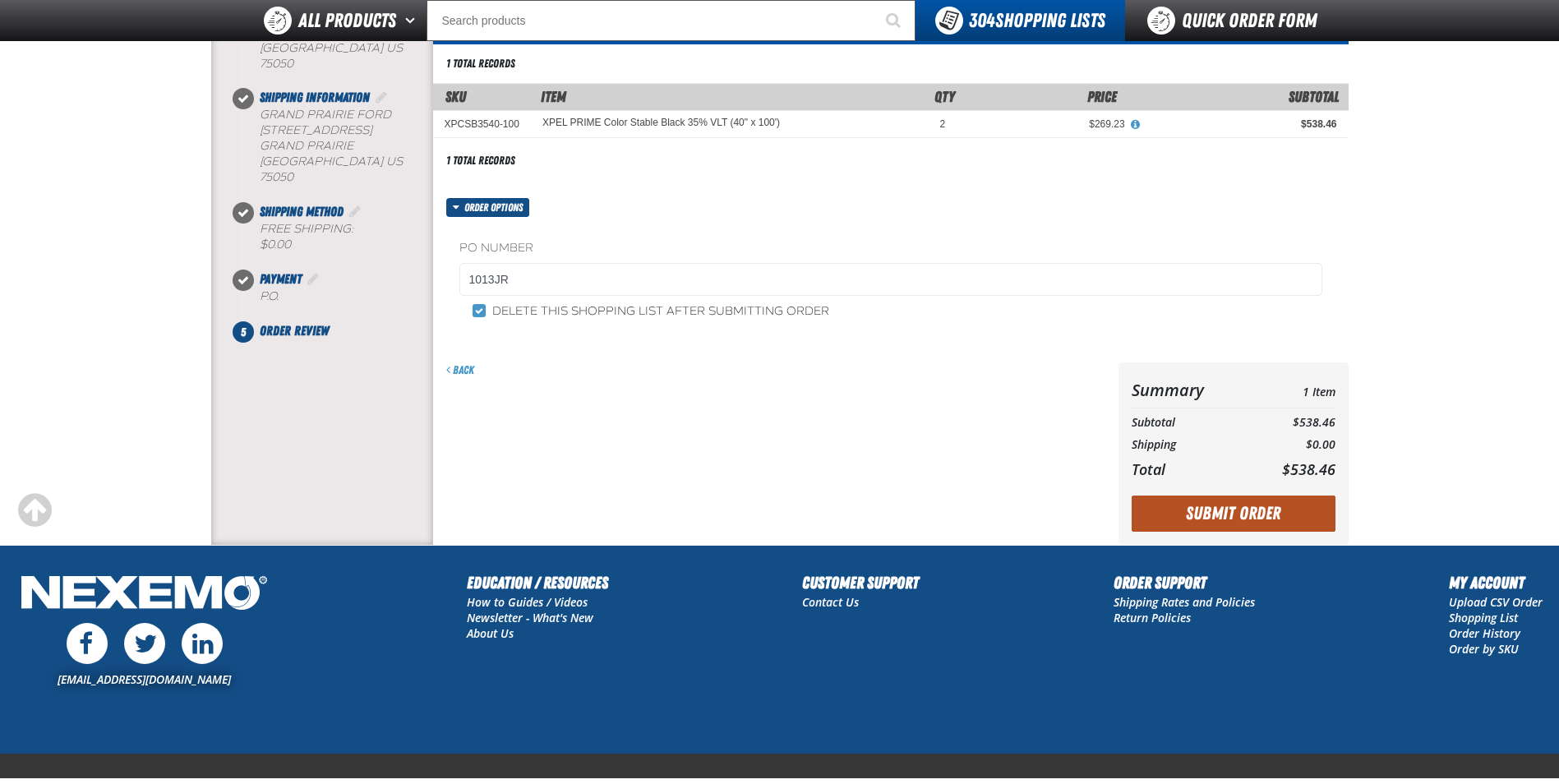
click at [1191, 504] on button "Submit Order" at bounding box center [1233, 513] width 203 height 36
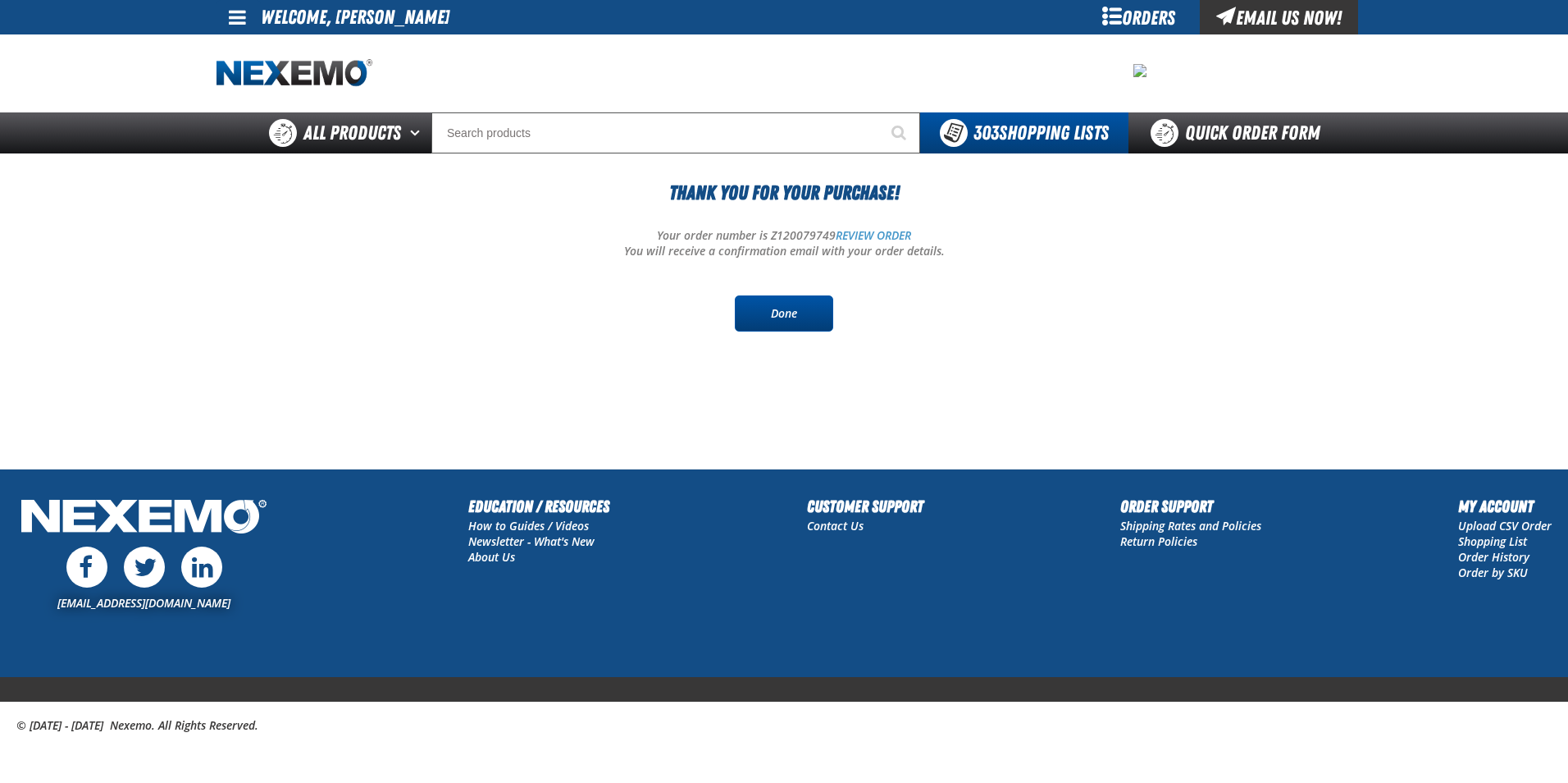
click at [810, 321] on link "Done" at bounding box center [784, 313] width 98 height 36
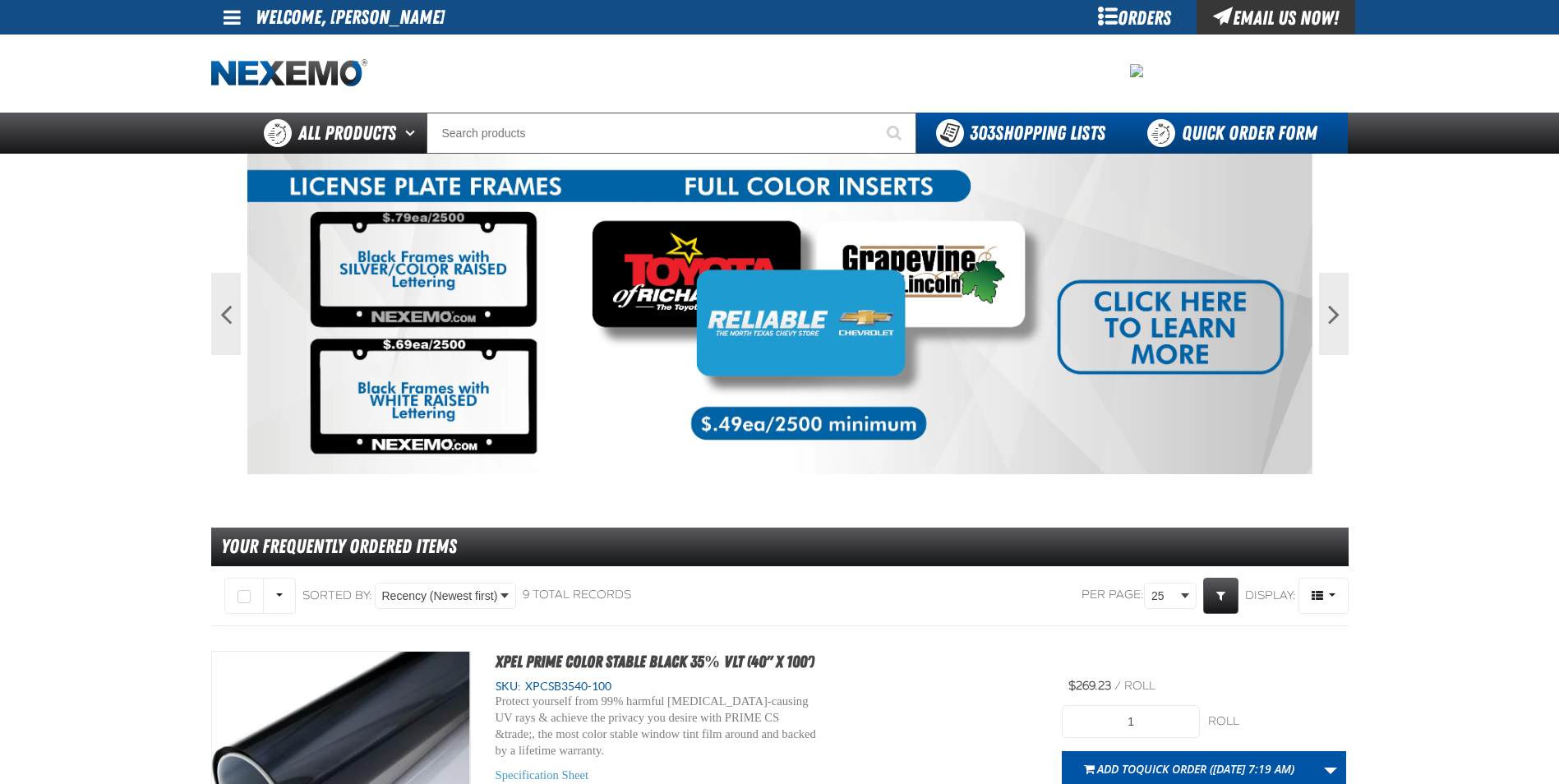
click at [1258, 132] on link "Quick Order Form" at bounding box center [1237, 133] width 223 height 41
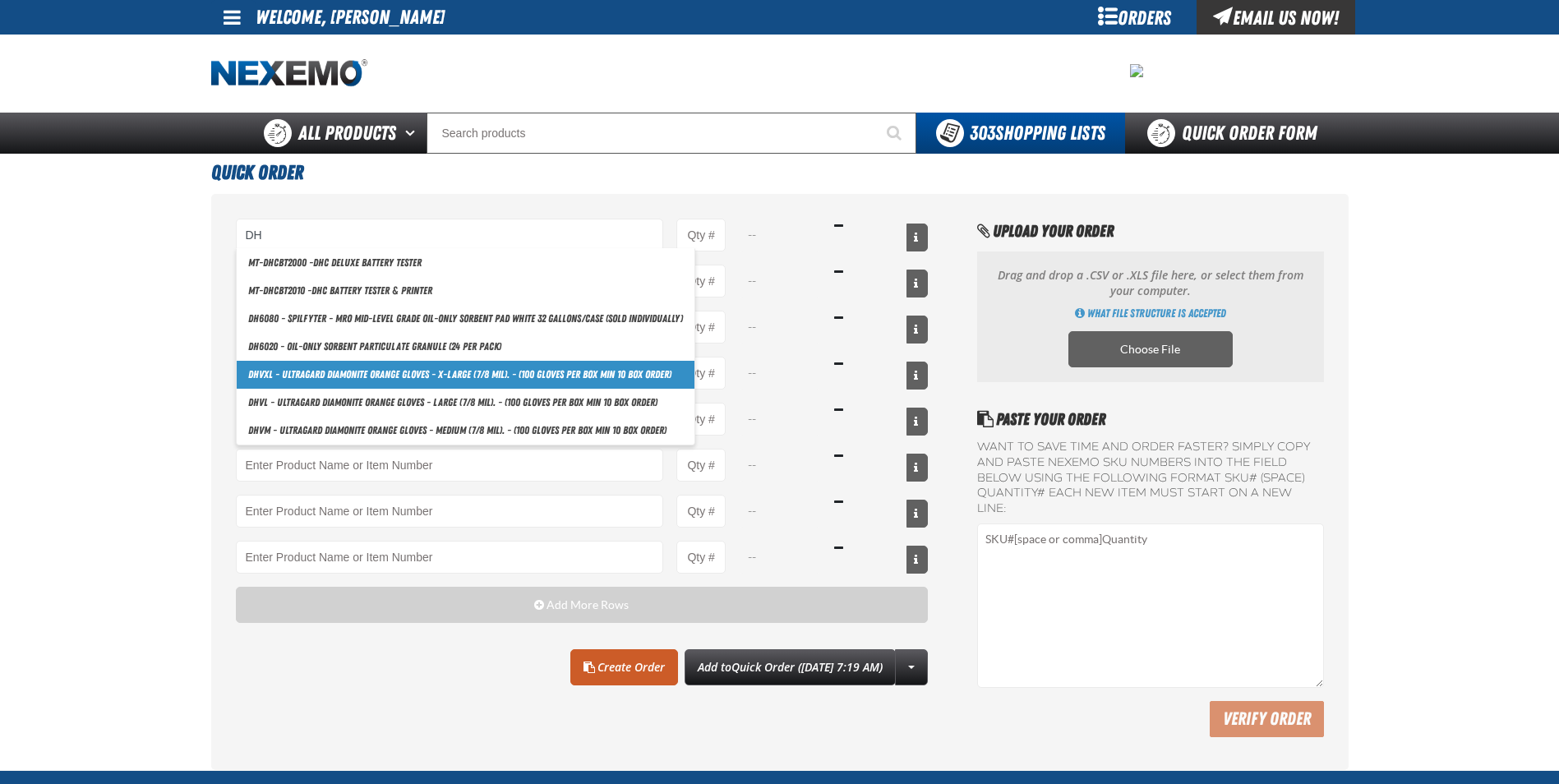
click at [328, 374] on link "DH VXL - Ultragard Diamonite Orange Gloves - X-Large (7/8 mil). - (100 gloves p…" at bounding box center [465, 374] width 458 height 28
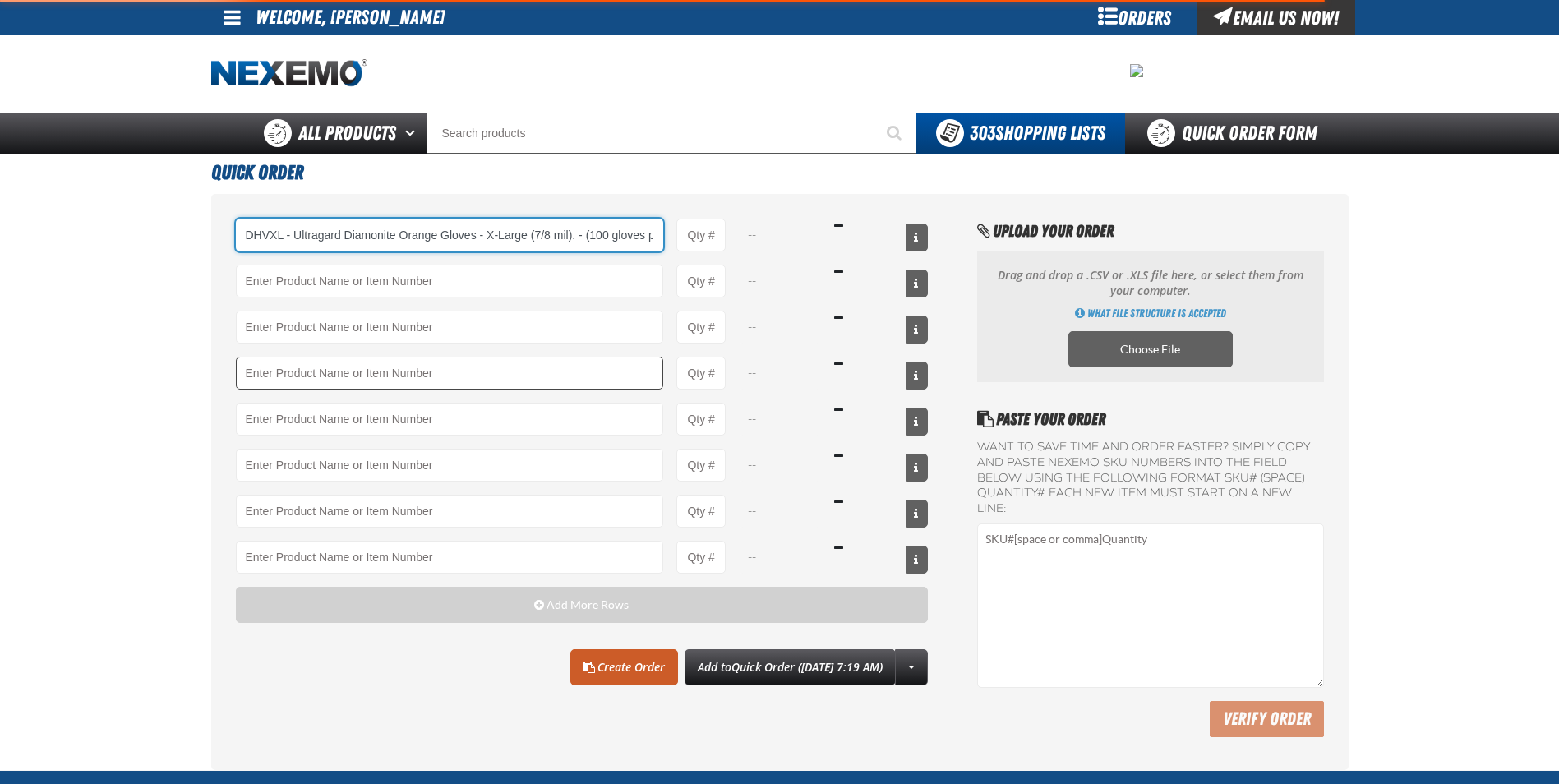
scroll to position [0, 129]
type input "DHVXL - Ultragard Diamonite Orange Gloves - X-Large (7/8 mil). - (100 gloves pe…"
type input "1"
select select "box"
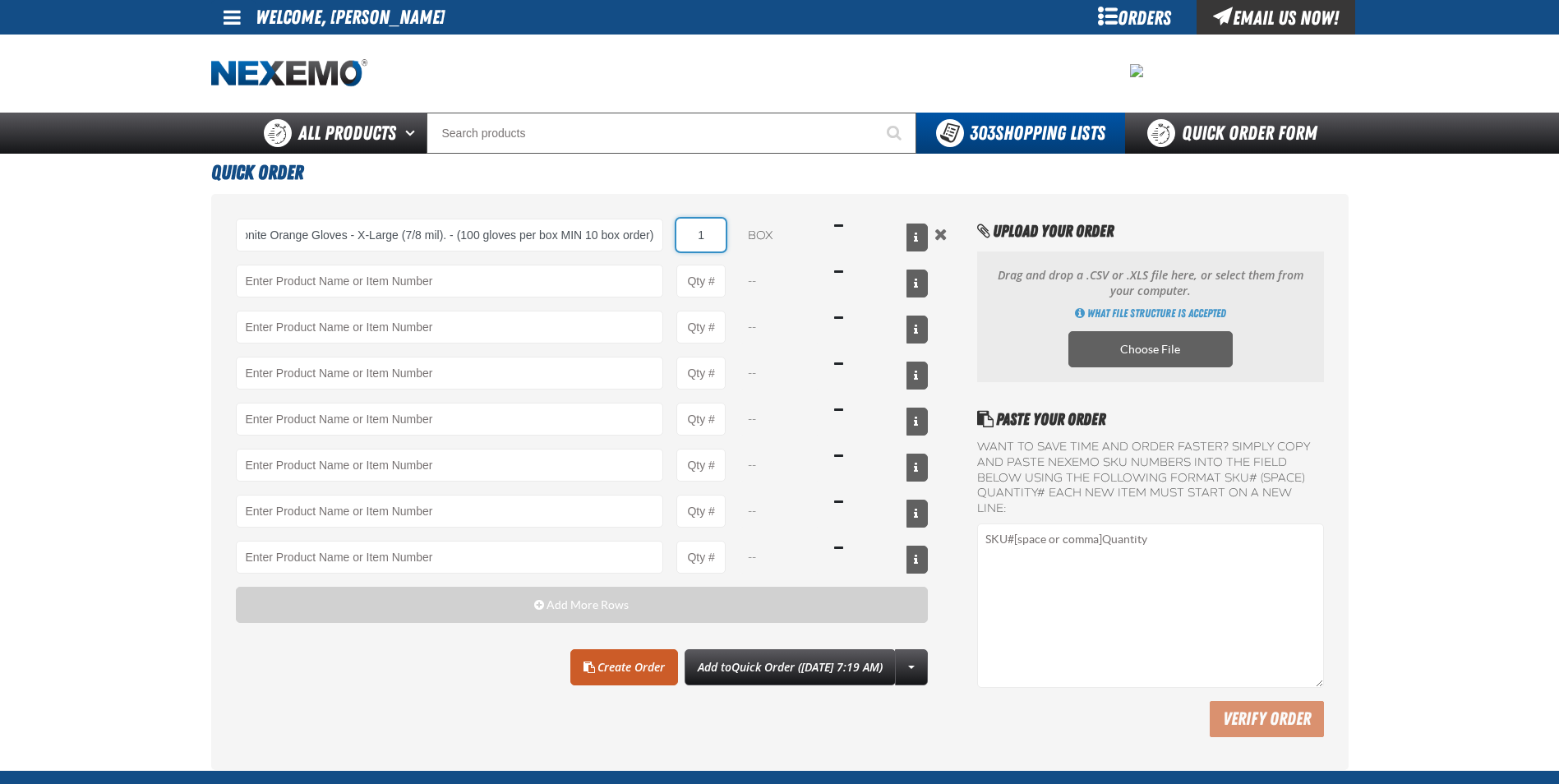
click at [716, 233] on input "1" at bounding box center [701, 234] width 49 height 33
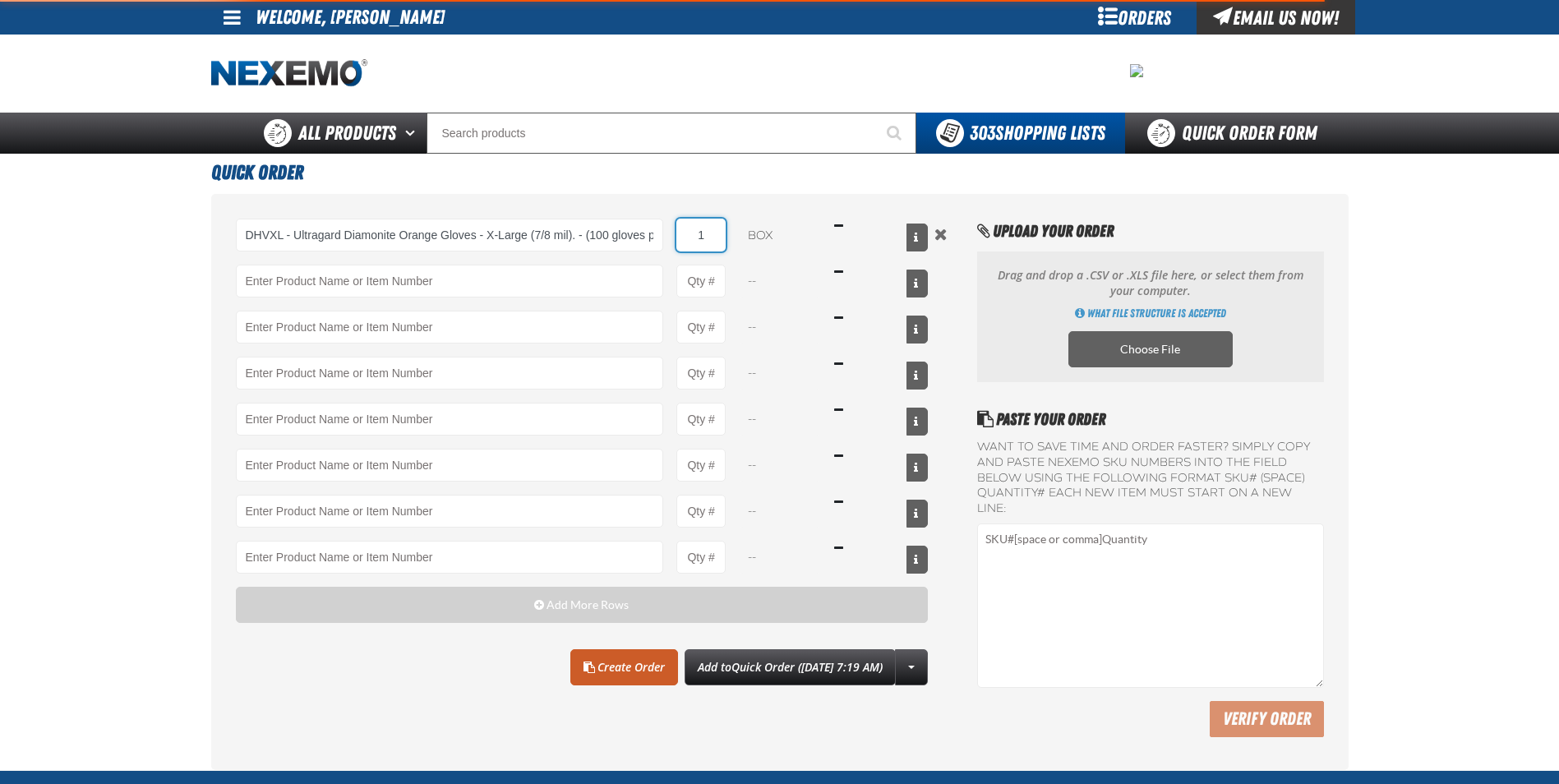
type input "DHVXL - Ultragard Diamonite Orange Gloves - X-Large (7/8 mil). - (100 gloves pe…"
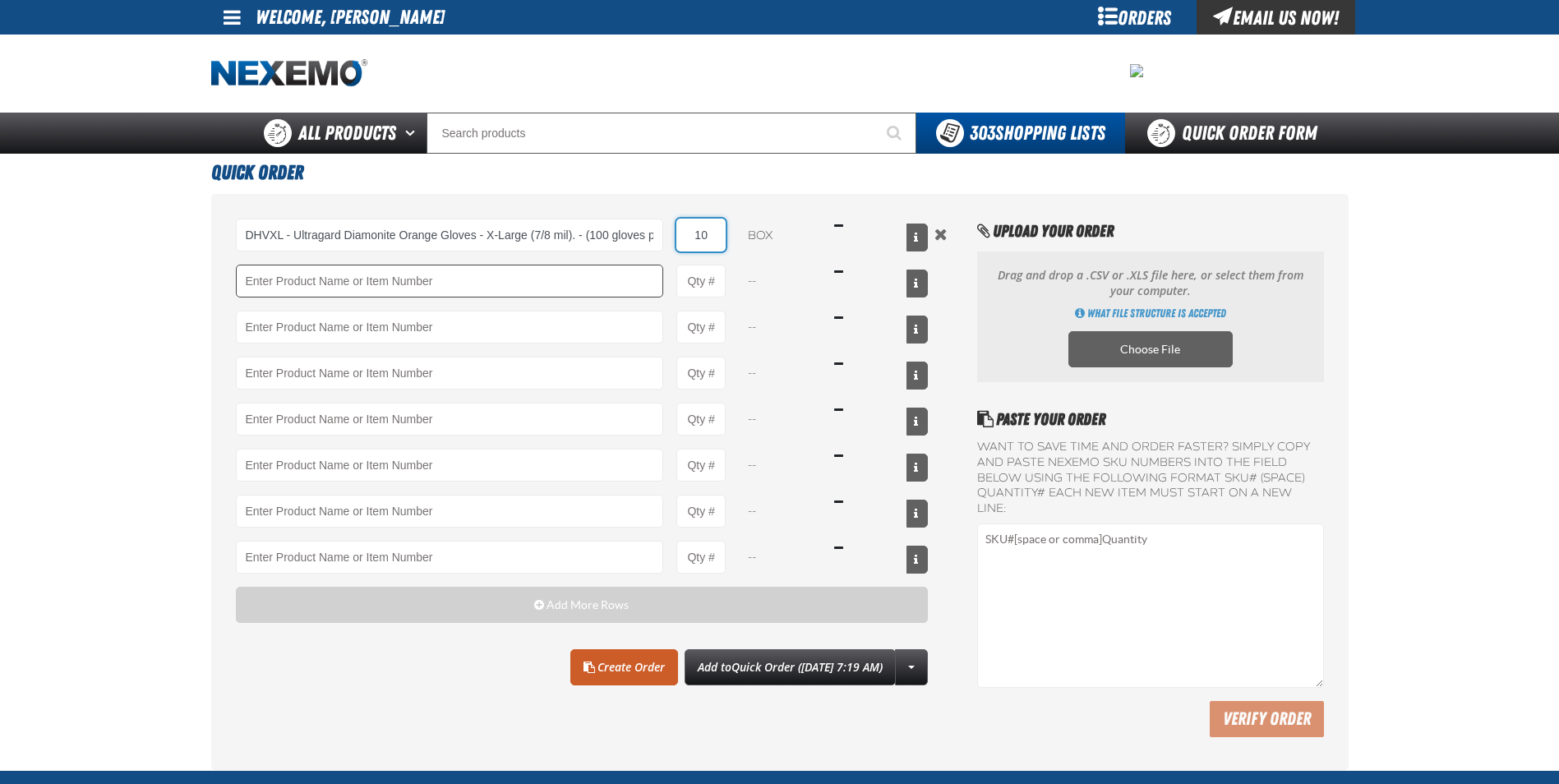
type input "10"
click at [557, 273] on input "Product" at bounding box center [450, 281] width 428 height 33
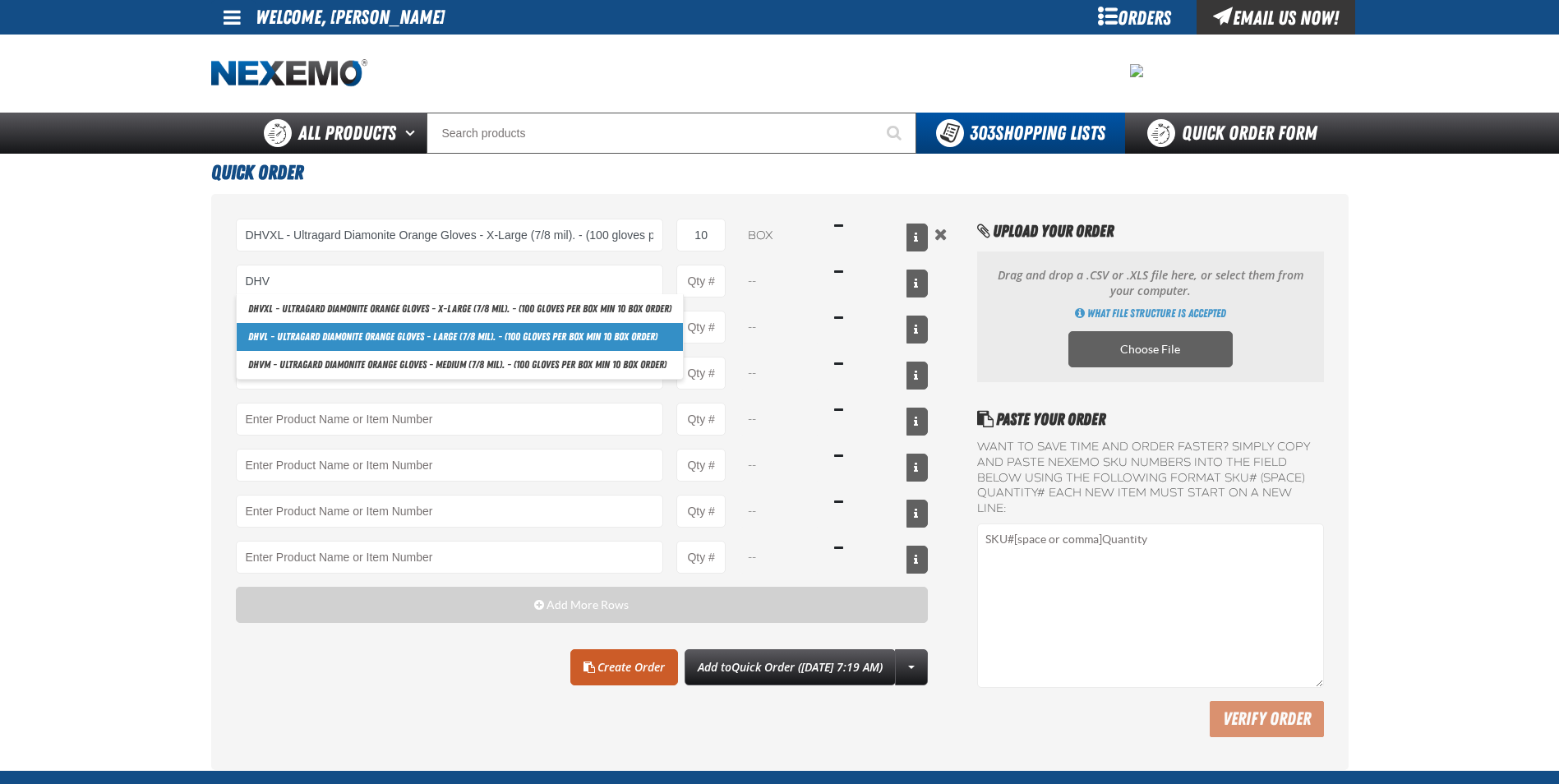
click at [520, 337] on link "DHV L - Ultragard Diamonite Orange Gloves - Large (7/8 mil). - (100 gloves per …" at bounding box center [460, 337] width 446 height 28
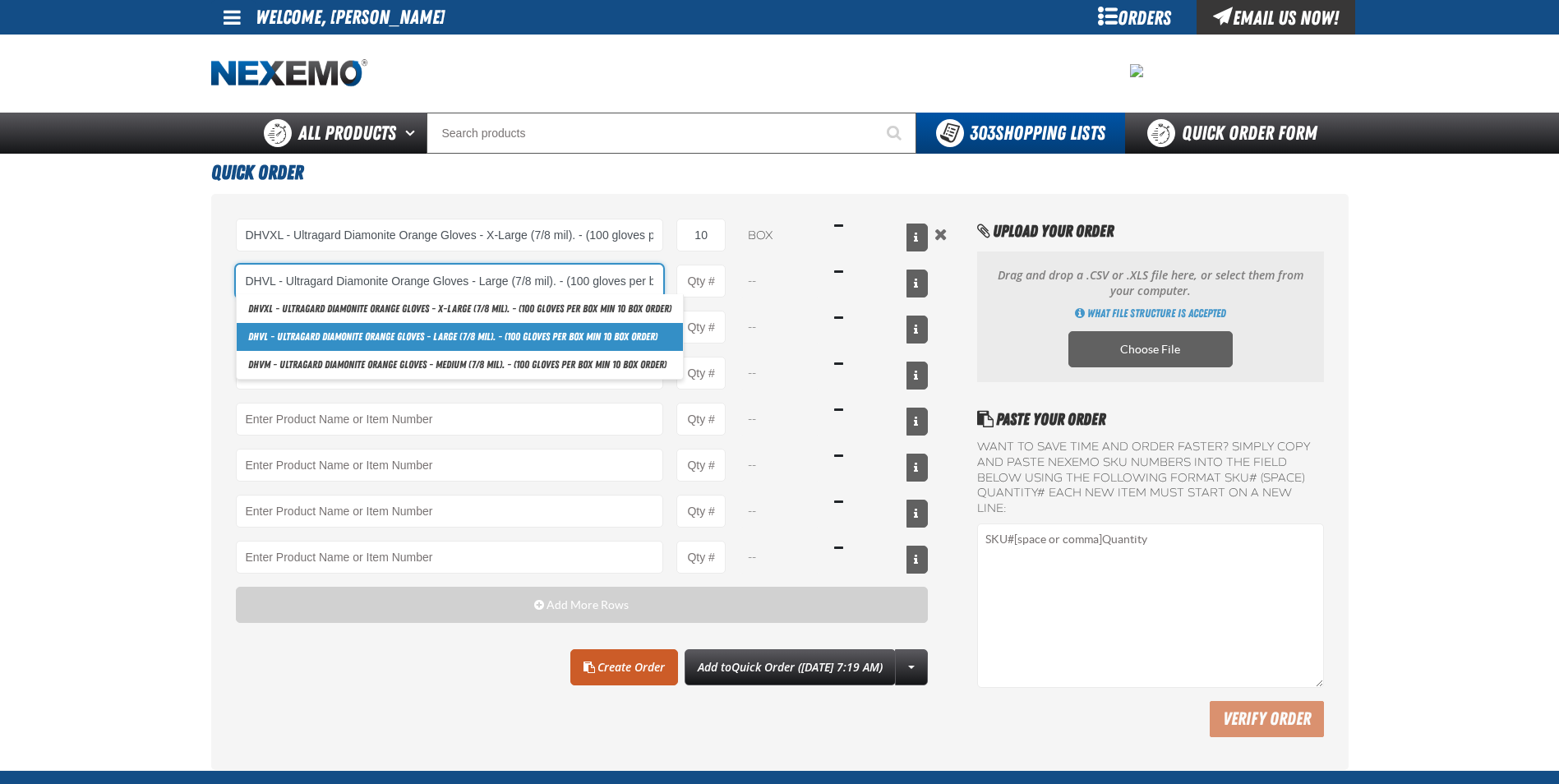
scroll to position [0, 111]
type input "DHVL - Ultragard Diamonite Orange Gloves - Large (7/8 mil). - (100 gloves per b…"
type input "1"
select select "box"
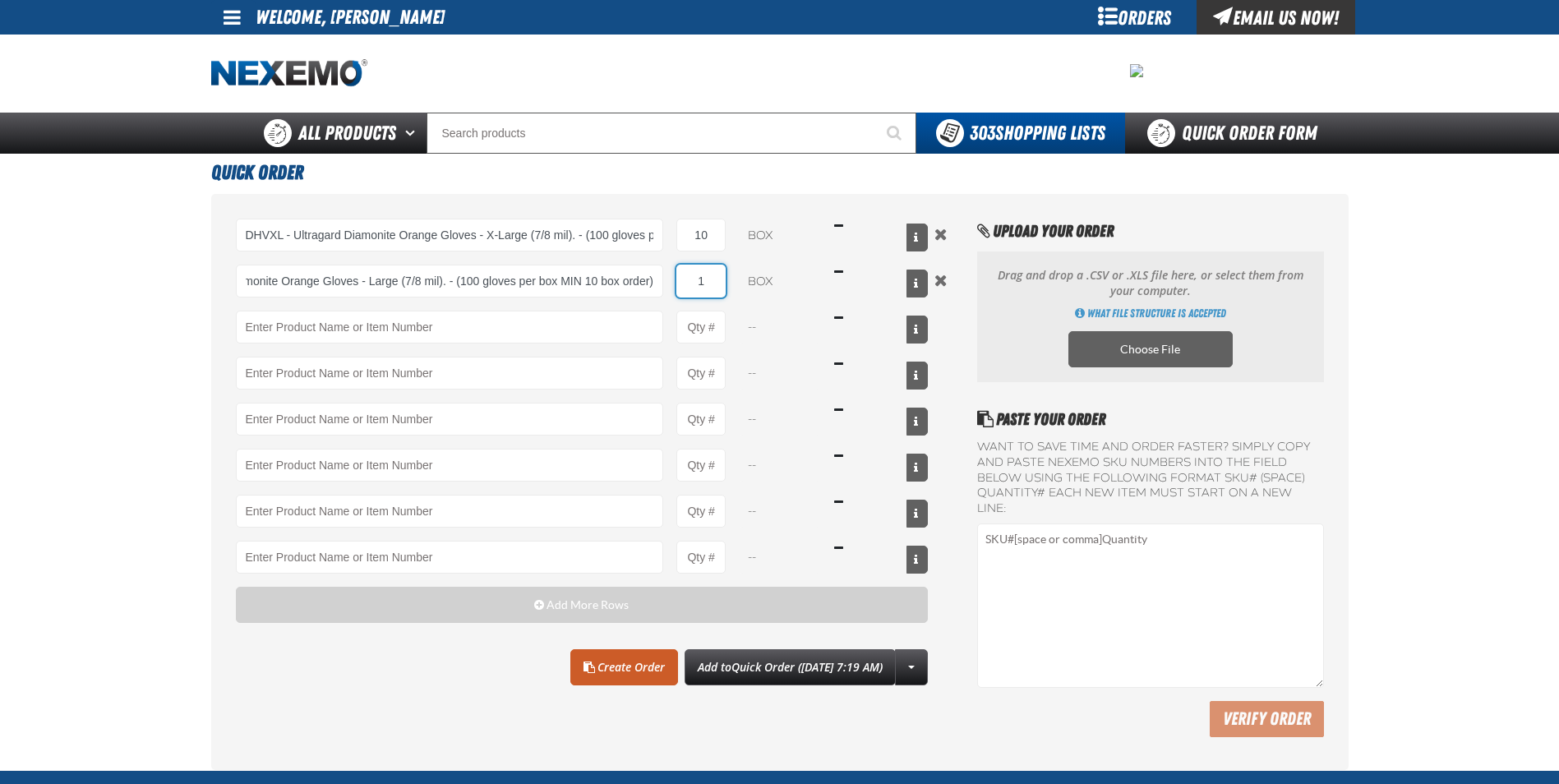
click at [719, 281] on input "1" at bounding box center [701, 281] width 49 height 33
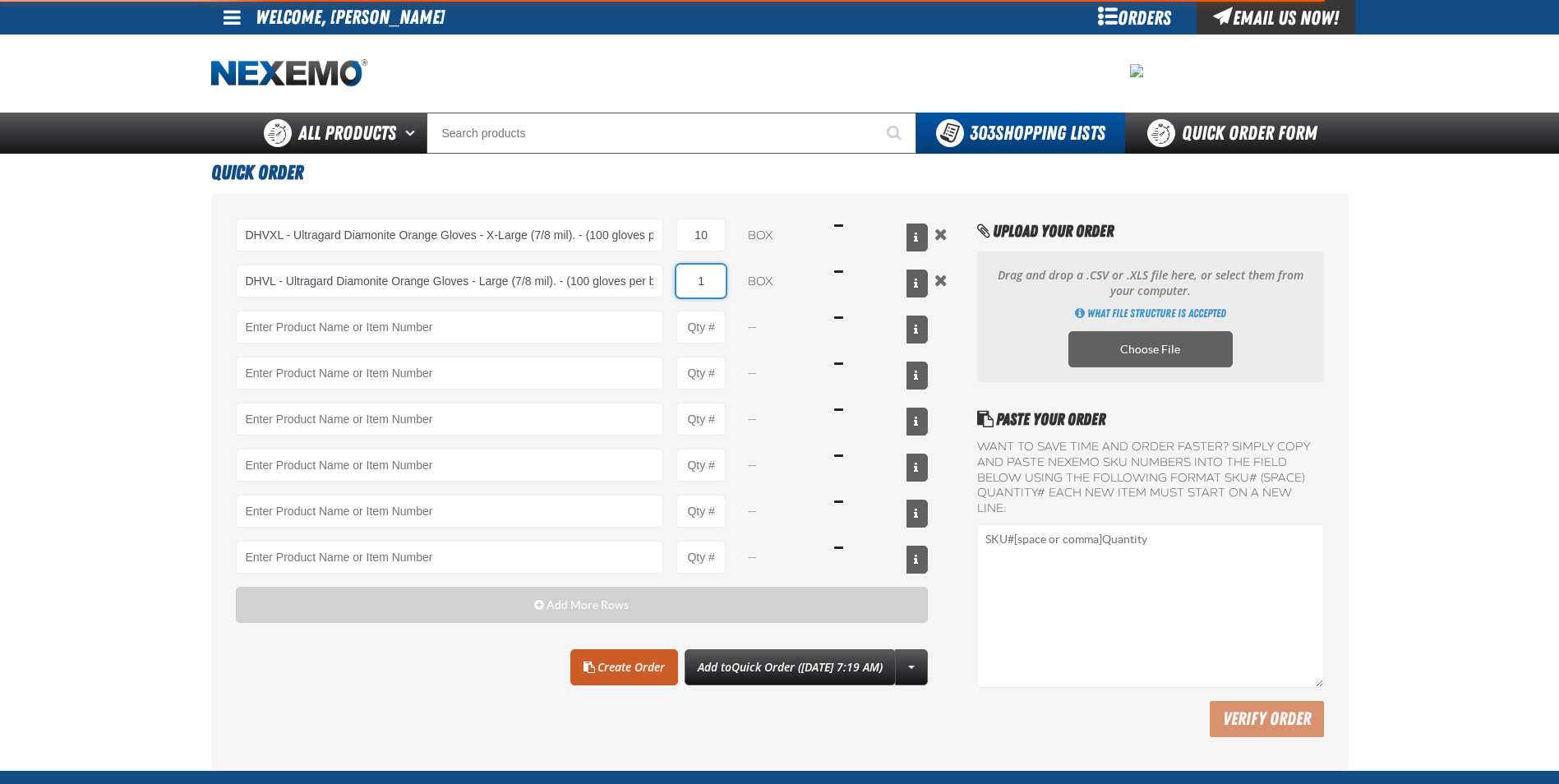
type input "DHVL - Ultragard Diamonite Orange Gloves - Large (7/8 mil). - (100 gloves per b…"
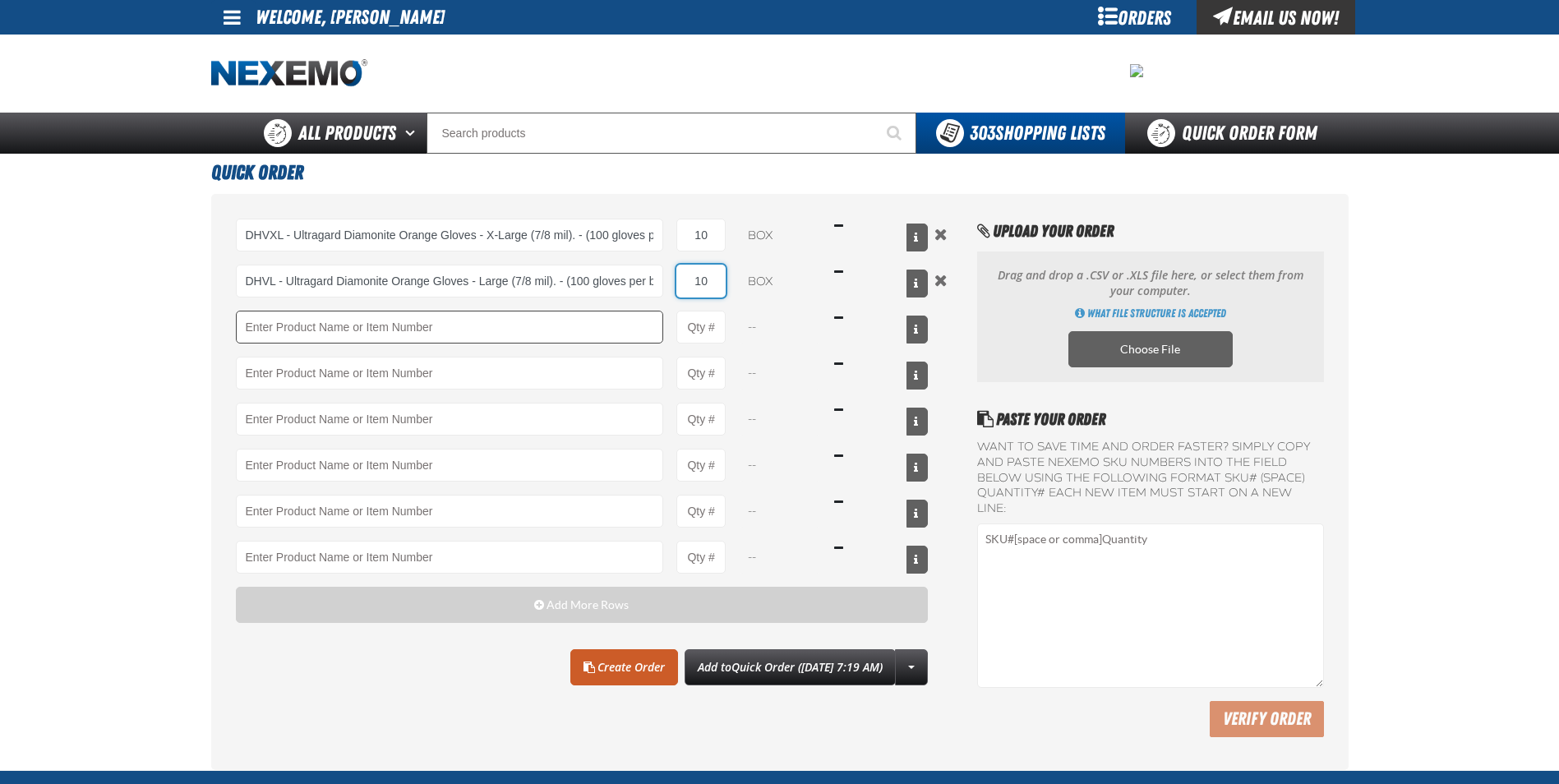
type input "10"
click at [512, 335] on input "Product" at bounding box center [450, 326] width 428 height 33
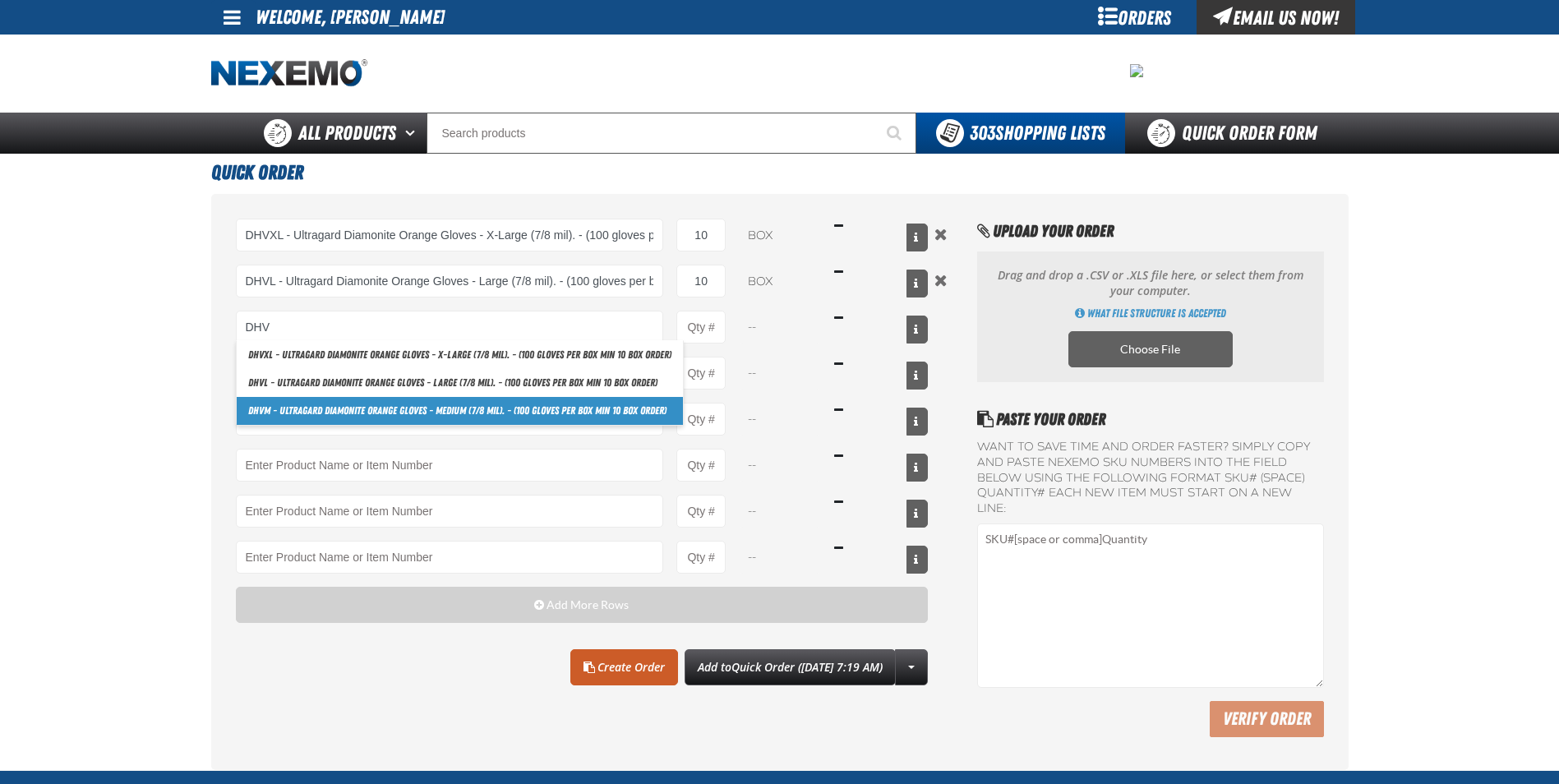
click at [410, 406] on link "DHV M - Ultragard Diamonite Orange Gloves - Medium (7/8 mil). - (100 gloves per…" at bounding box center [460, 411] width 446 height 28
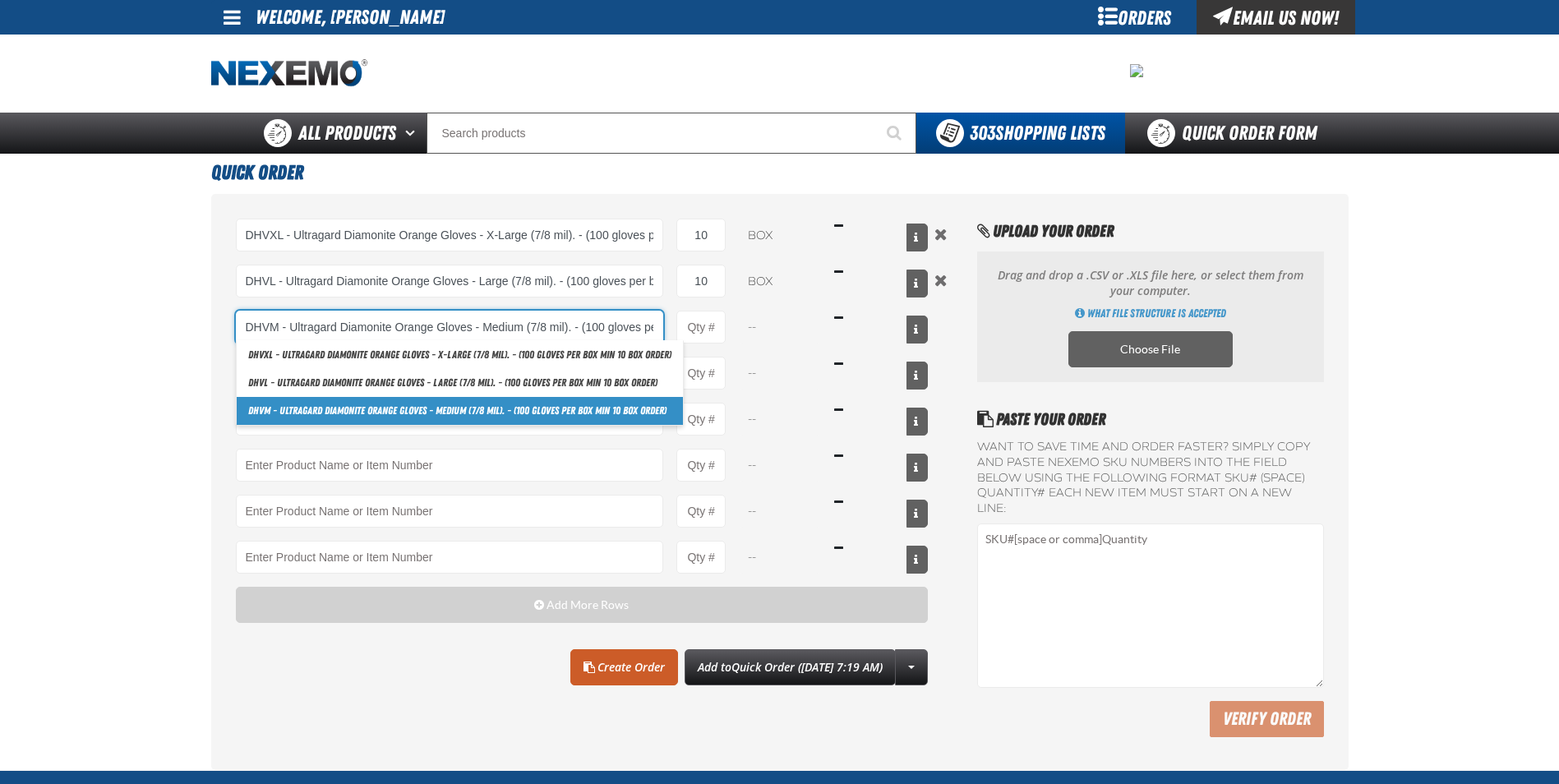
scroll to position [0, 124]
type input "DHVM - Ultragard Diamonite Orange Gloves - Medium (7/8 mil). - (100 gloves per …"
type input "1"
select select "box"
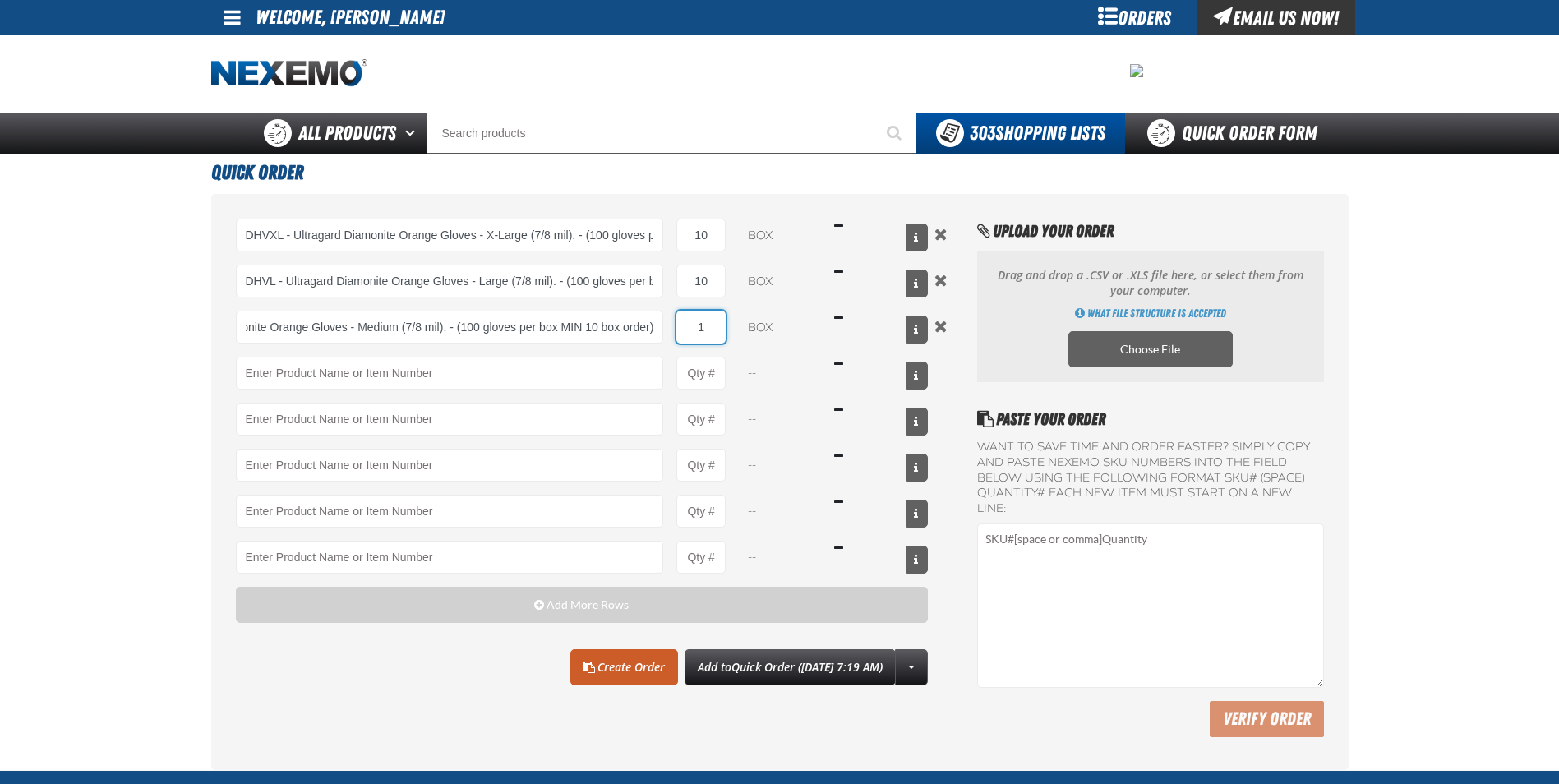
scroll to position [0, 0]
click at [721, 333] on input "1" at bounding box center [701, 326] width 49 height 33
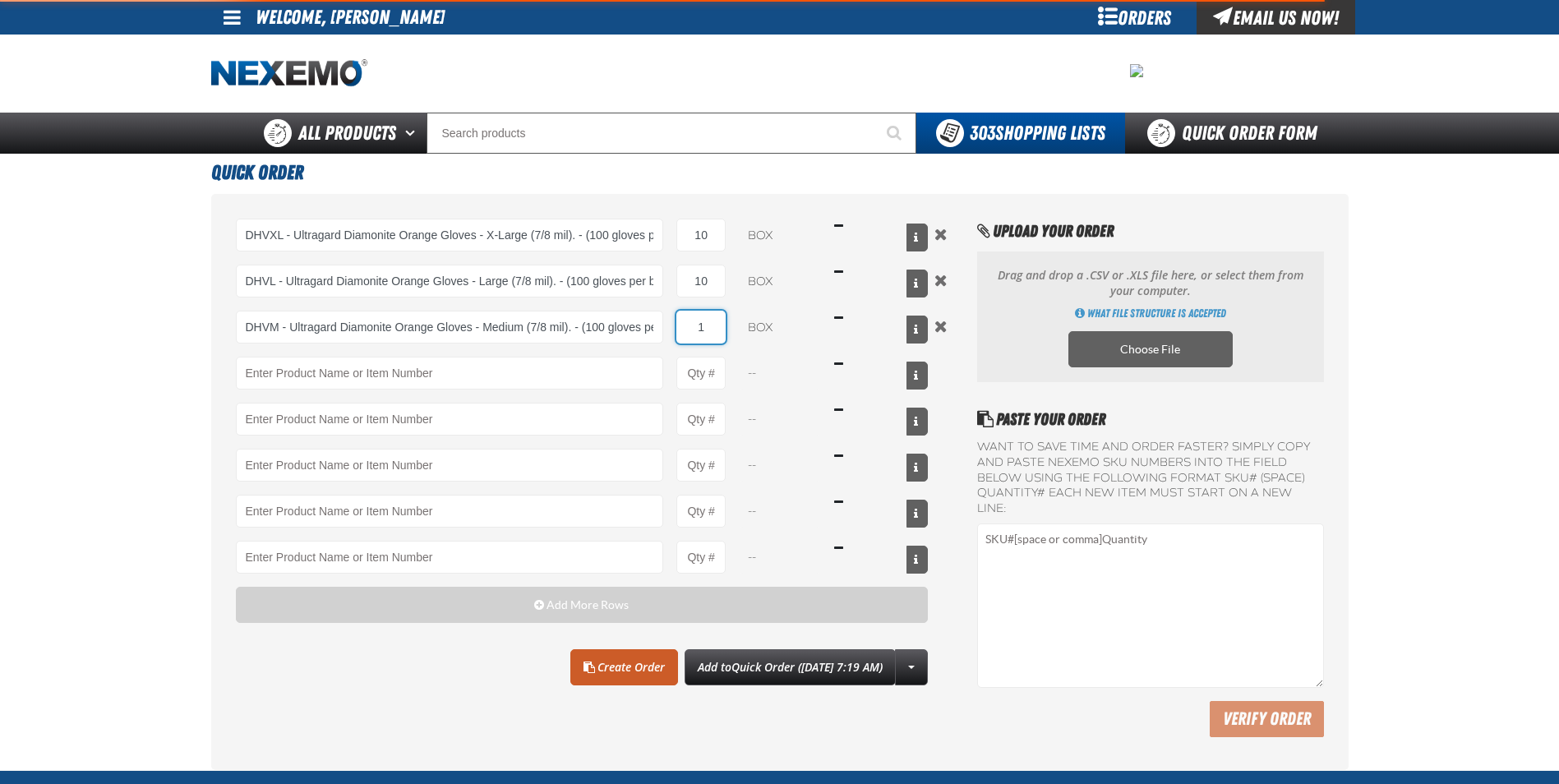
type input "DHVM - Ultragard Diamonite Orange Gloves - Medium (7/8 mil). - (100 gloves per …"
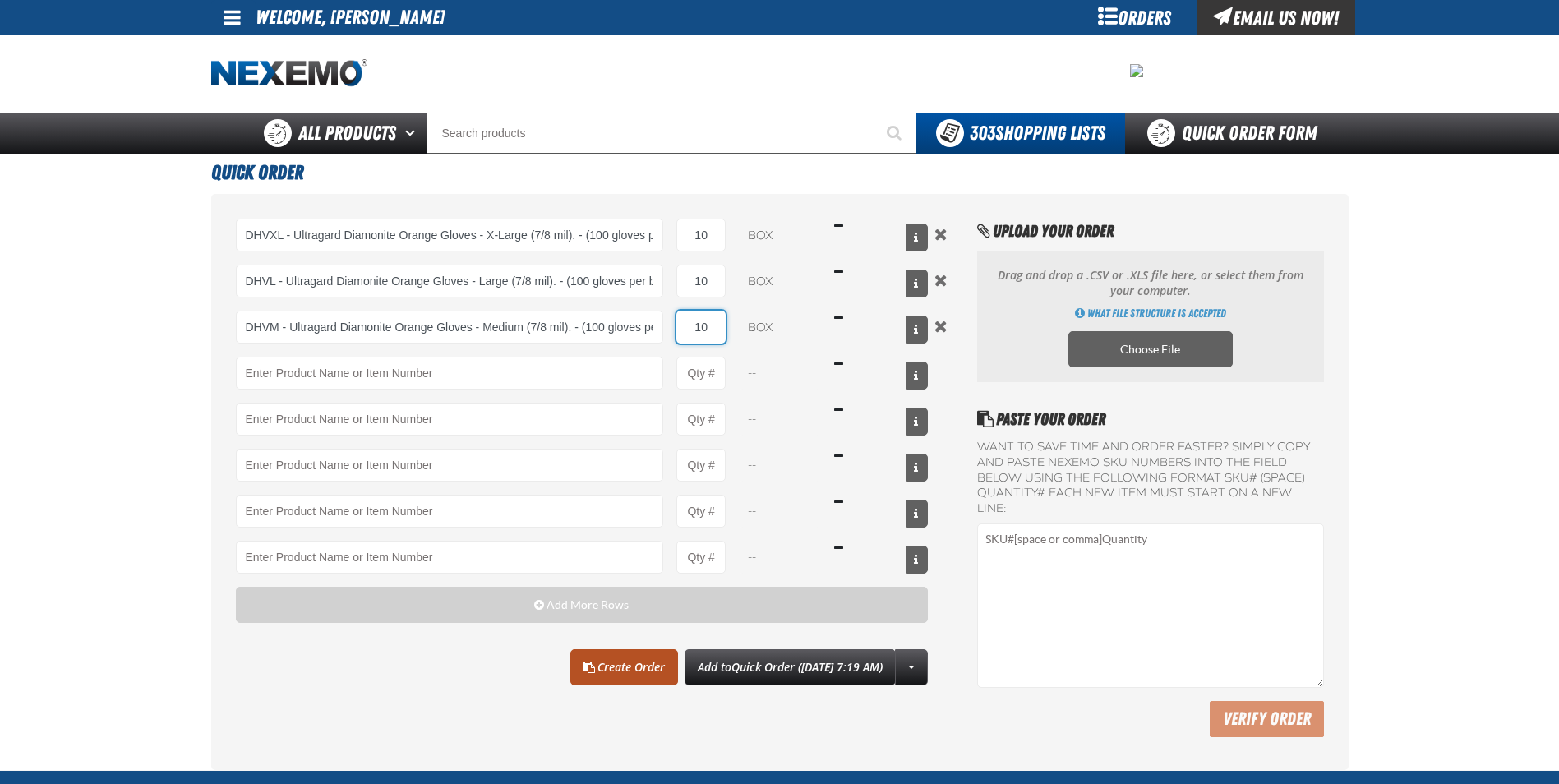
type input "10"
click at [627, 650] on link "Create Order" at bounding box center [624, 667] width 108 height 36
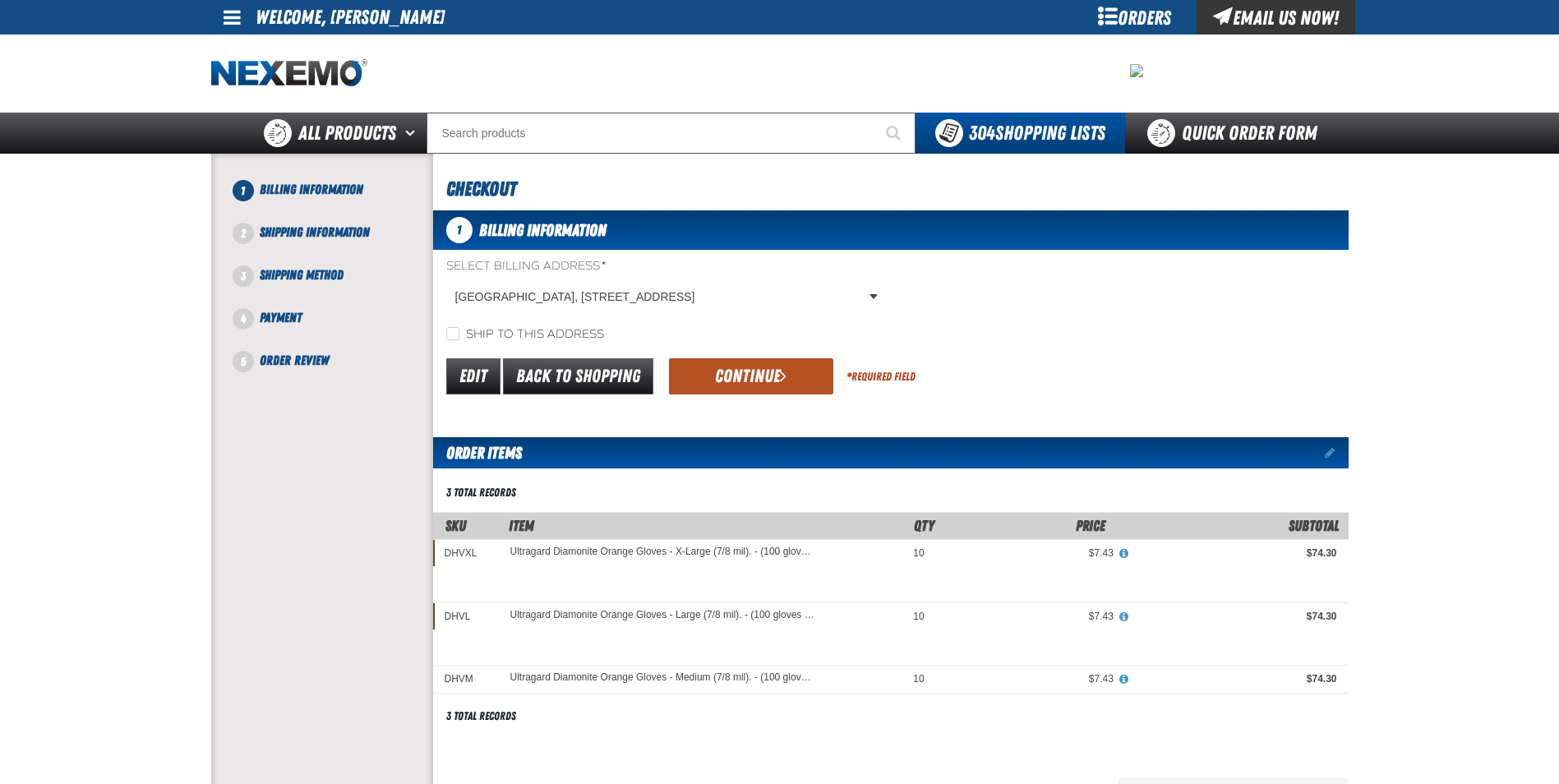
click at [781, 379] on span "submit" at bounding box center [782, 374] width 7 height 18
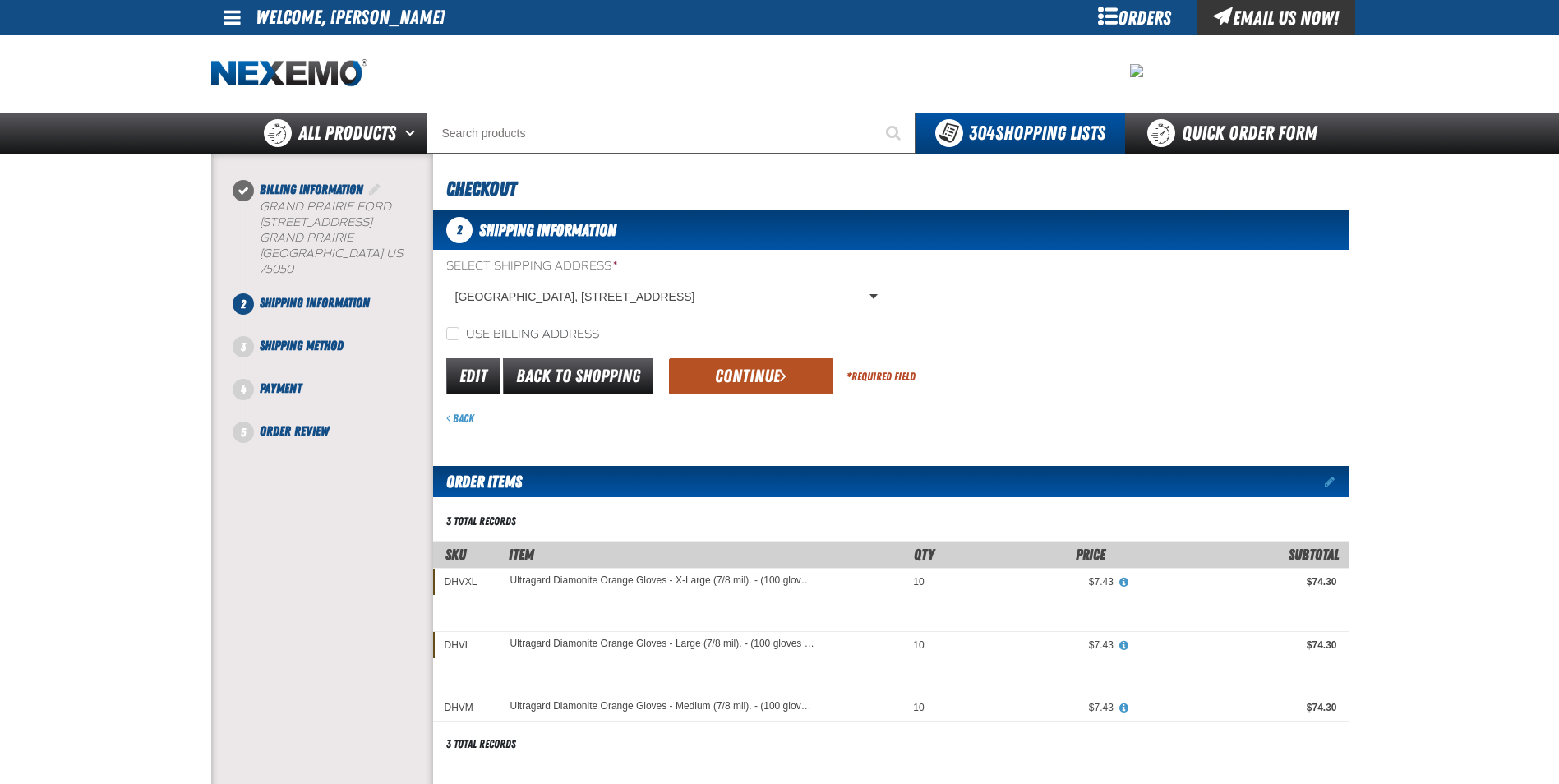
click at [740, 369] on button "Continue" at bounding box center [751, 376] width 164 height 36
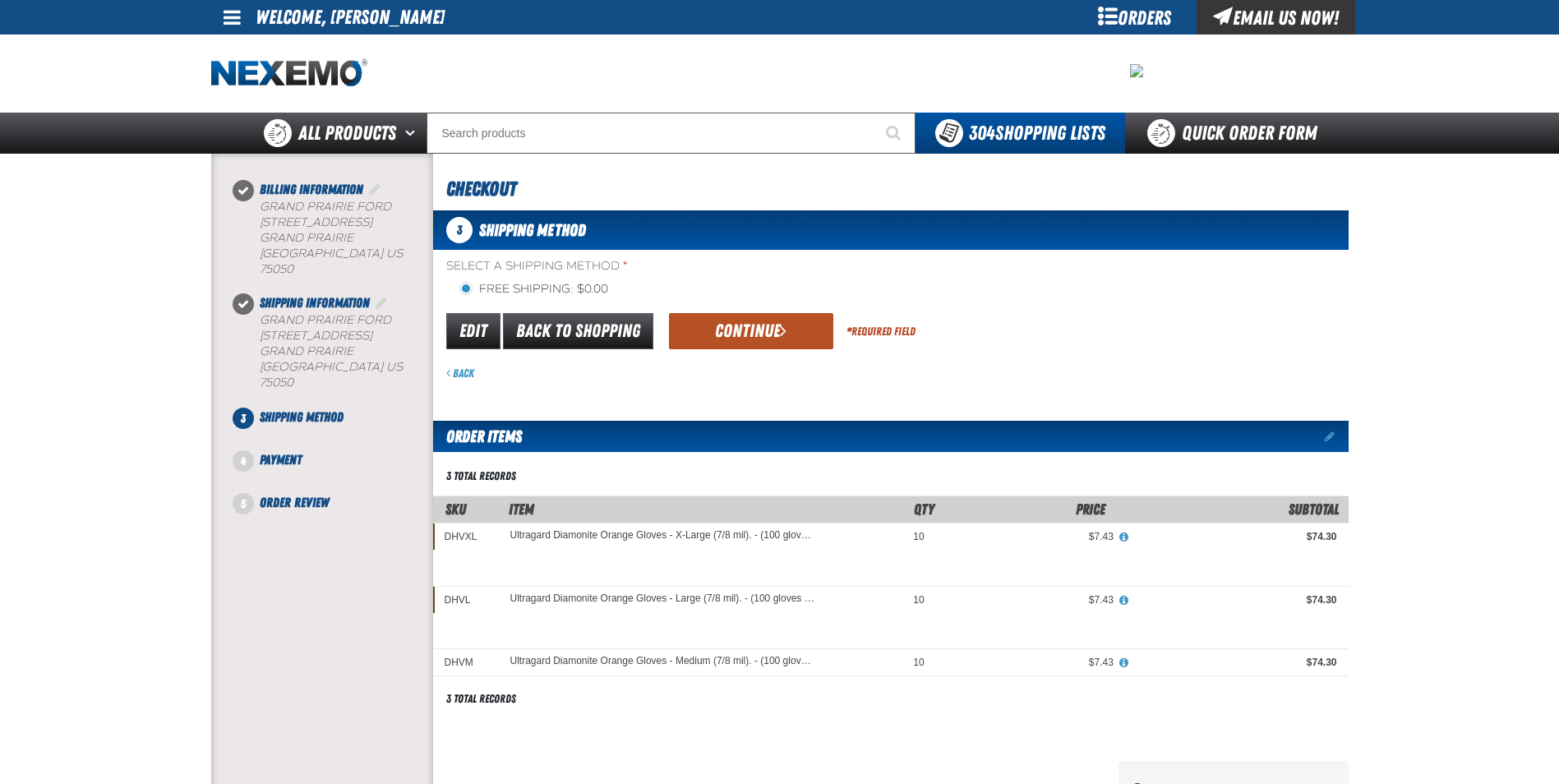
click at [739, 320] on button "Continue" at bounding box center [751, 331] width 164 height 36
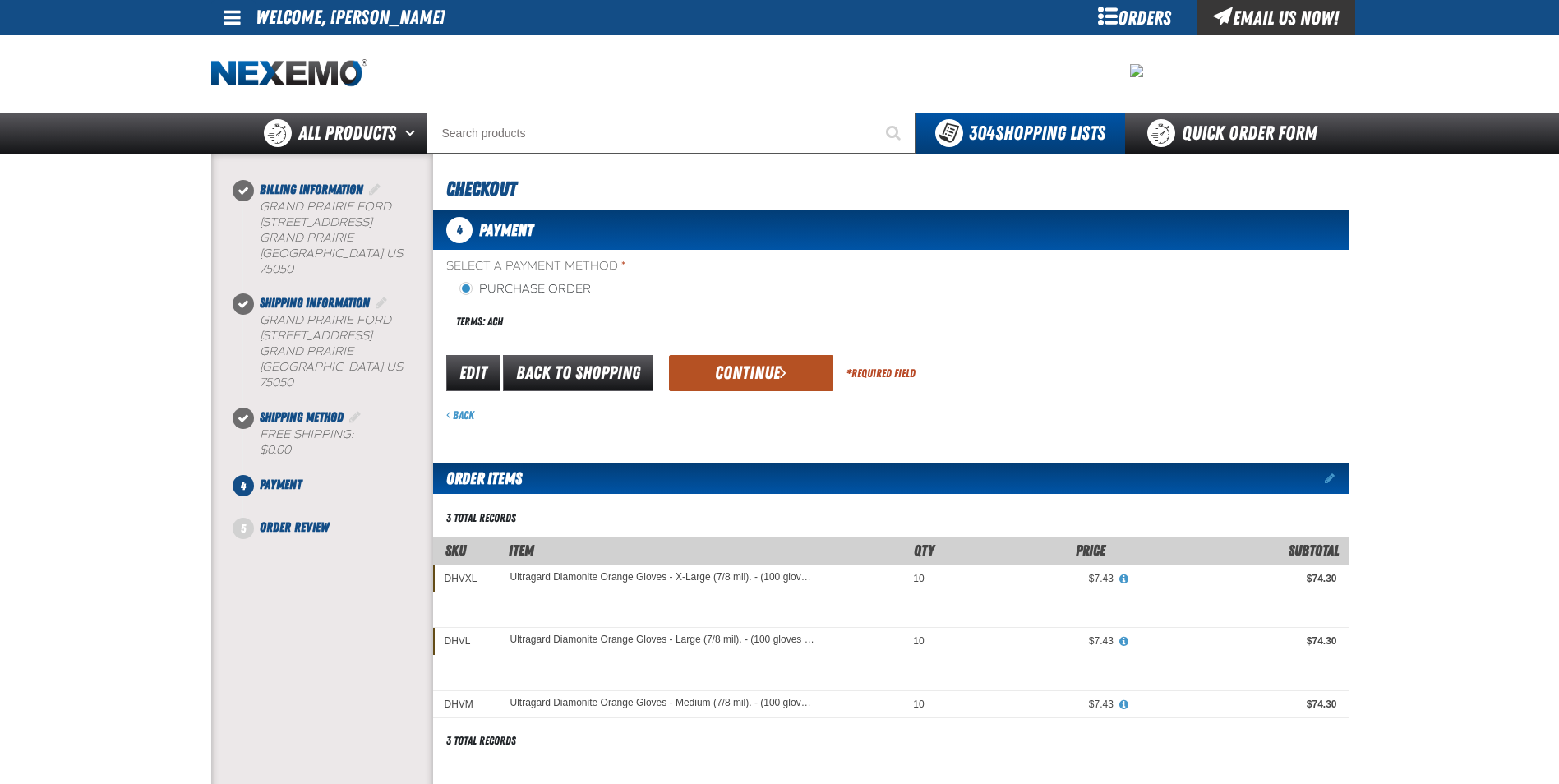
click at [727, 365] on button "Continue" at bounding box center [751, 372] width 164 height 36
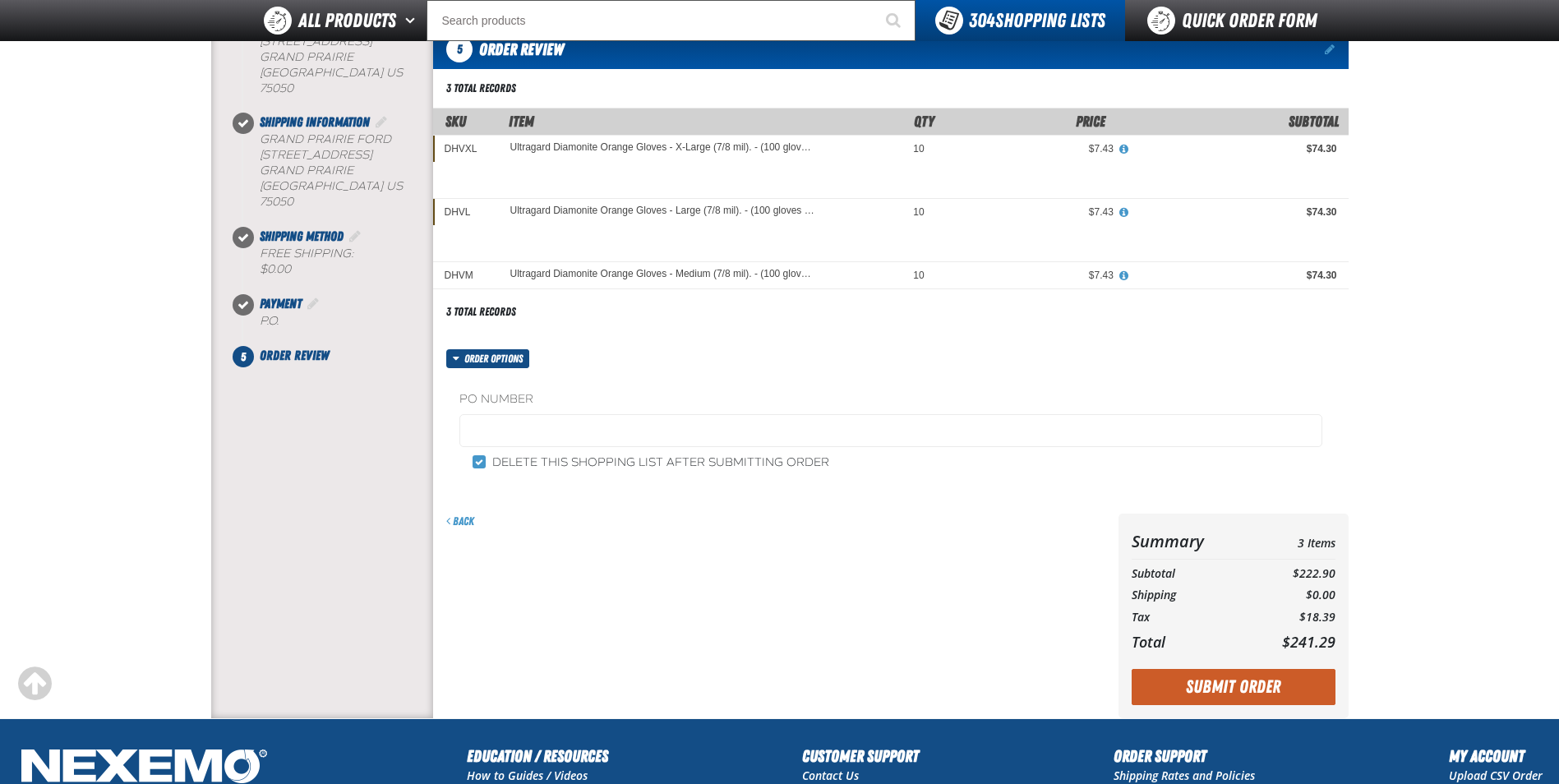
scroll to position [329, 0]
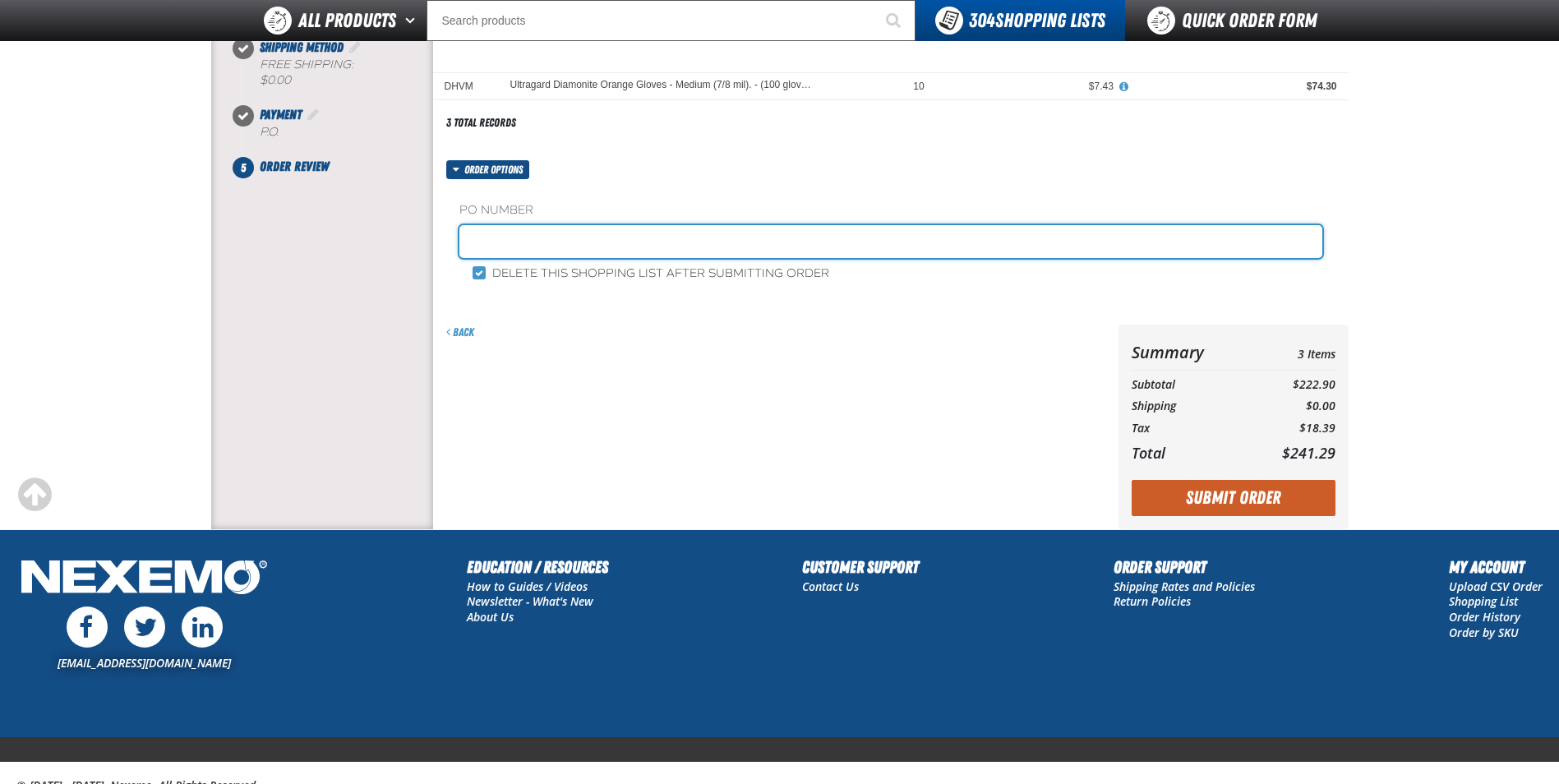
click at [616, 243] on input "text" at bounding box center [890, 241] width 863 height 33
type input "1013JR"
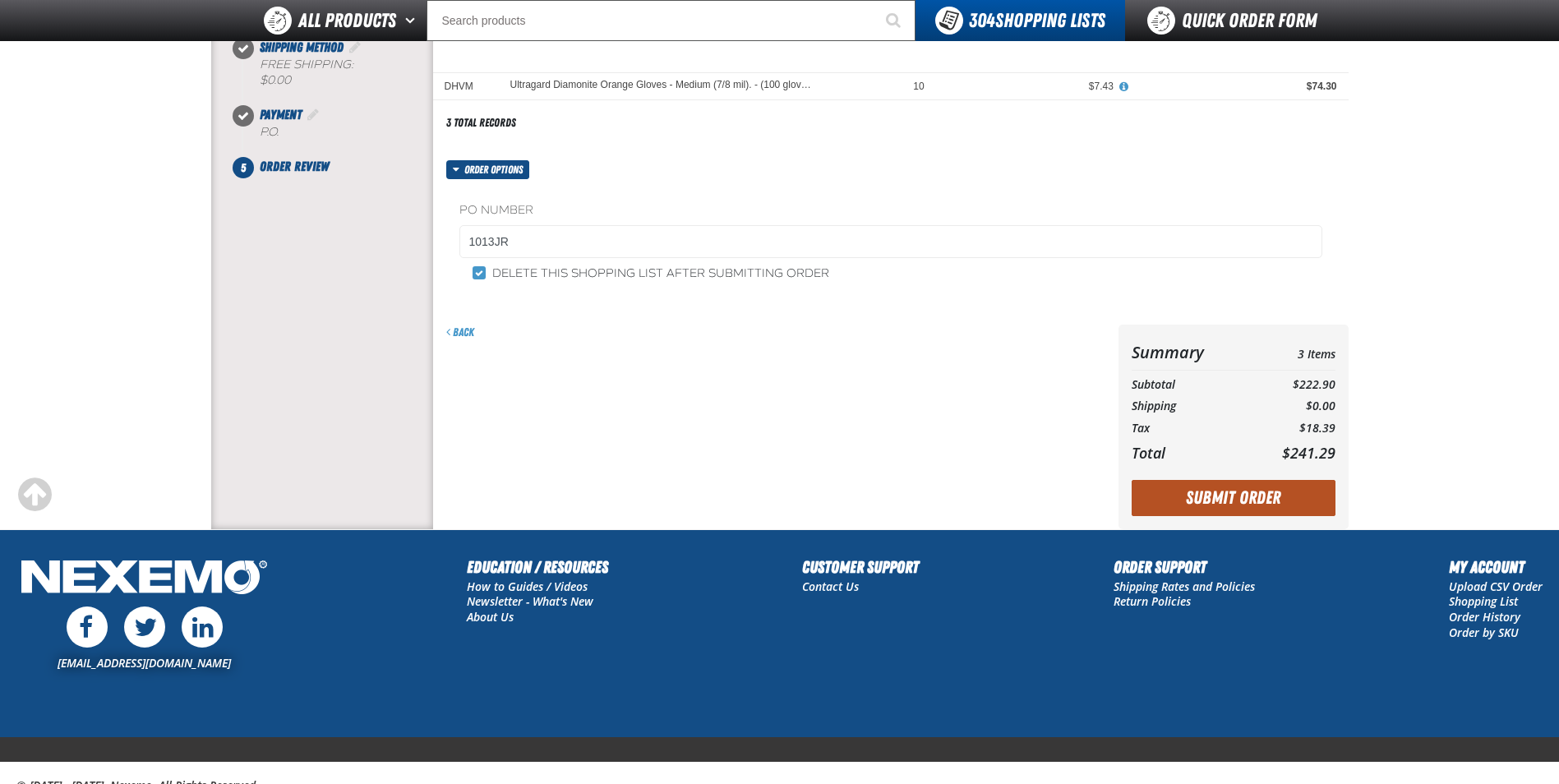
click at [1210, 497] on button "Submit Order" at bounding box center [1233, 497] width 203 height 36
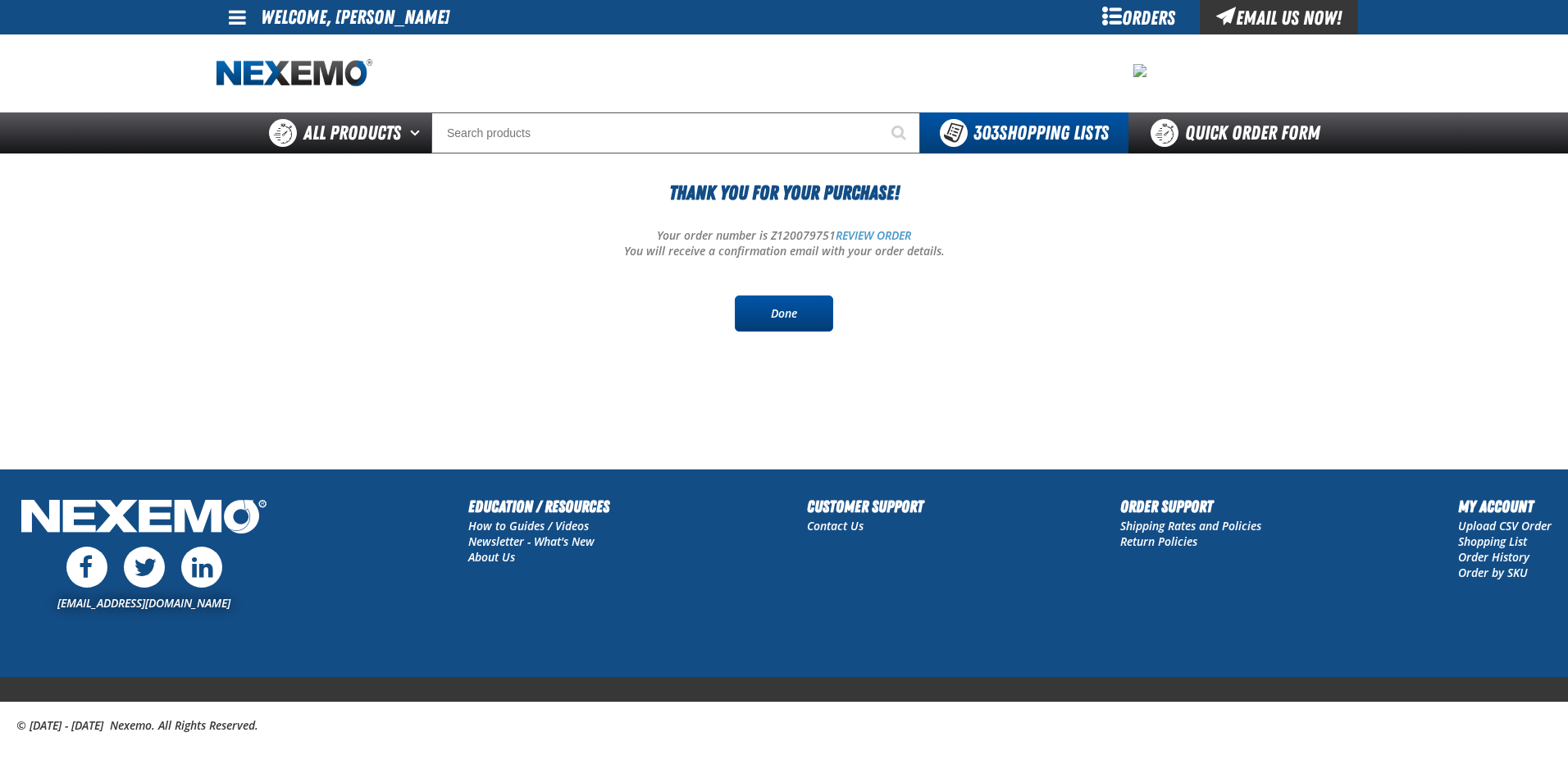
click at [778, 310] on link "Done" at bounding box center [784, 313] width 98 height 36
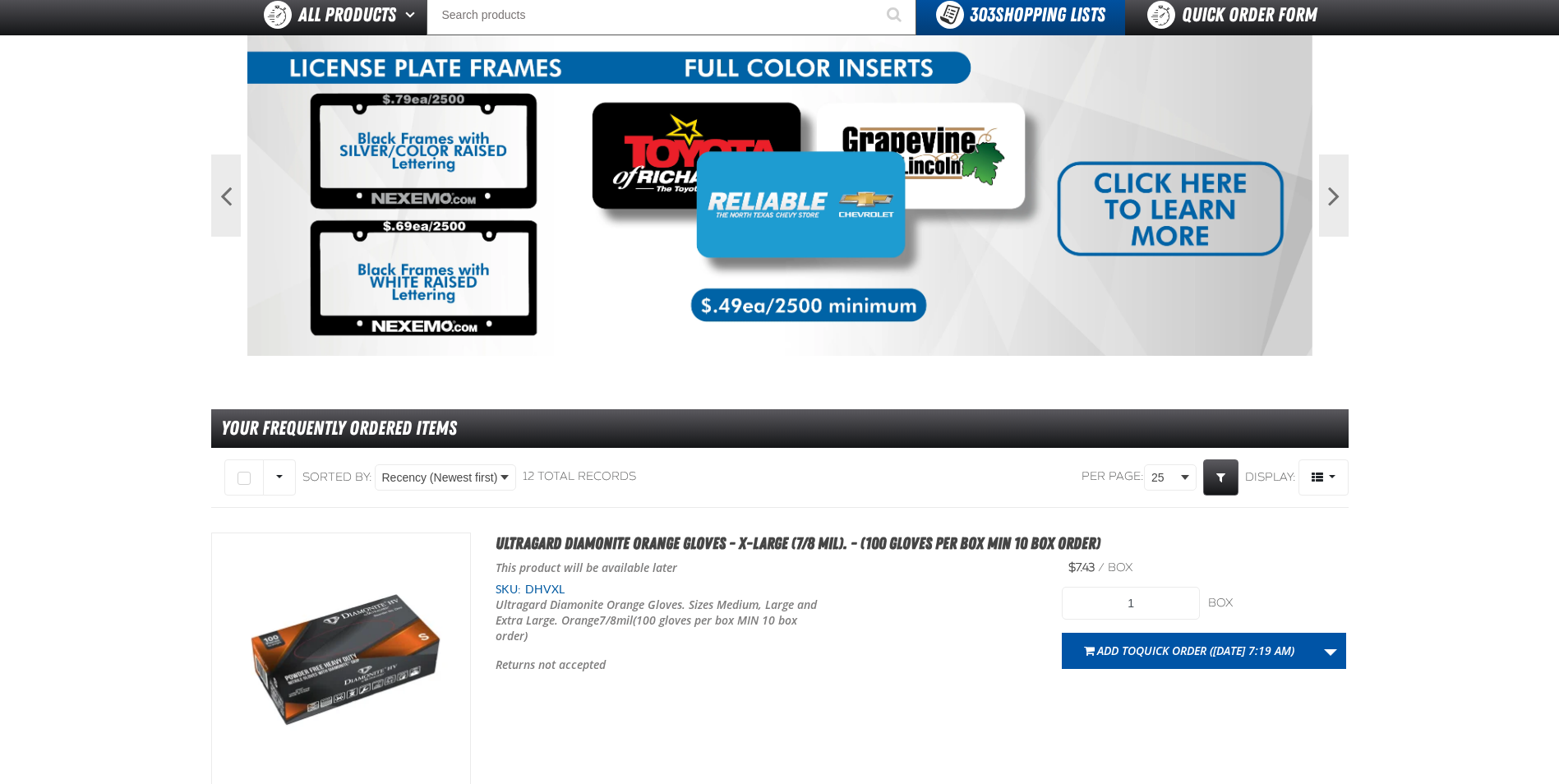
scroll to position [329, 0]
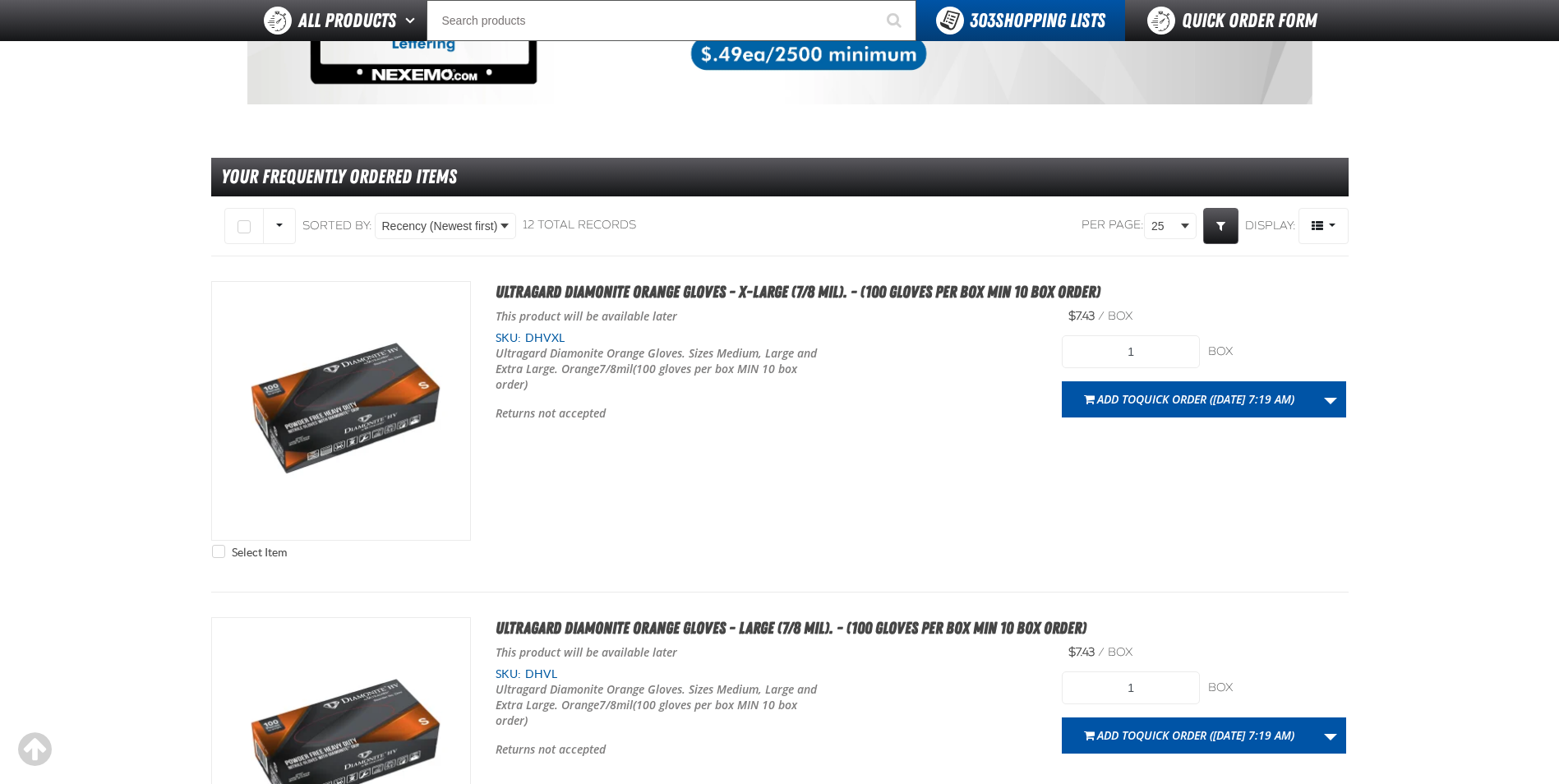
click at [216, 341] on img "View Details of the Ultragard Diamonite Orange Gloves - X-Large (7/8 mil). - (1…" at bounding box center [341, 411] width 258 height 258
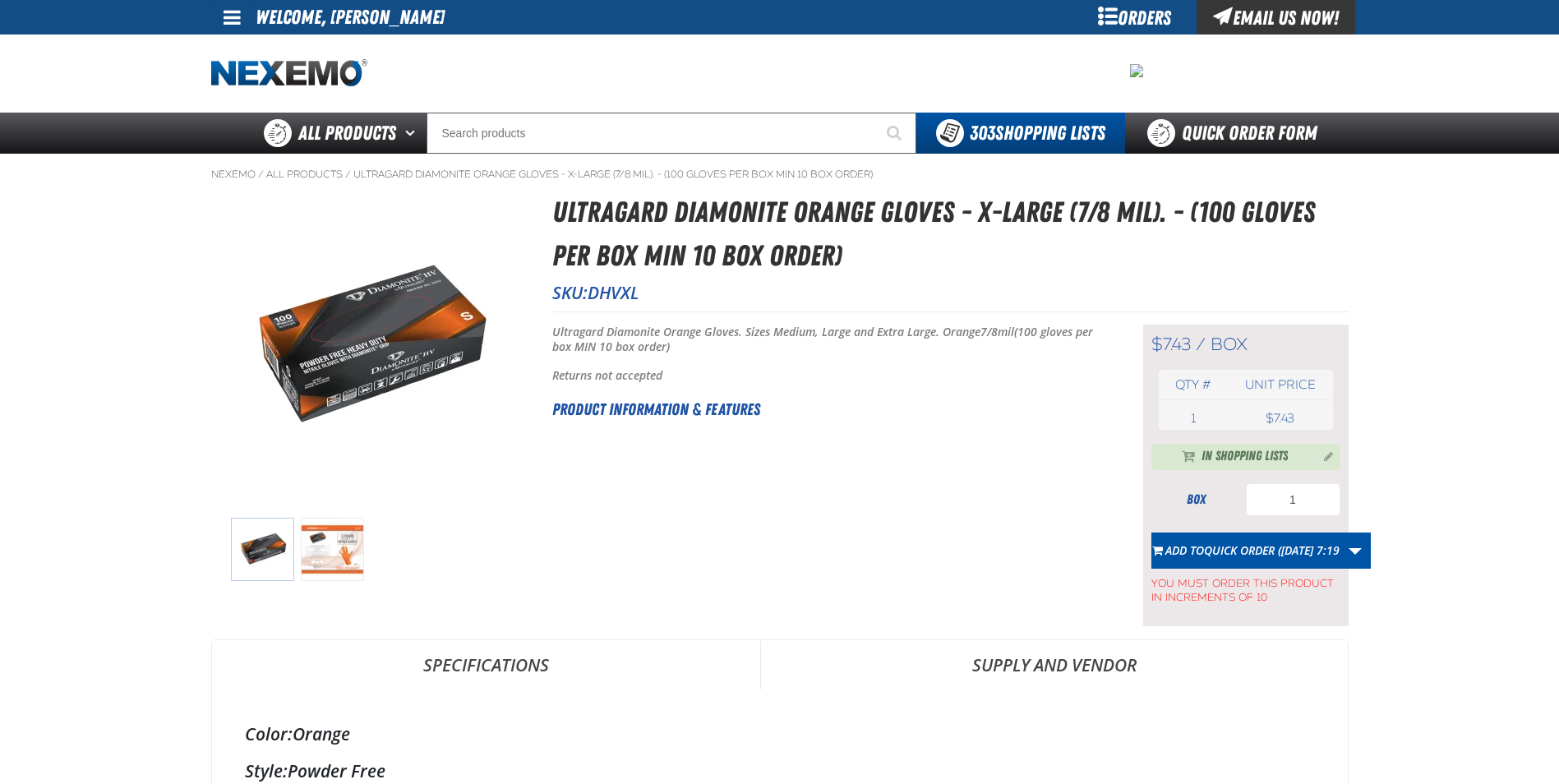
drag, startPoint x: 1117, startPoint y: 649, endPoint x: 1109, endPoint y: 660, distance: 13.6
click at [1117, 649] on link "Supply and Vendor" at bounding box center [1054, 664] width 586 height 49
